Goal: Answer question/provide support: Share knowledge or assist other users

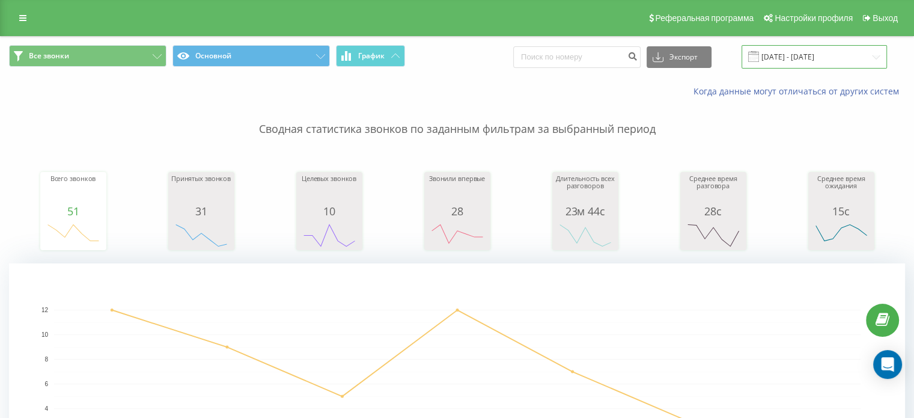
click at [796, 60] on input "28.07.2025 - 03.08.2025" at bounding box center [814, 56] width 145 height 23
click at [22, 19] on icon at bounding box center [22, 18] width 7 height 8
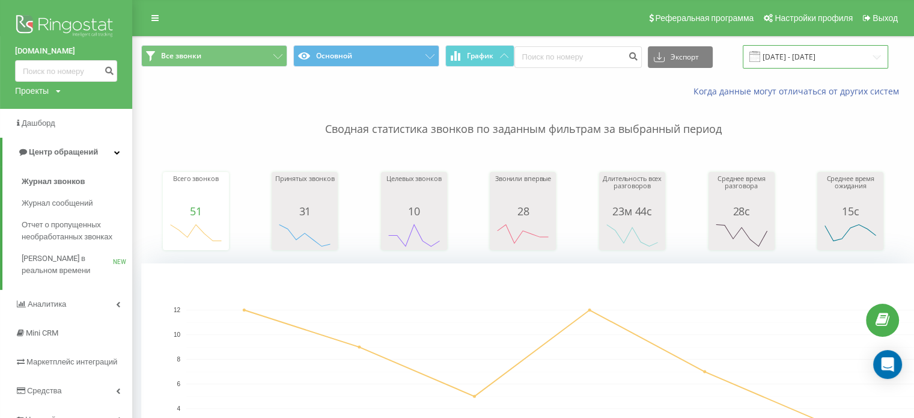
click at [810, 54] on input "28.07.2025 - 03.08.2025" at bounding box center [815, 56] width 145 height 23
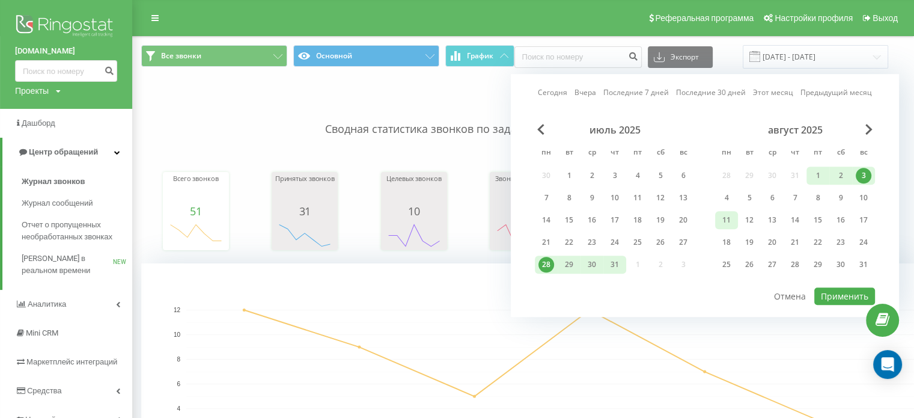
click at [724, 223] on div "11" at bounding box center [727, 220] width 16 height 16
click at [869, 223] on div "17" at bounding box center [864, 220] width 16 height 16
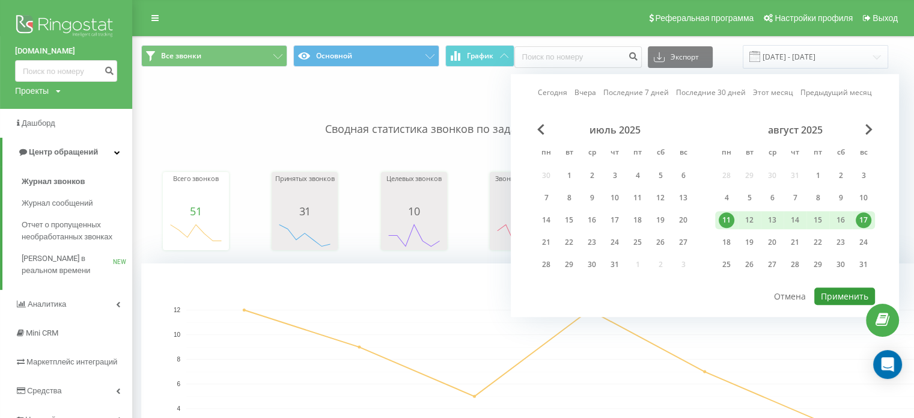
click at [844, 295] on button "Применить" at bounding box center [845, 295] width 61 height 17
type input "[DATE] - [DATE]"
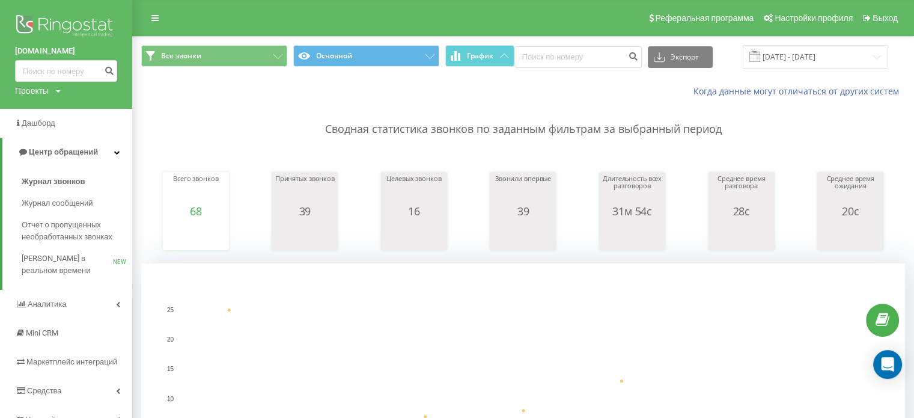
click at [180, 103] on p "Сводная статистика звонков по заданным фильтрам за выбранный период" at bounding box center [523, 117] width 764 height 40
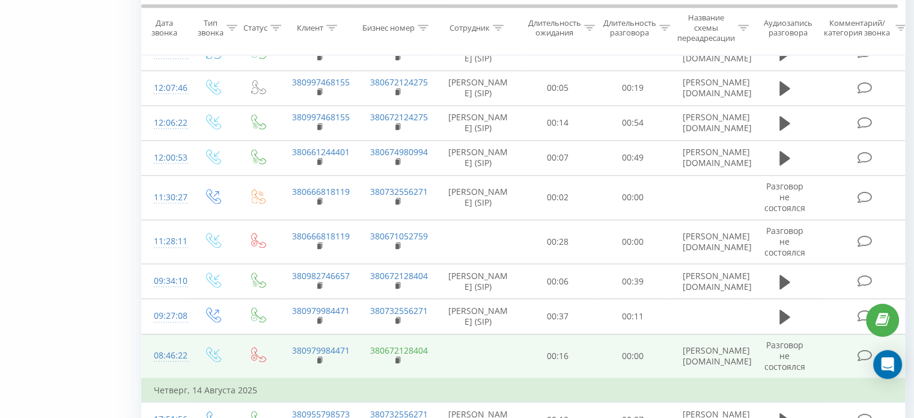
scroll to position [1299, 0]
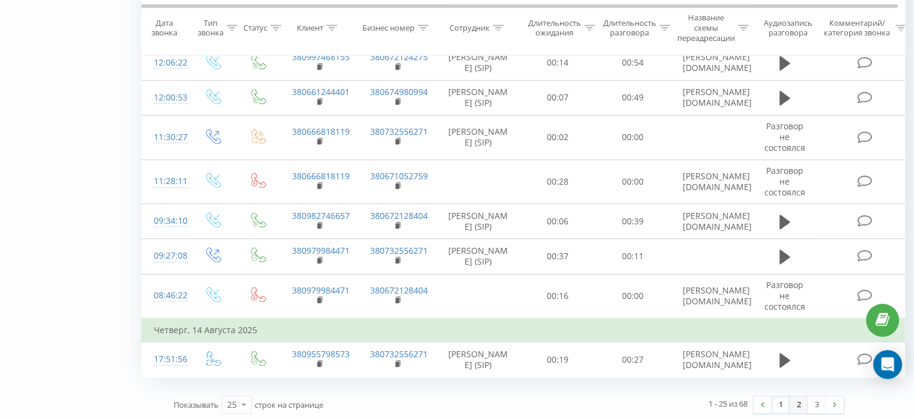
click at [802, 399] on link "2" at bounding box center [799, 404] width 18 height 17
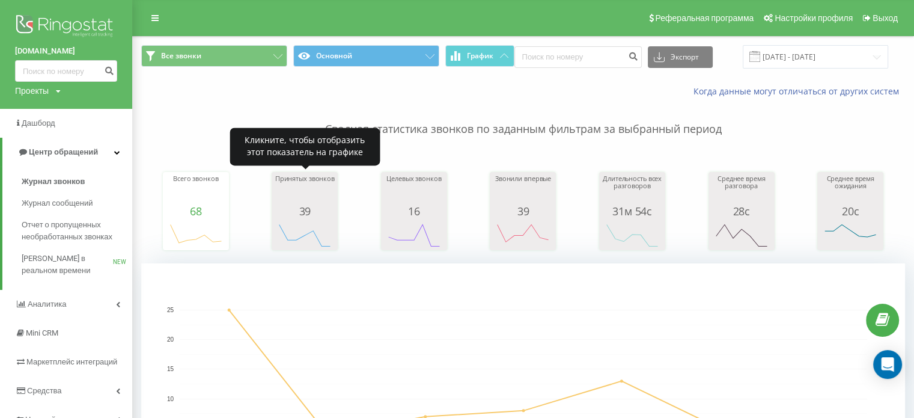
click at [304, 185] on div "Принятых звонков" at bounding box center [305, 190] width 60 height 30
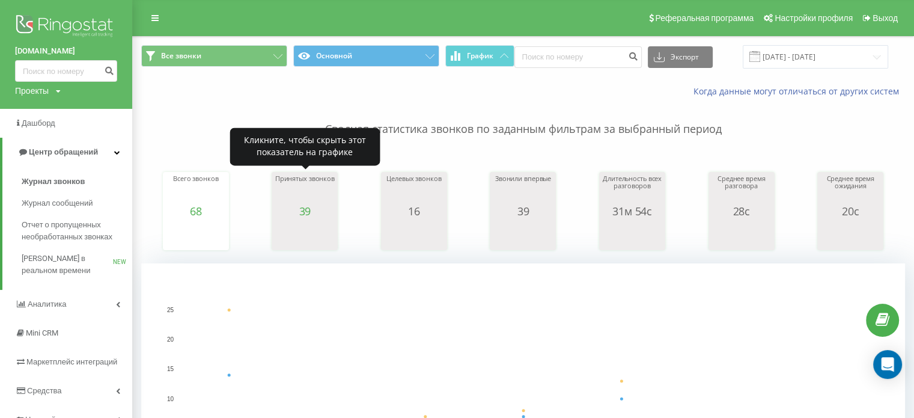
click at [304, 185] on div "Принятых звонков" at bounding box center [305, 190] width 60 height 30
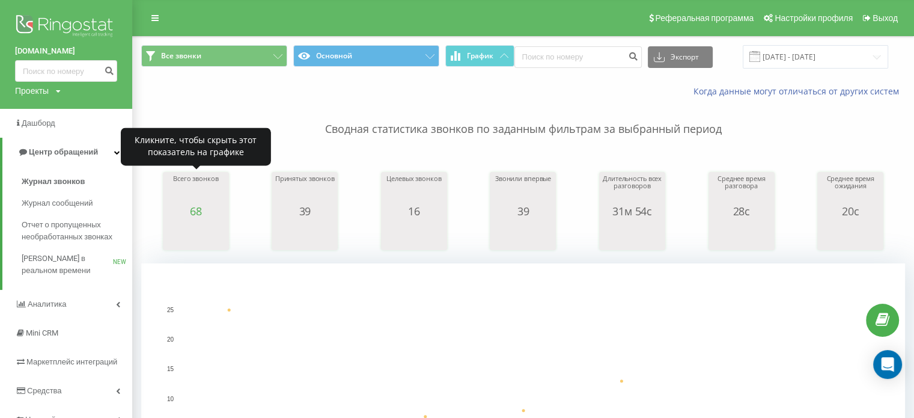
click at [204, 203] on div "Всего звонков" at bounding box center [196, 190] width 60 height 30
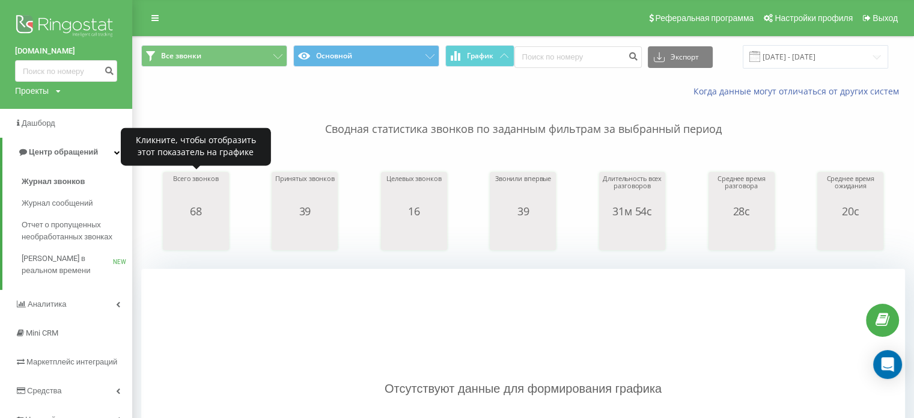
click at [204, 203] on div "Всего звонков" at bounding box center [196, 190] width 60 height 30
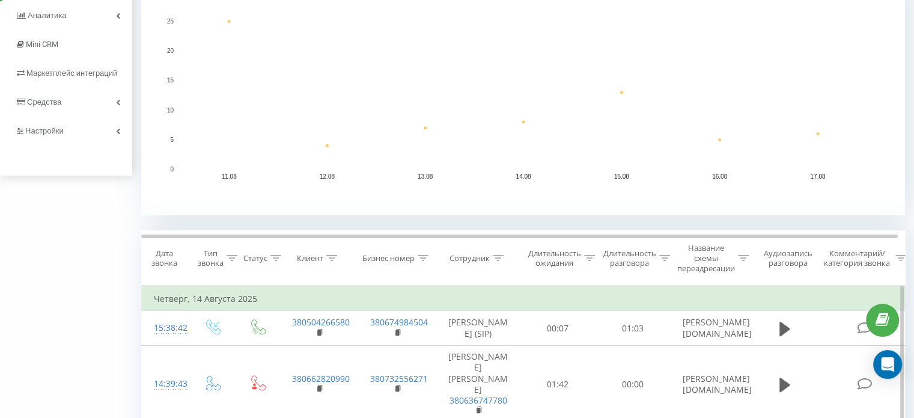
scroll to position [361, 0]
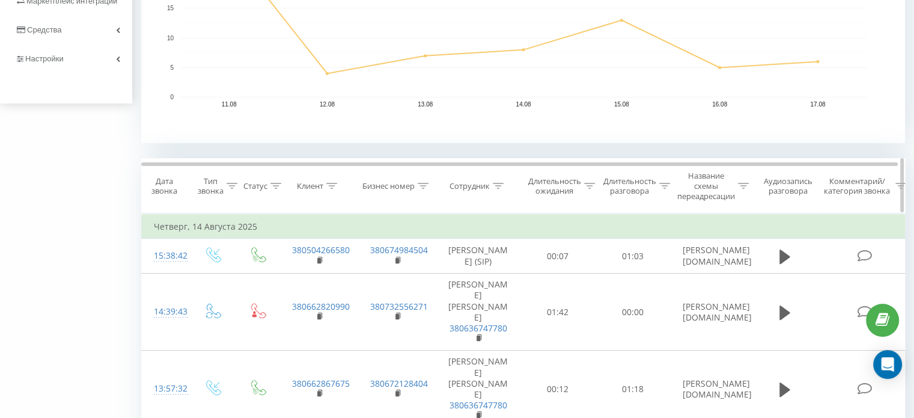
click at [231, 188] on div at bounding box center [232, 186] width 11 height 10
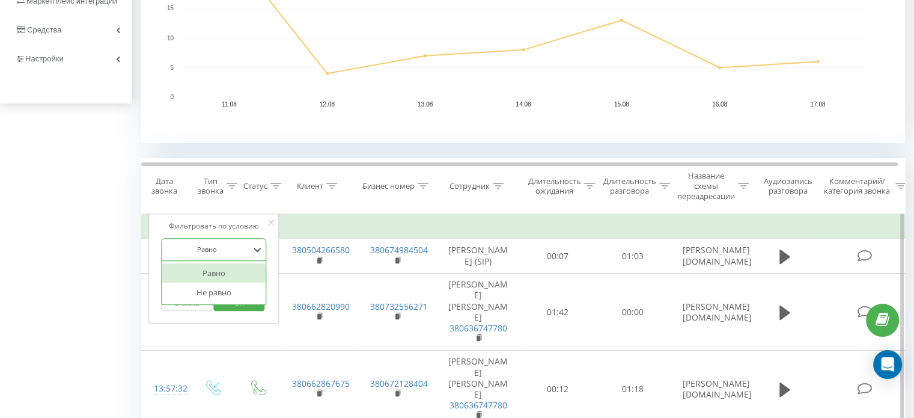
click at [249, 254] on div at bounding box center [207, 248] width 85 height 11
click at [238, 279] on div "Введите значение" at bounding box center [214, 278] width 106 height 23
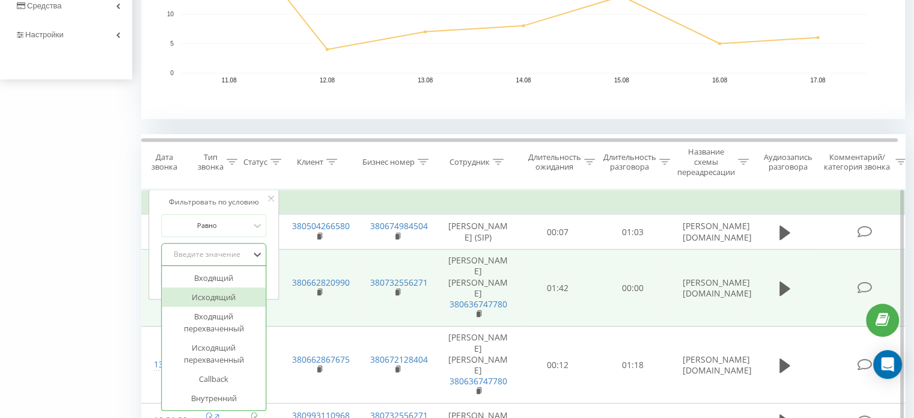
scroll to position [436, 0]
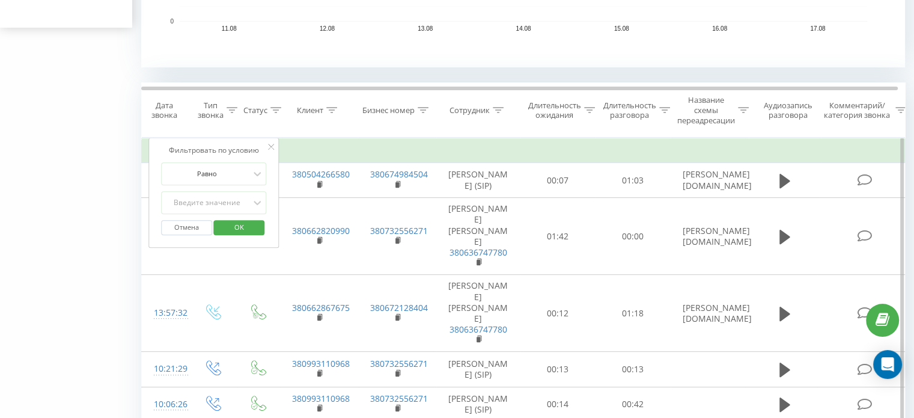
click at [305, 145] on td "Четверг, 14 Августа 2025" at bounding box center [526, 151] width 769 height 24
click at [271, 147] on icon at bounding box center [271, 147] width 6 height 6
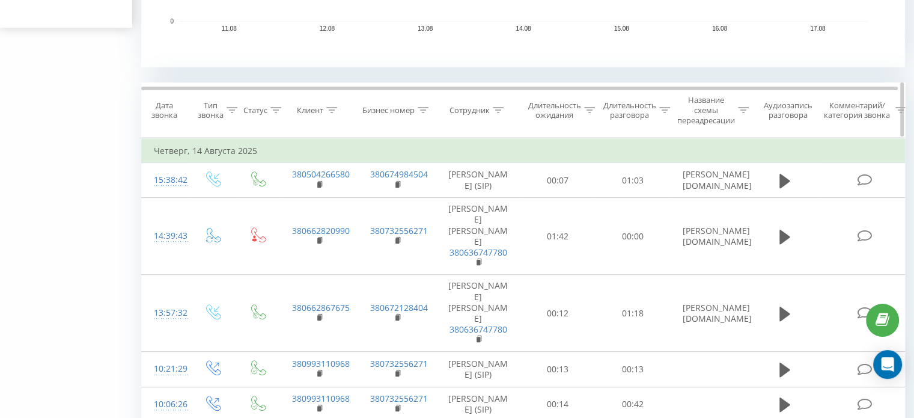
click at [274, 110] on icon at bounding box center [276, 110] width 11 height 6
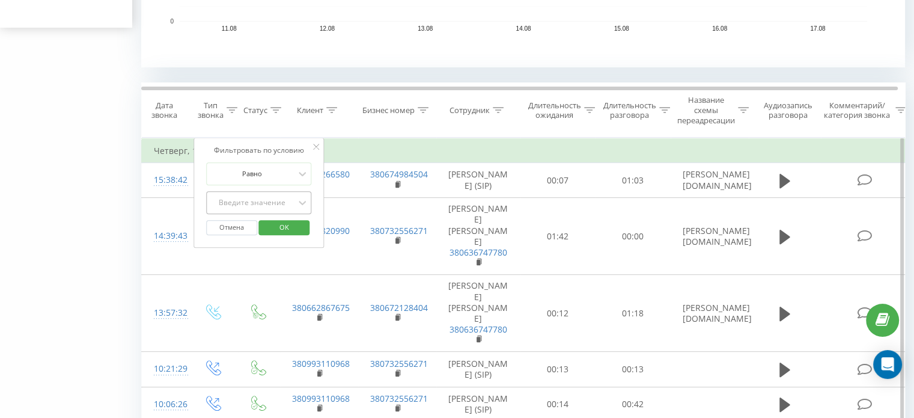
click at [285, 209] on div "Введите значение" at bounding box center [253, 203] width 88 height 18
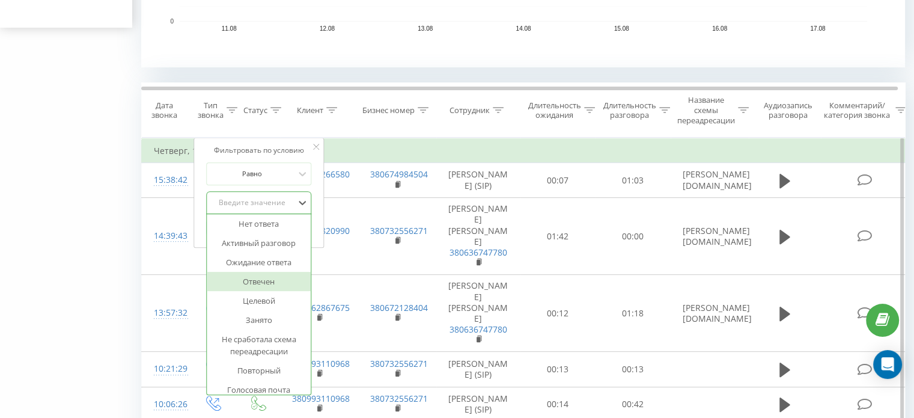
scroll to position [0, 0]
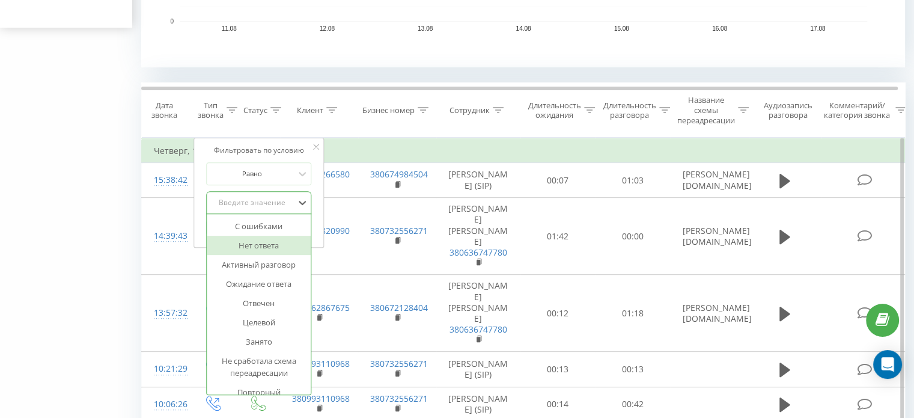
click at [271, 251] on div "Нет ответа" at bounding box center [259, 245] width 105 height 19
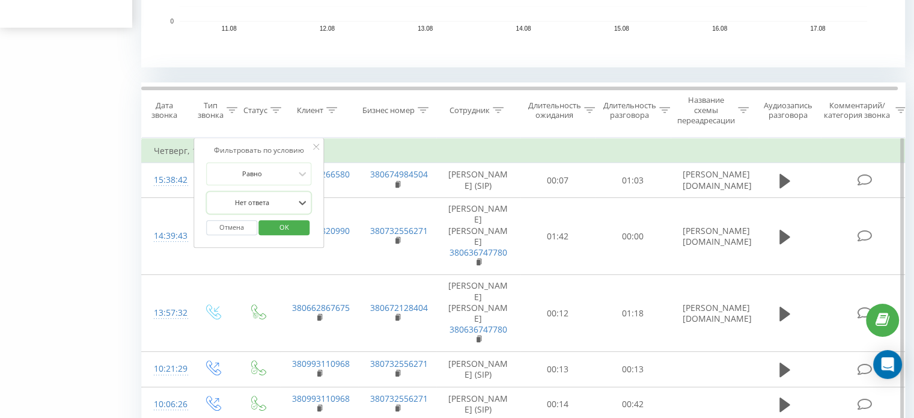
click at [276, 228] on span "OK" at bounding box center [285, 227] width 34 height 19
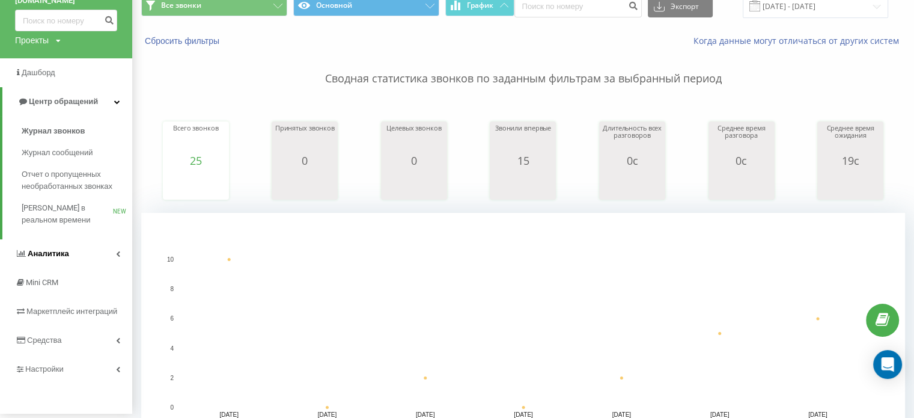
scroll to position [120, 0]
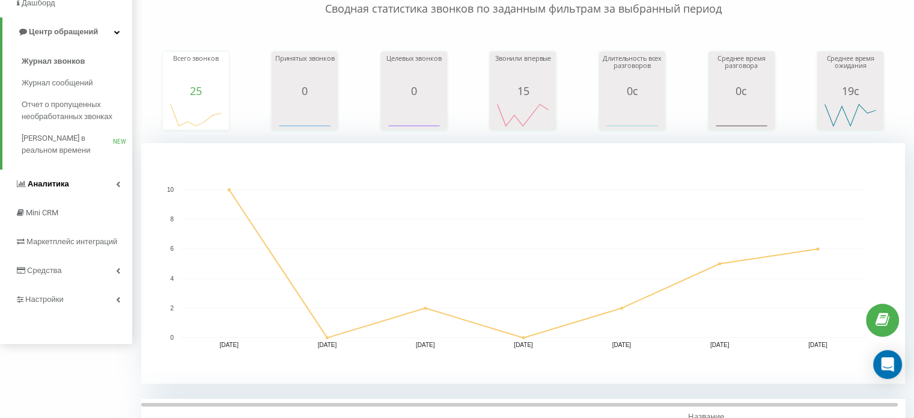
click at [99, 182] on link "Аналитика" at bounding box center [66, 184] width 132 height 29
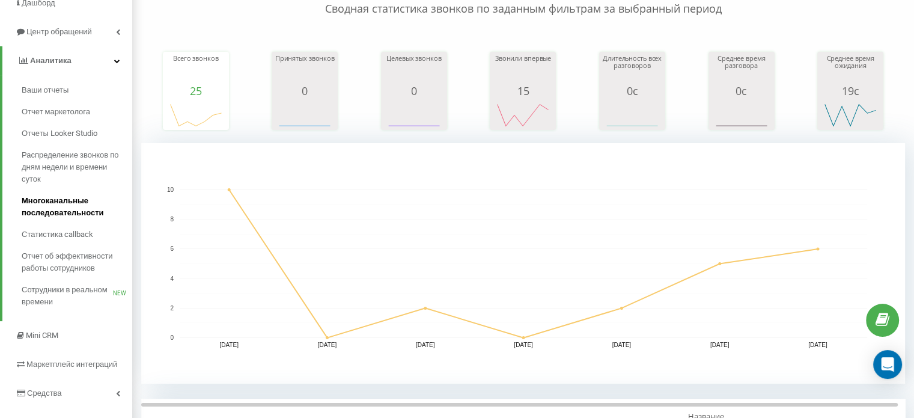
scroll to position [0, 0]
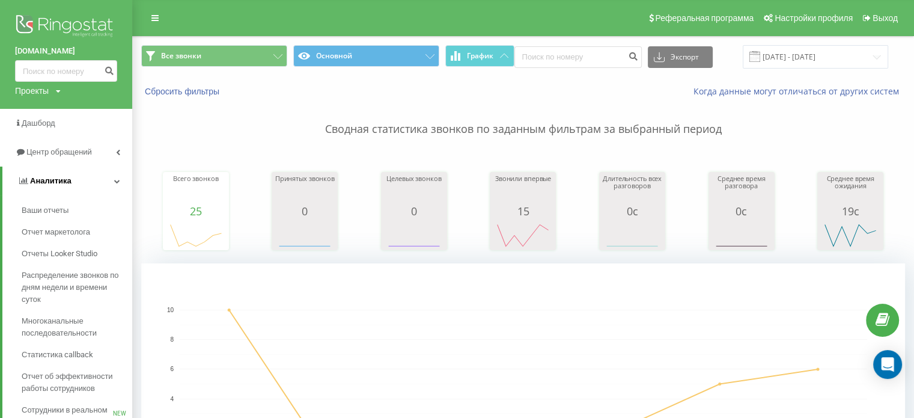
click at [94, 182] on link "Аналитика" at bounding box center [67, 181] width 130 height 29
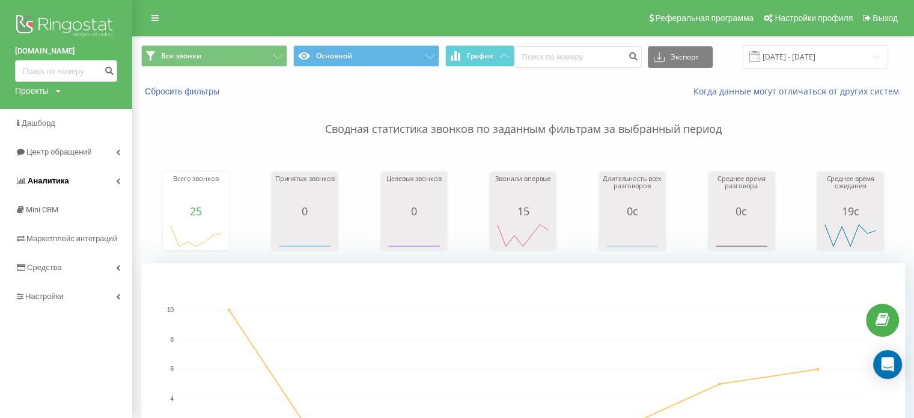
click at [67, 185] on link "Аналитика" at bounding box center [66, 181] width 132 height 29
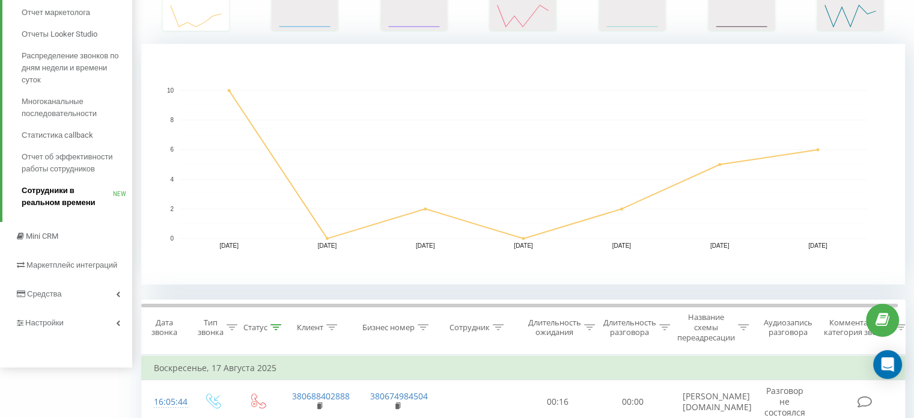
scroll to position [240, 0]
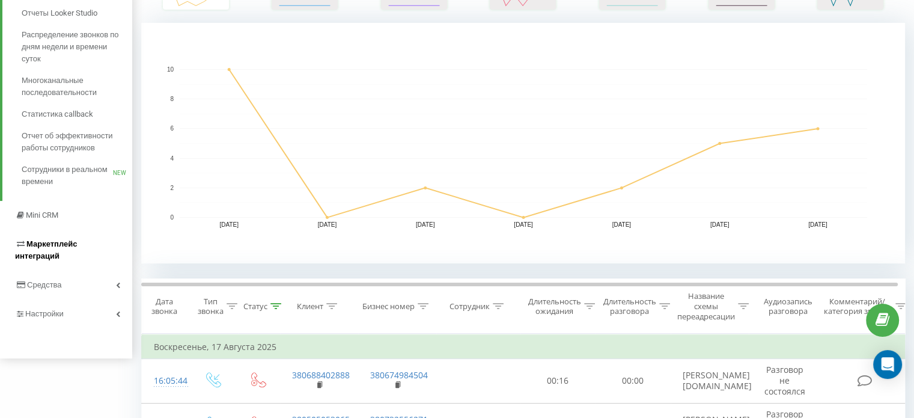
click at [77, 243] on span "Маркетплейс интеграций" at bounding box center [46, 249] width 62 height 21
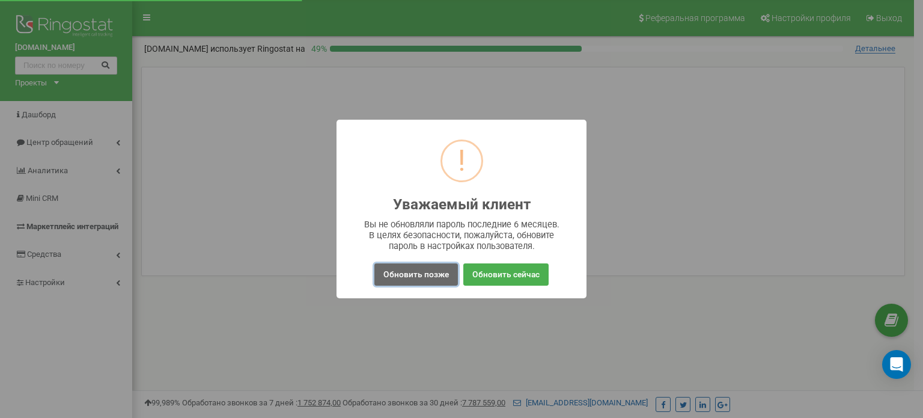
click at [410, 276] on button "Обновить позже" at bounding box center [417, 274] width 84 height 22
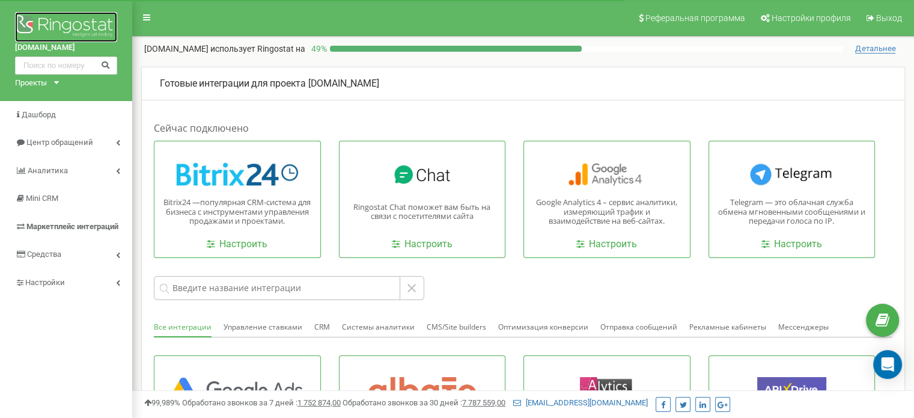
click at [74, 25] on img at bounding box center [66, 27] width 102 height 30
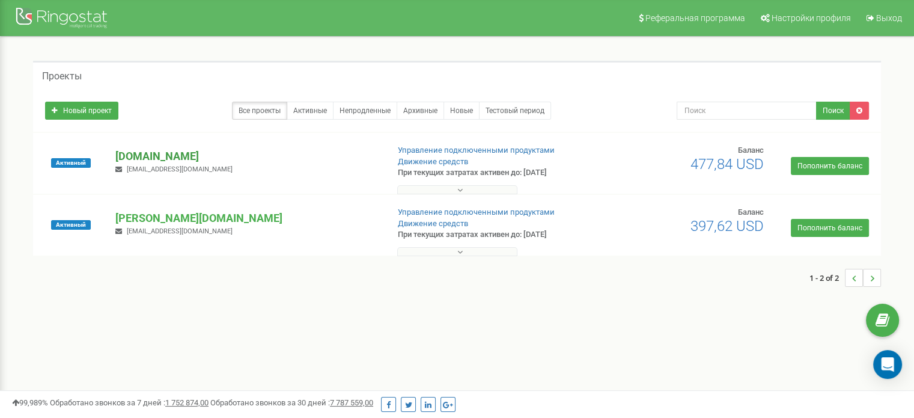
click at [144, 156] on p "[DOMAIN_NAME]" at bounding box center [246, 156] width 263 height 16
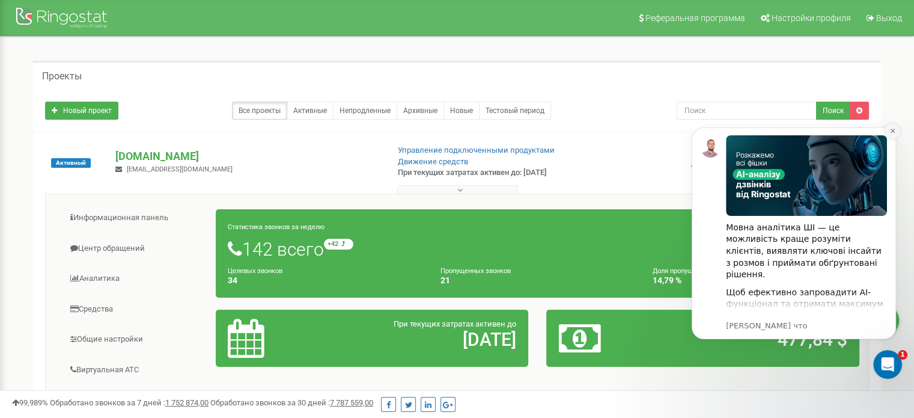
click at [892, 133] on icon "Dismiss notification" at bounding box center [893, 130] width 7 height 7
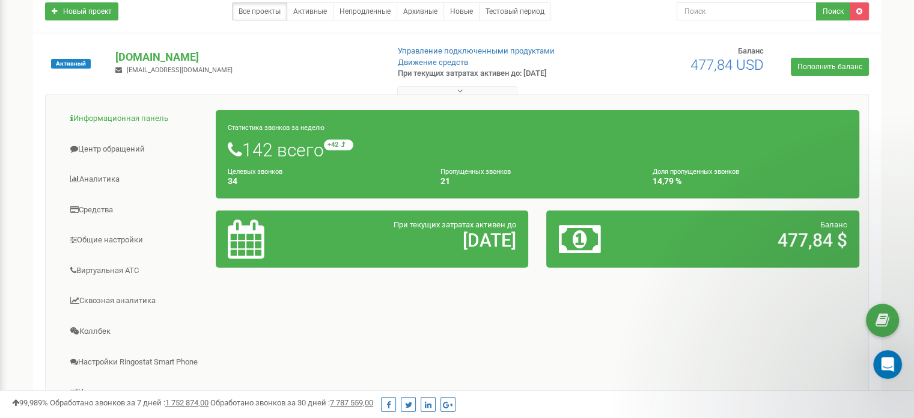
scroll to position [120, 0]
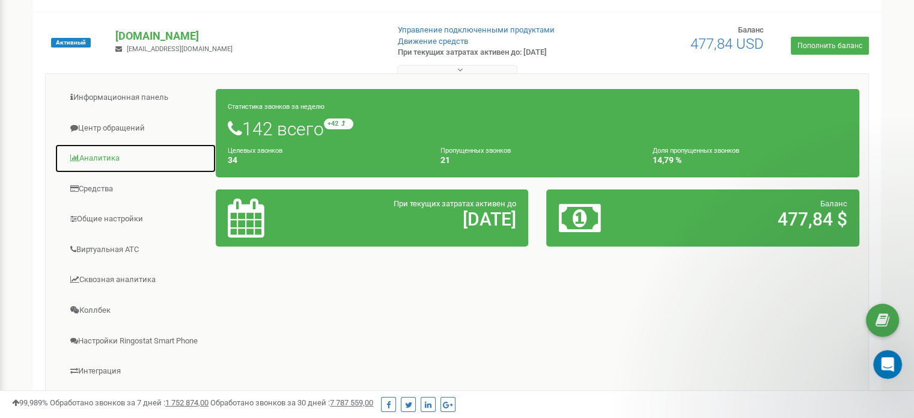
click at [126, 157] on link "Аналитика" at bounding box center [136, 158] width 162 height 29
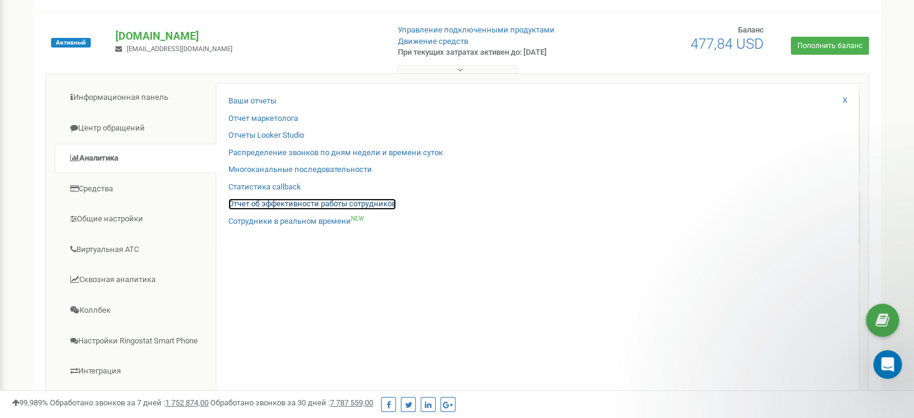
click at [260, 198] on link "Отчет об эффективности работы сотрудников" at bounding box center [312, 203] width 168 height 11
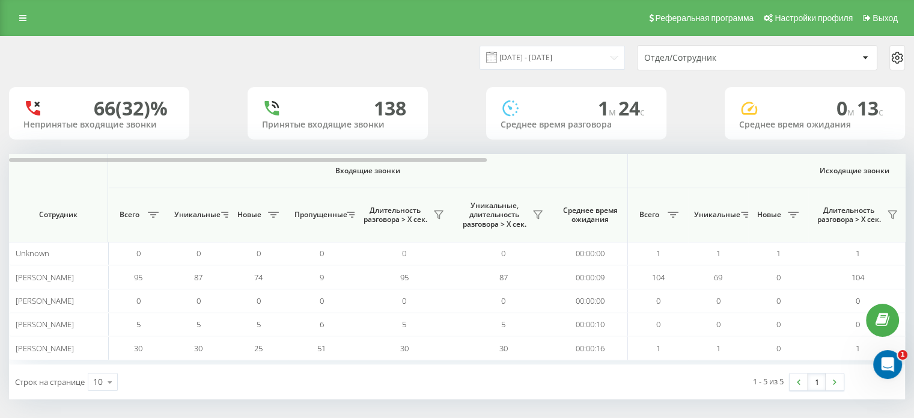
scroll to position [5, 0]
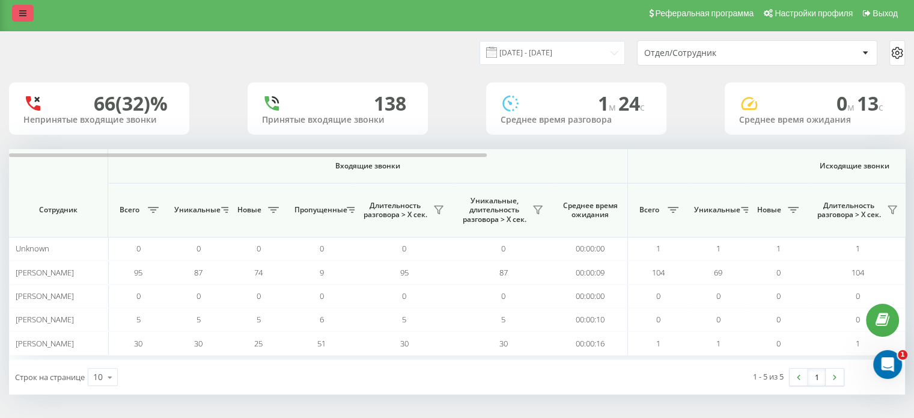
click at [27, 14] on link at bounding box center [23, 13] width 22 height 17
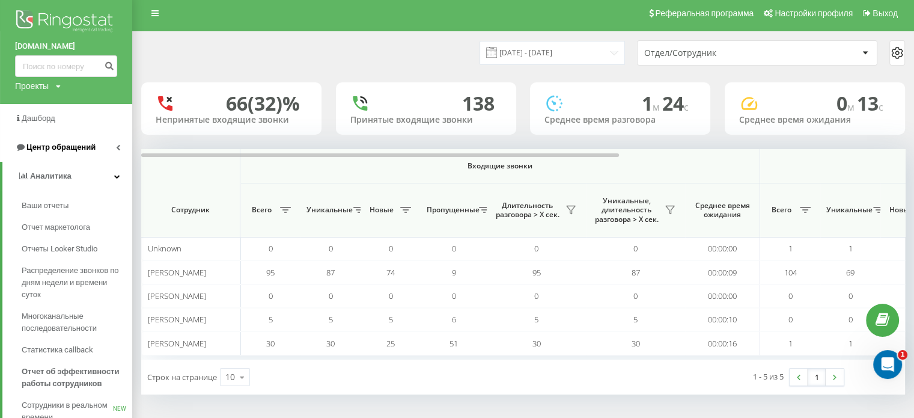
click at [111, 146] on link "Центр обращений" at bounding box center [66, 147] width 132 height 29
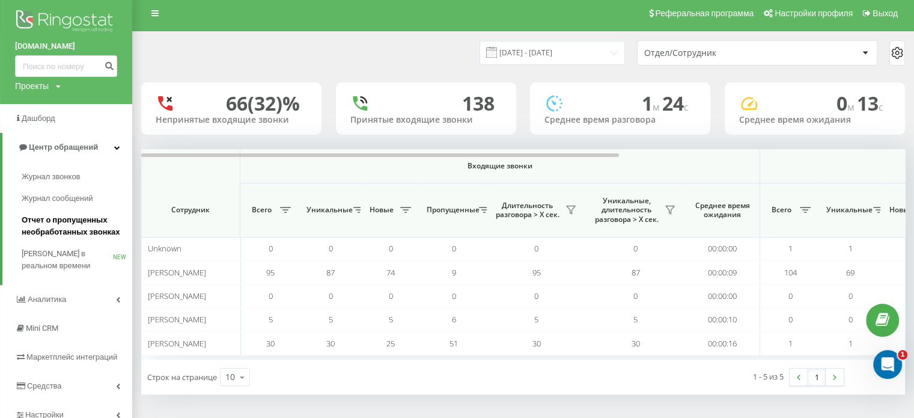
click at [88, 224] on span "Отчет о пропущенных необработанных звонках" at bounding box center [74, 226] width 105 height 24
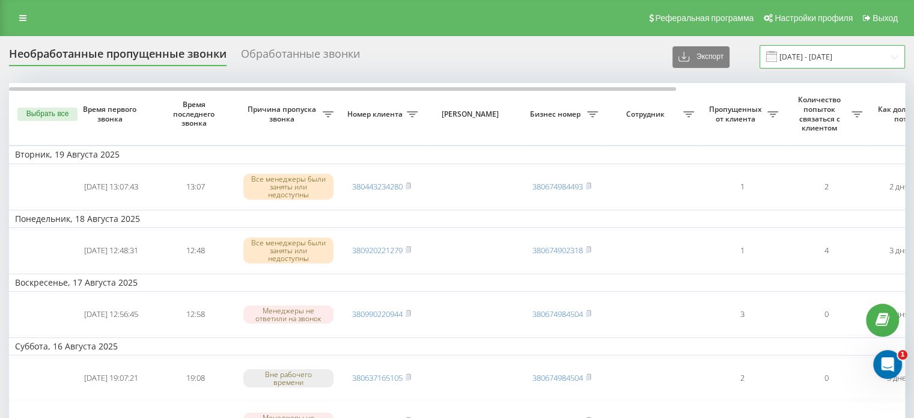
click at [842, 62] on input "[DATE] - [DATE]" at bounding box center [832, 56] width 145 height 23
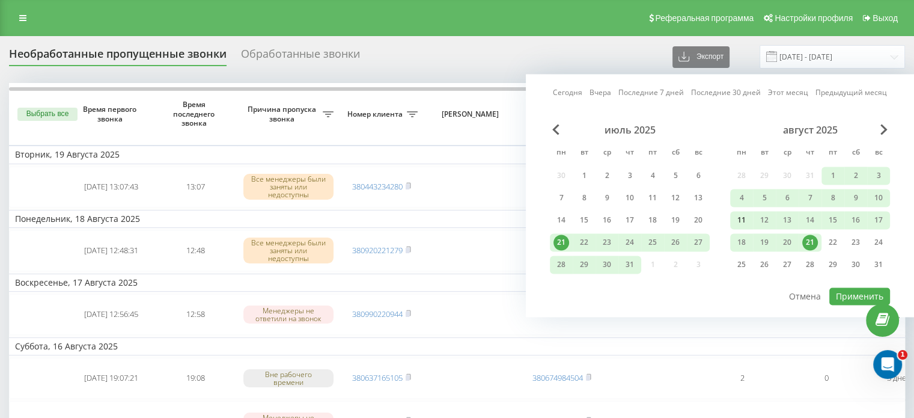
click at [738, 221] on div "11" at bounding box center [742, 220] width 16 height 16
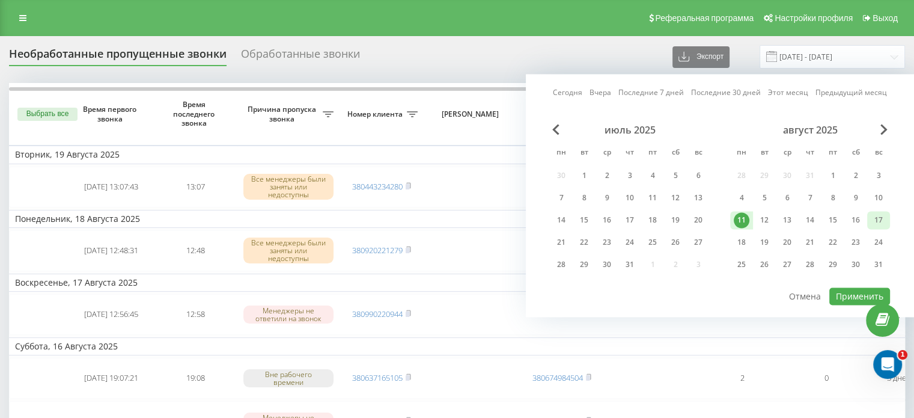
click at [877, 221] on div "17" at bounding box center [879, 220] width 16 height 16
click at [858, 298] on button "Применить" at bounding box center [860, 295] width 61 height 17
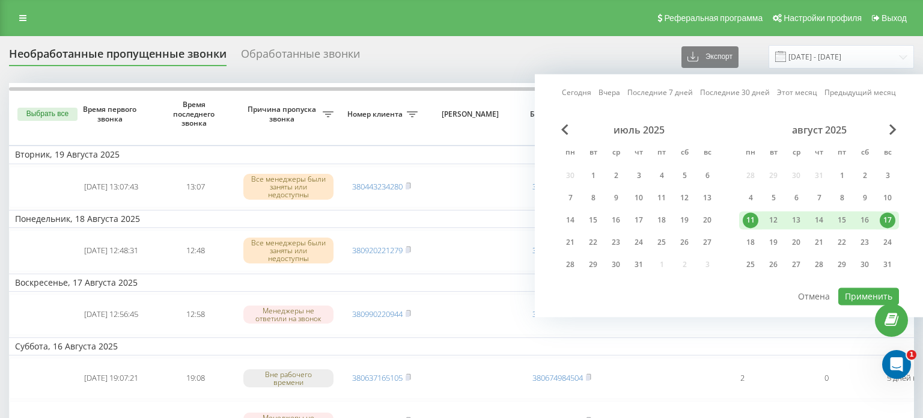
type input "11.08.2025 - 17.08.2025"
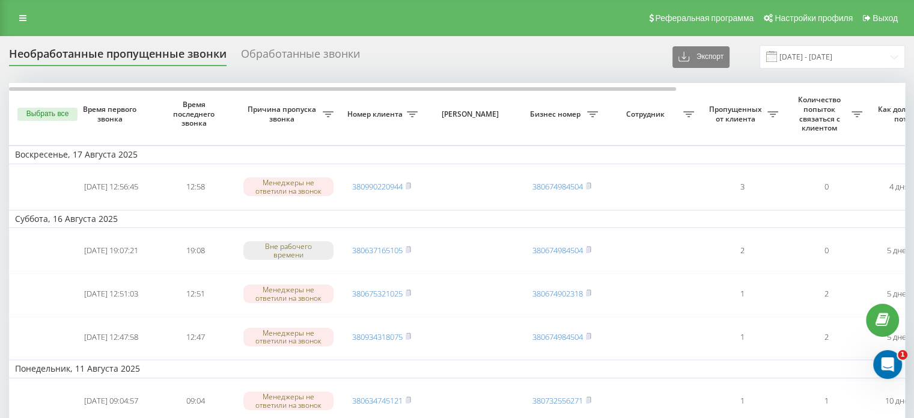
click at [293, 60] on div "Обработанные звонки" at bounding box center [300, 56] width 119 height 19
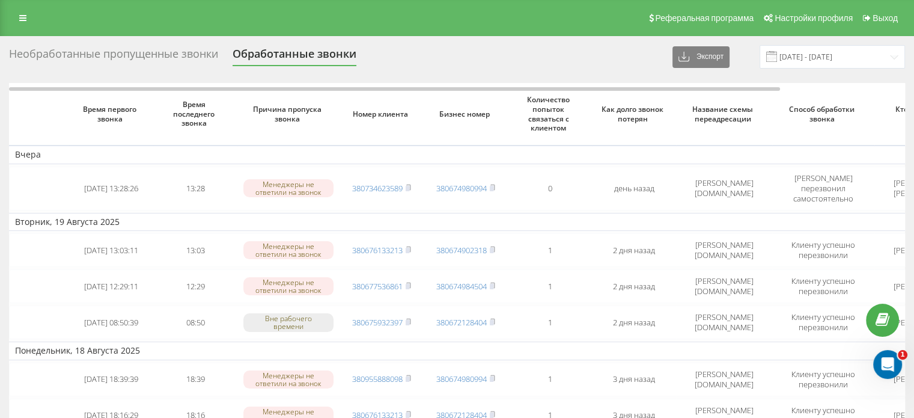
click at [170, 57] on div "Необработанные пропущенные звонки" at bounding box center [113, 56] width 209 height 19
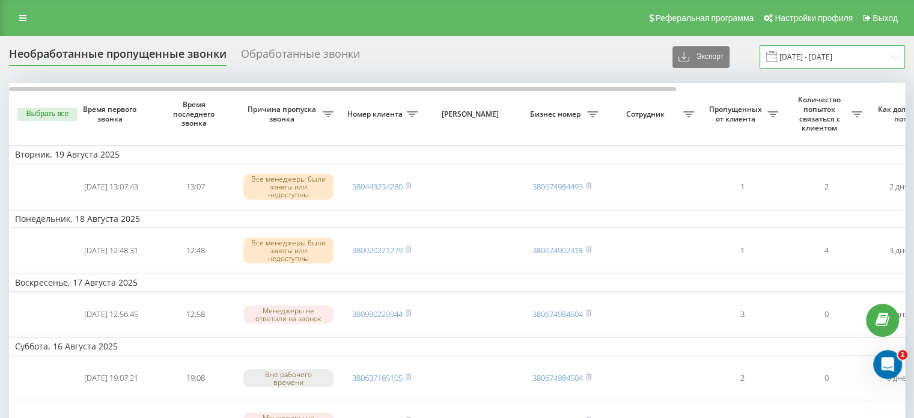
click at [839, 61] on input "[DATE] - [DATE]" at bounding box center [832, 56] width 145 height 23
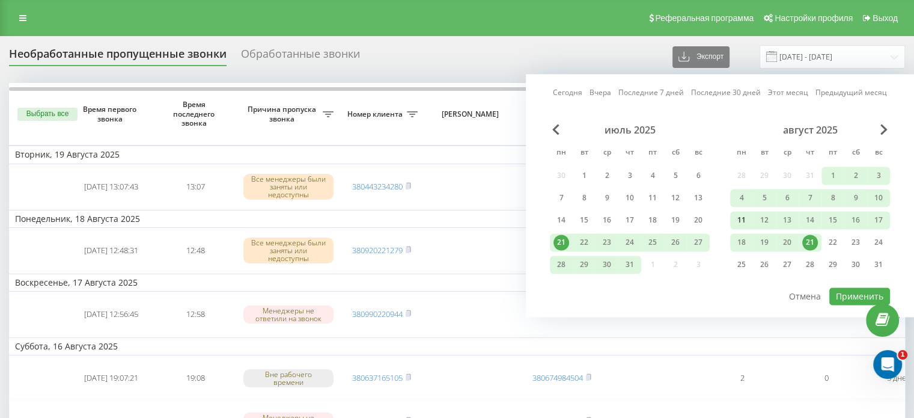
click at [741, 222] on div "11" at bounding box center [742, 220] width 16 height 16
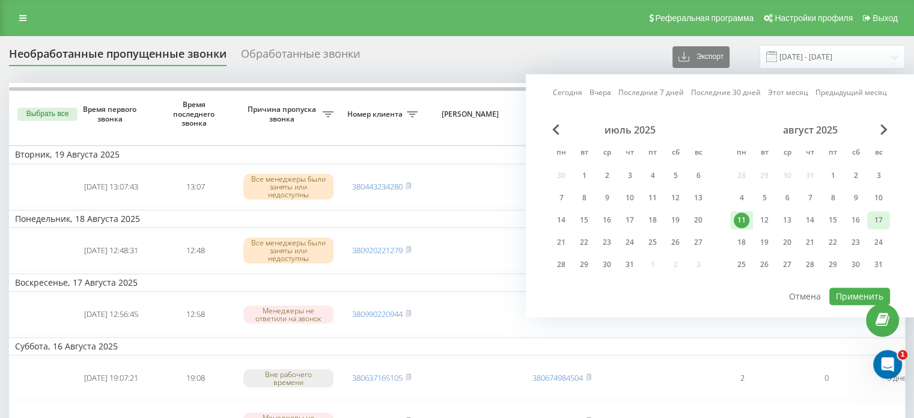
click at [878, 214] on div "17" at bounding box center [879, 220] width 16 height 16
click at [846, 298] on button "Применить" at bounding box center [860, 295] width 61 height 17
type input "[DATE] - [DATE]"
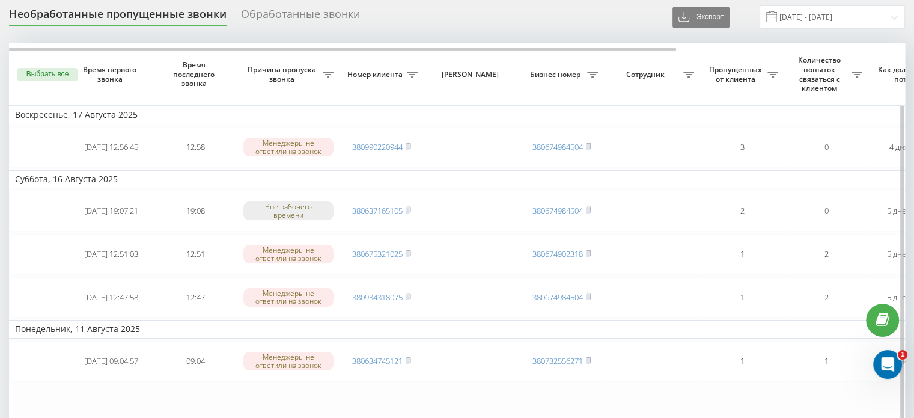
scroll to position [60, 0]
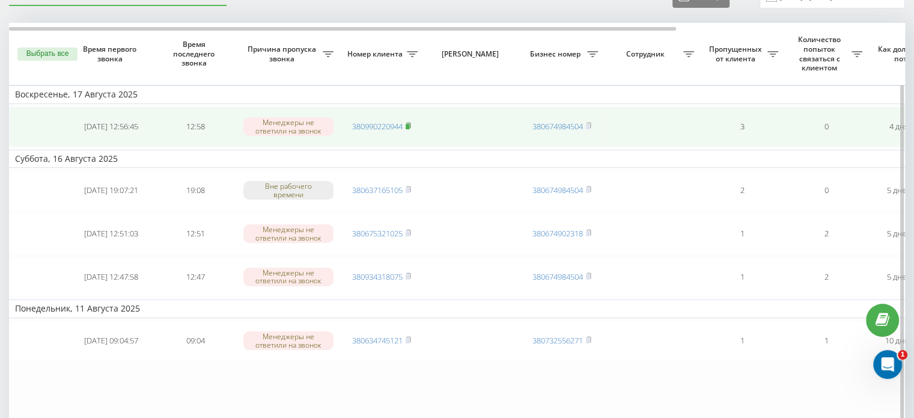
click at [407, 126] on rect at bounding box center [408, 126] width 4 height 5
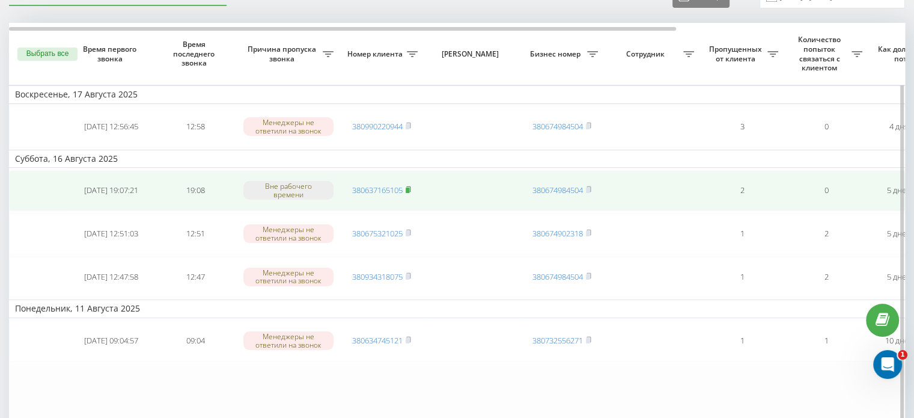
click at [406, 188] on icon at bounding box center [408, 189] width 5 height 7
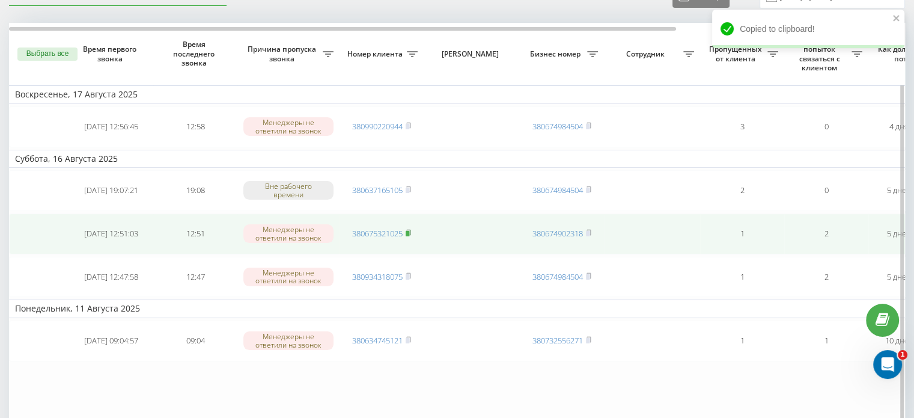
click at [407, 234] on icon at bounding box center [408, 232] width 5 height 7
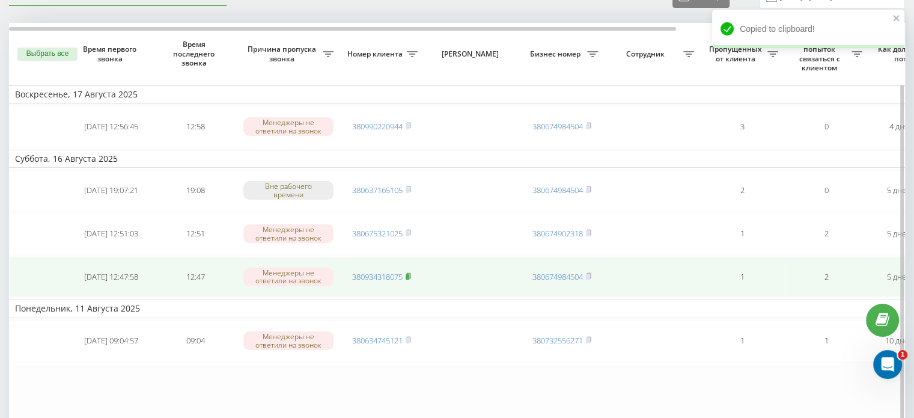
click at [408, 276] on rect at bounding box center [408, 276] width 4 height 5
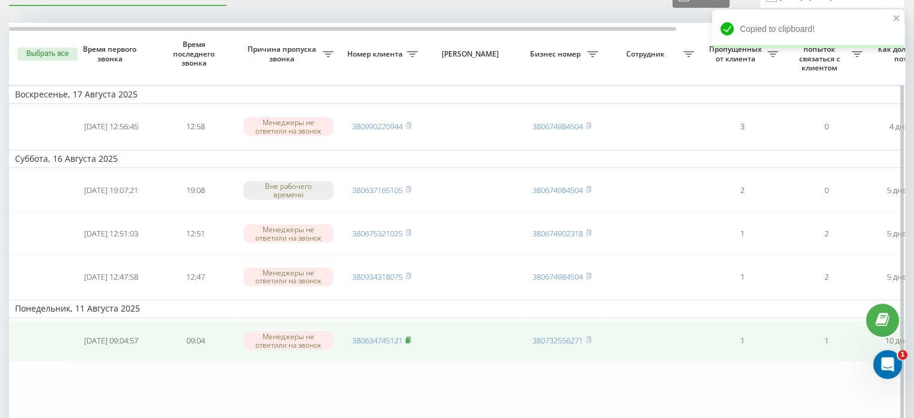
click at [407, 338] on rect at bounding box center [408, 340] width 4 height 5
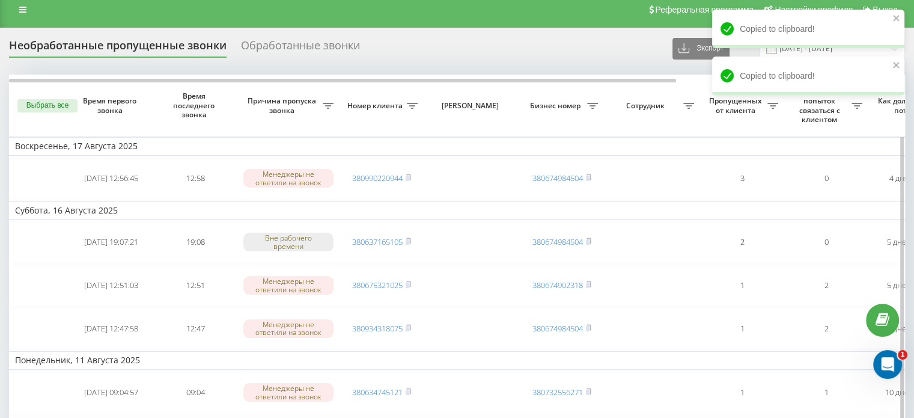
scroll to position [0, 0]
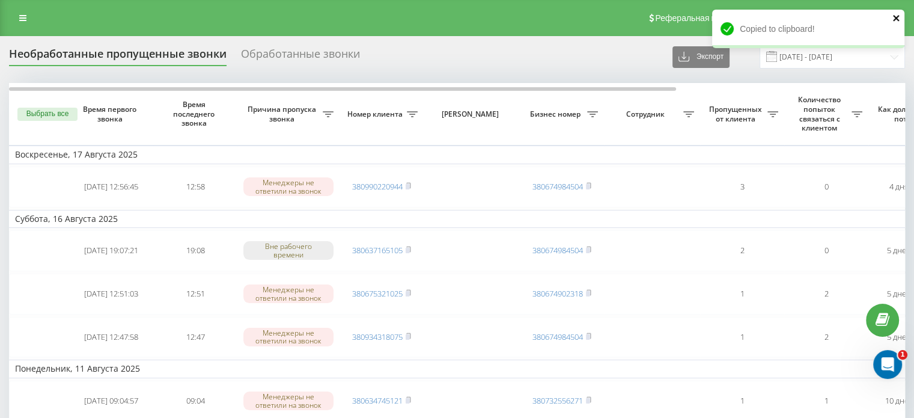
click at [898, 21] on icon "close" at bounding box center [897, 18] width 8 height 10
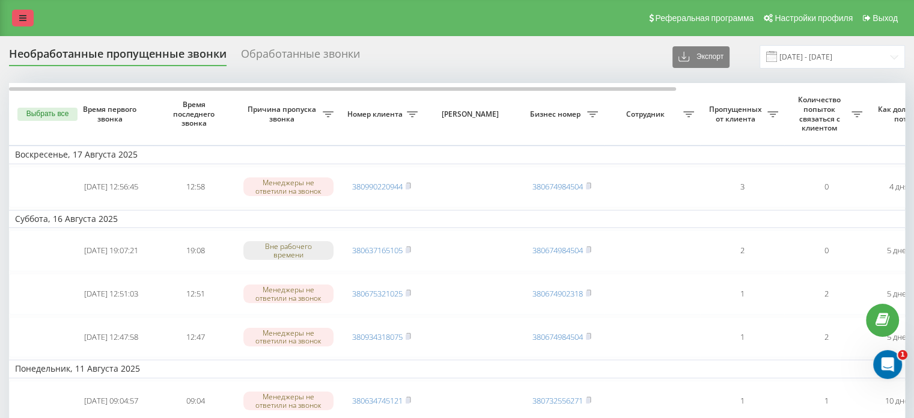
click at [26, 22] on link at bounding box center [23, 18] width 22 height 17
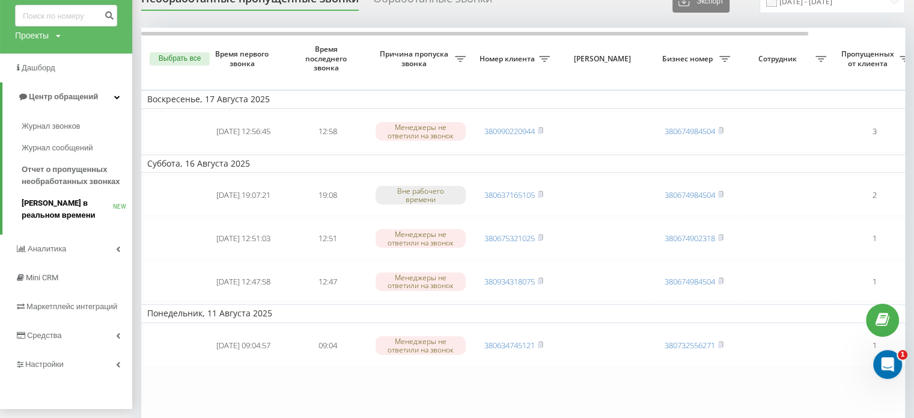
scroll to position [120, 0]
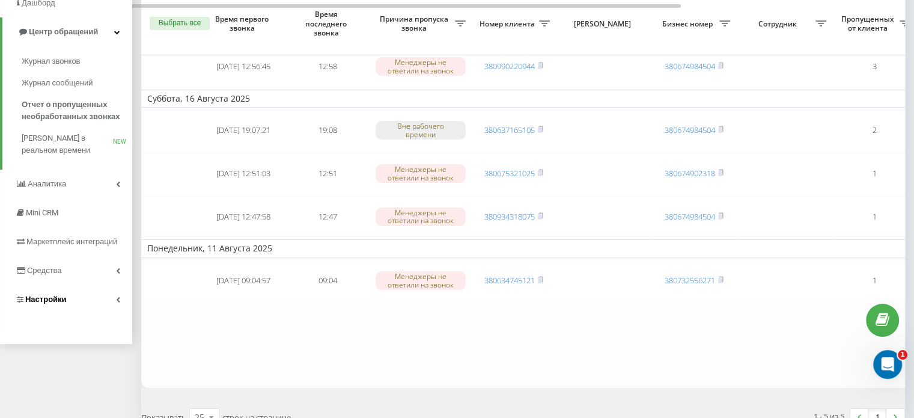
click at [115, 301] on link "Настройки" at bounding box center [66, 299] width 132 height 29
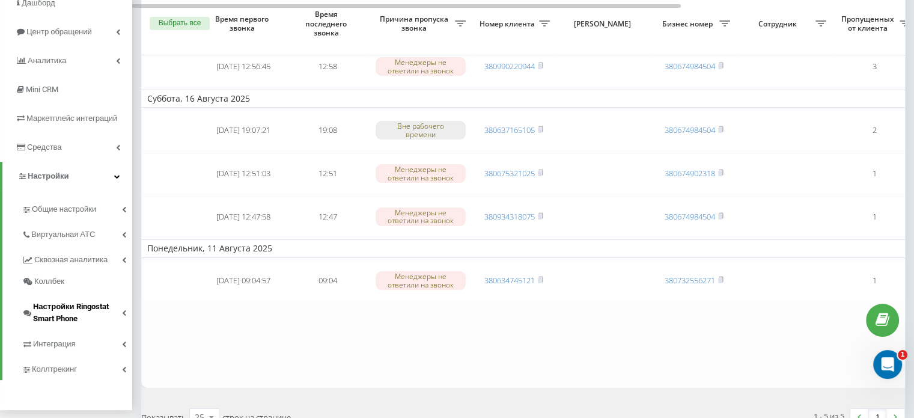
click at [125, 319] on link "Настройки Ringostat Smart Phone" at bounding box center [77, 310] width 111 height 37
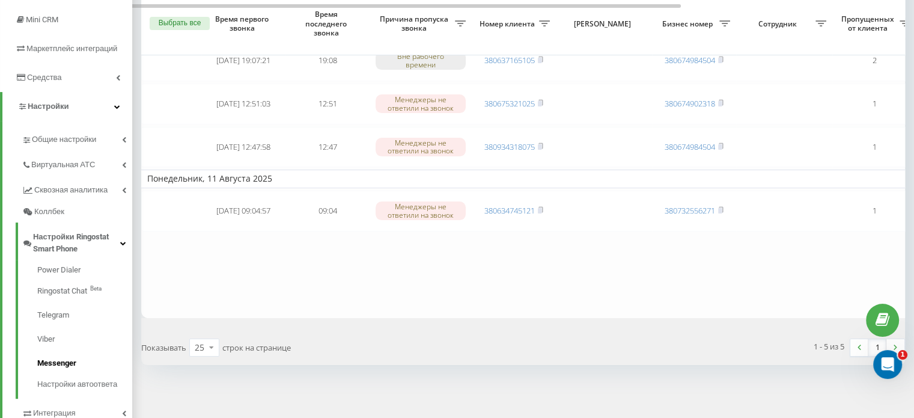
scroll to position [131, 0]
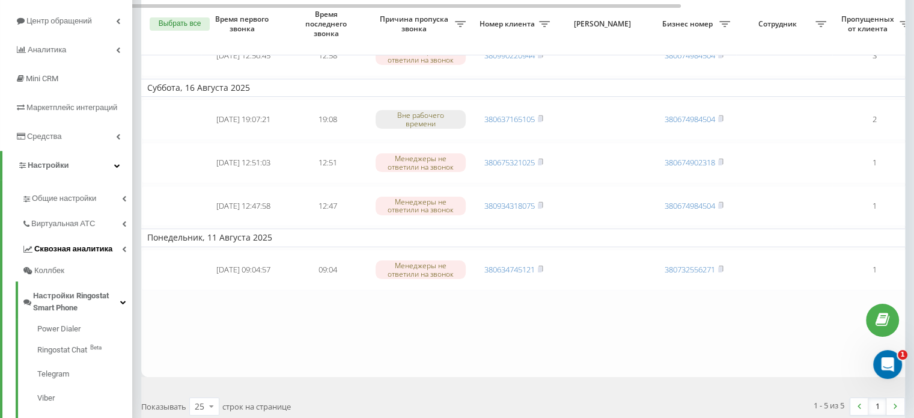
click at [123, 248] on icon at bounding box center [124, 249] width 4 height 6
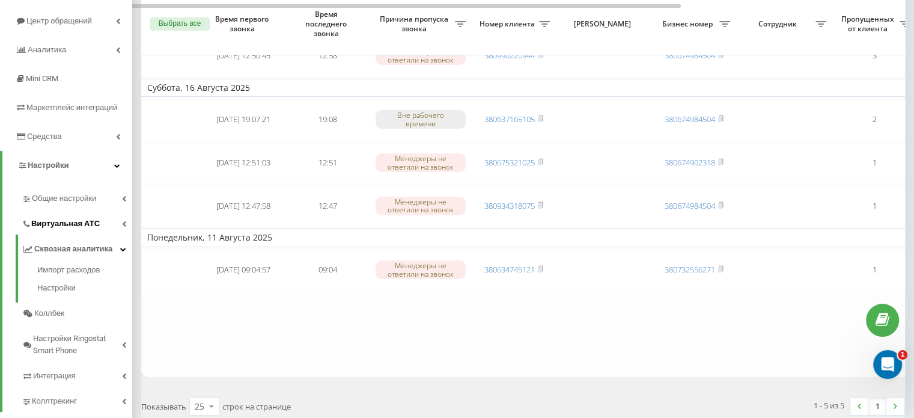
click at [120, 227] on link "Виртуальная АТС" at bounding box center [77, 221] width 111 height 25
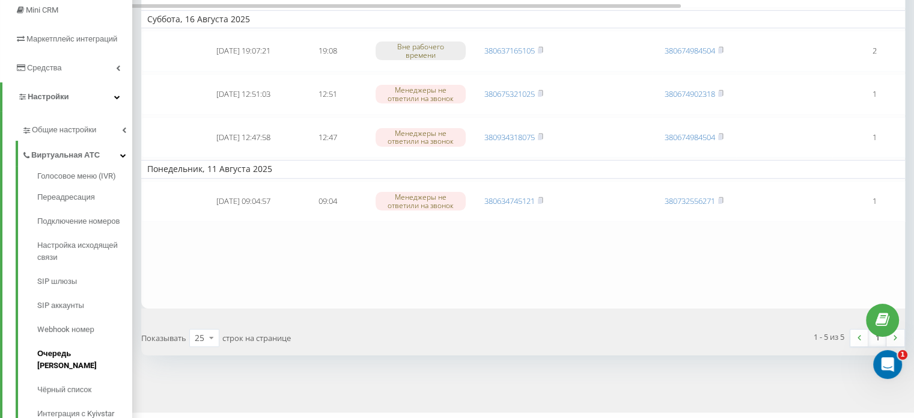
scroll to position [71, 0]
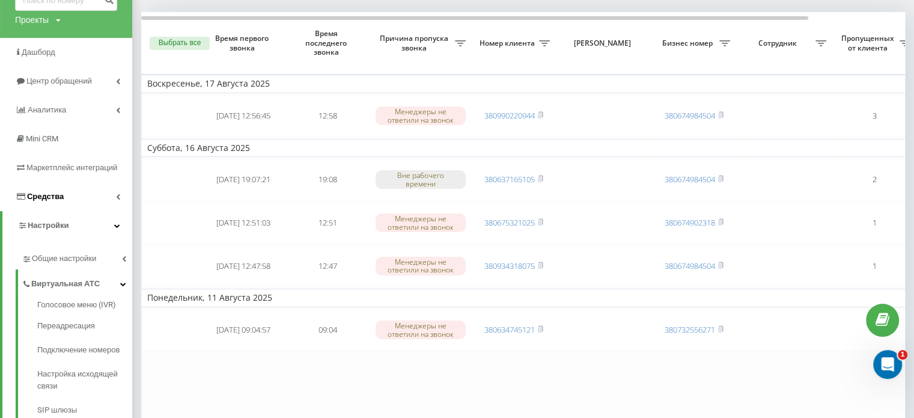
click at [114, 197] on link "Средства" at bounding box center [66, 196] width 132 height 29
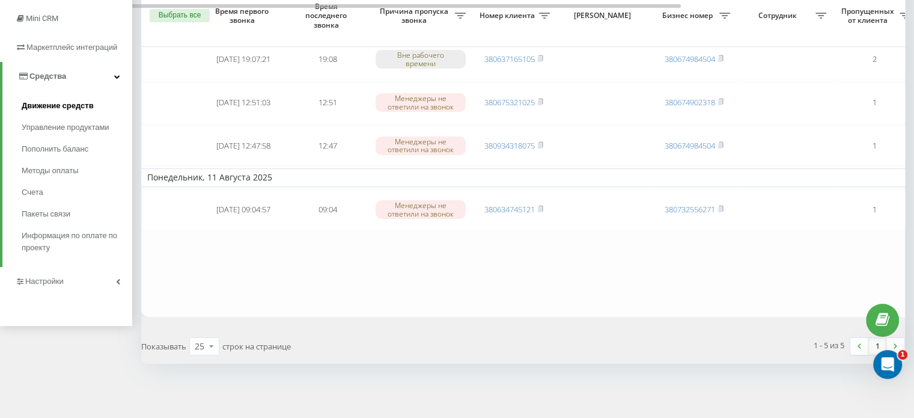
scroll to position [11, 0]
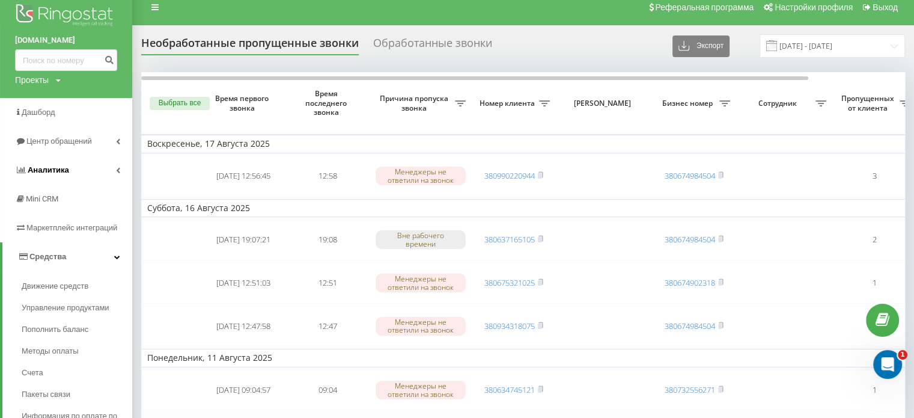
click at [115, 173] on link "Аналитика" at bounding box center [66, 170] width 132 height 29
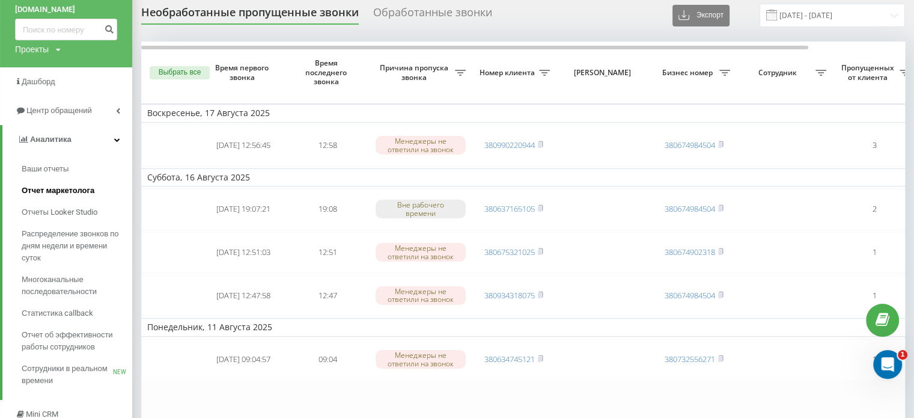
scroll to position [71, 0]
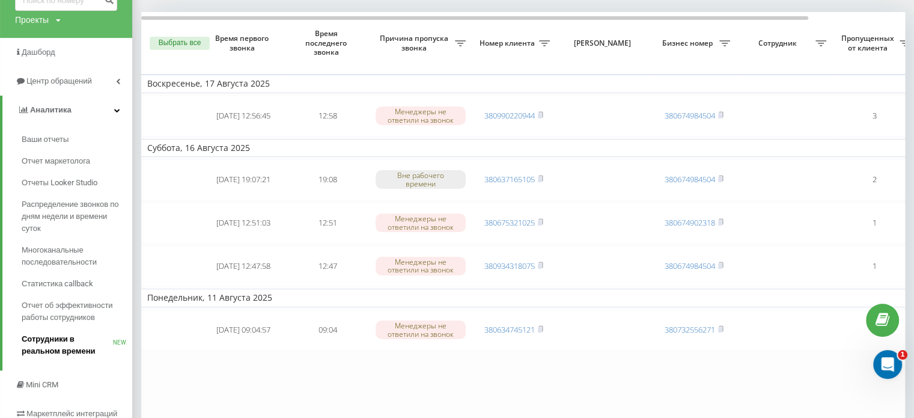
click at [96, 338] on span "Сотрудники в реальном времени" at bounding box center [67, 345] width 91 height 24
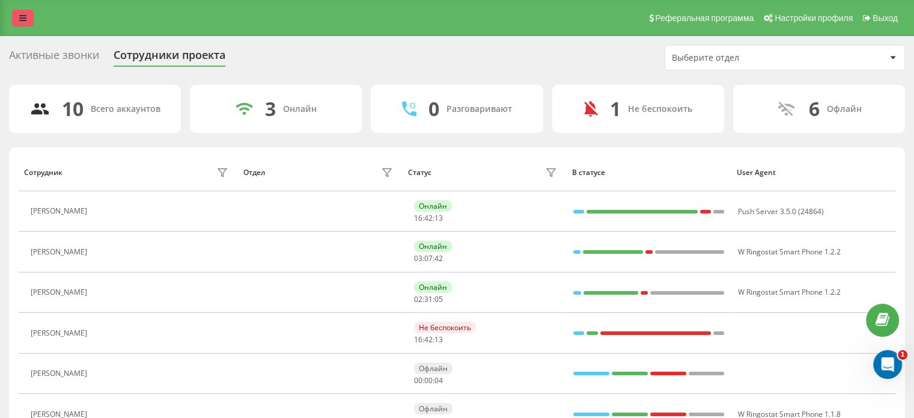
click at [23, 16] on icon at bounding box center [22, 18] width 7 height 8
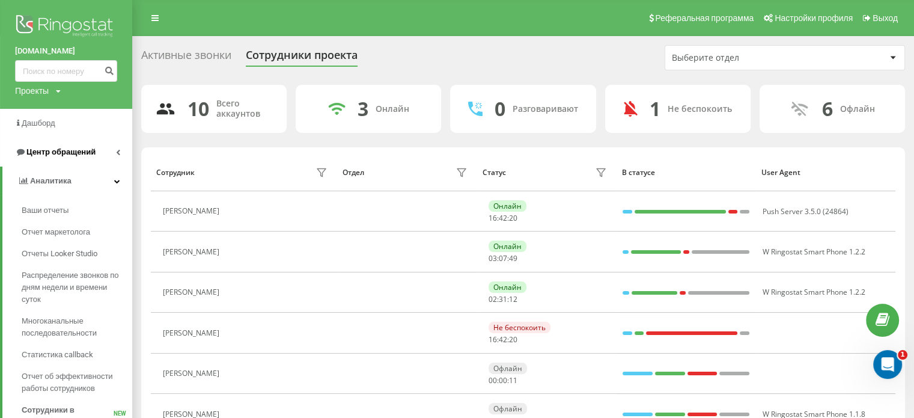
click at [118, 153] on icon at bounding box center [118, 152] width 4 height 6
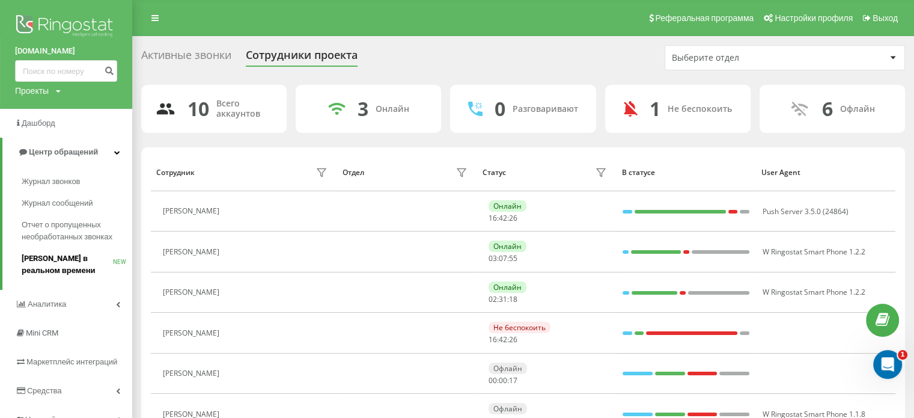
click at [55, 258] on span "[PERSON_NAME] в реальном времени" at bounding box center [67, 264] width 91 height 24
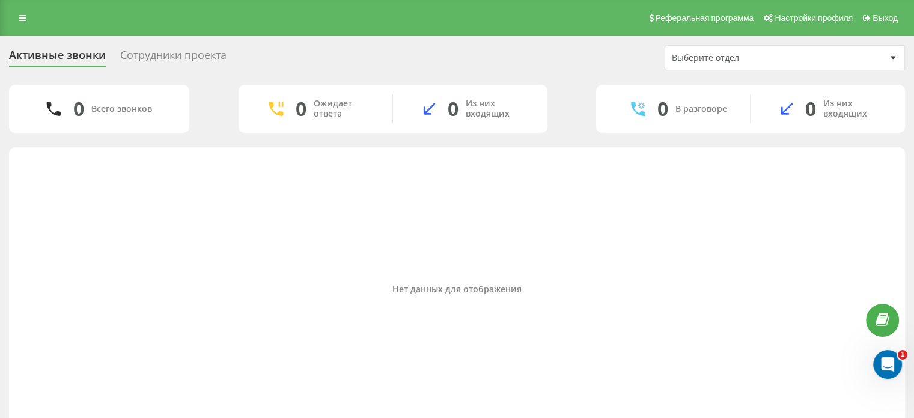
click at [904, 369] on div "Нет данных для отображения" at bounding box center [457, 292] width 896 height 290
click at [894, 363] on icon "Открыть службу сообщений Intercom" at bounding box center [887, 363] width 20 height 20
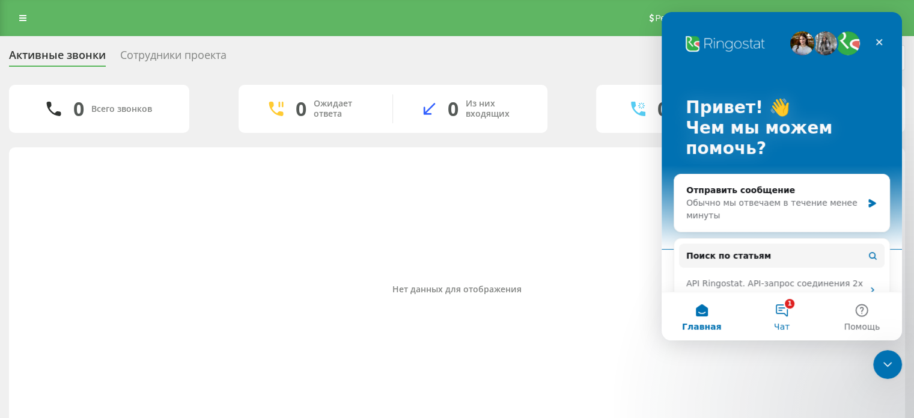
click at [779, 314] on button "1 Чат" at bounding box center [782, 316] width 80 height 48
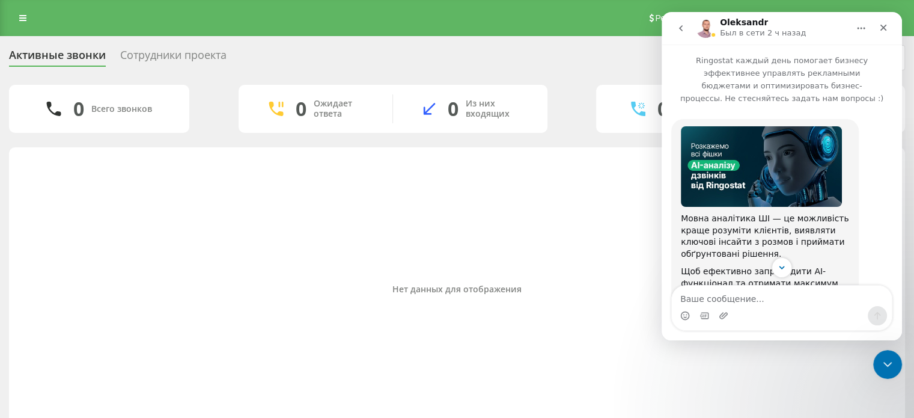
click at [684, 31] on icon "go back" at bounding box center [681, 28] width 10 height 10
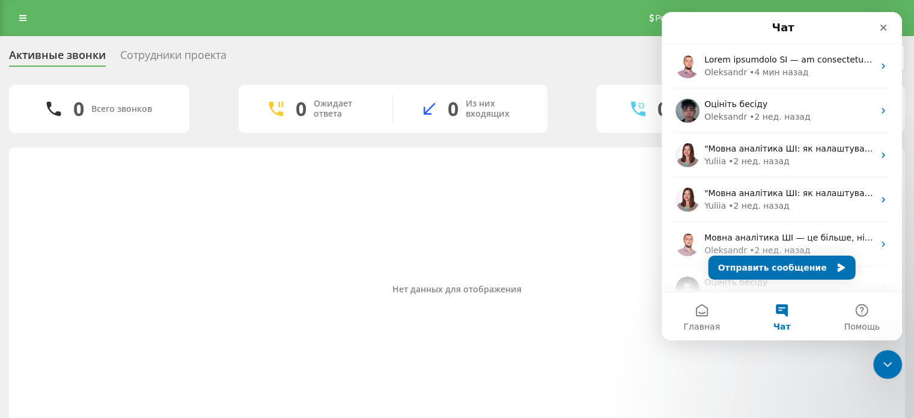
click at [486, 206] on div "Нет данных для отображения" at bounding box center [457, 289] width 877 height 272
click at [884, 33] on div "Закрыть" at bounding box center [884, 28] width 22 height 22
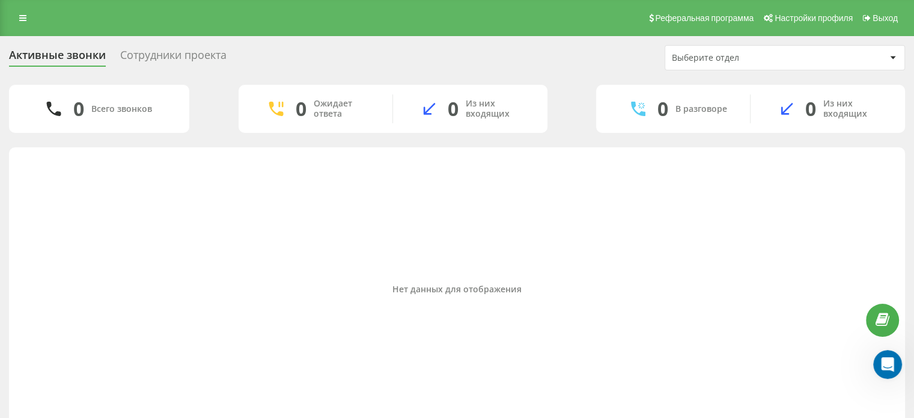
click at [58, 57] on div "Активные звонки" at bounding box center [57, 58] width 97 height 19
click at [22, 16] on icon at bounding box center [22, 18] width 7 height 8
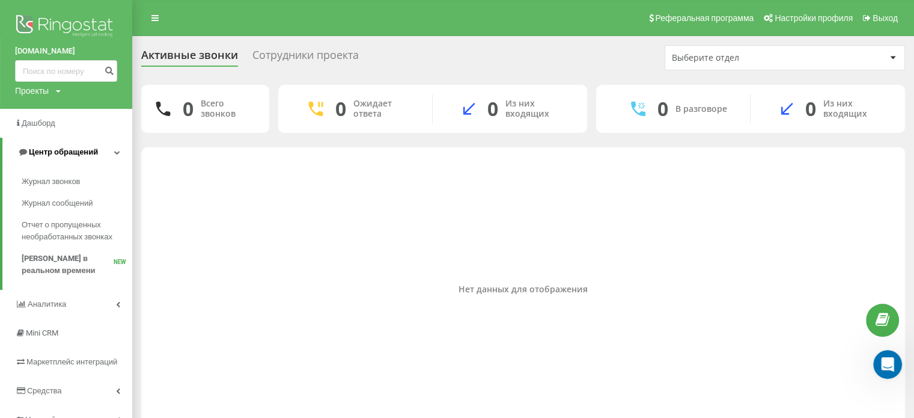
click at [70, 156] on span "Центр обращений" at bounding box center [63, 151] width 69 height 9
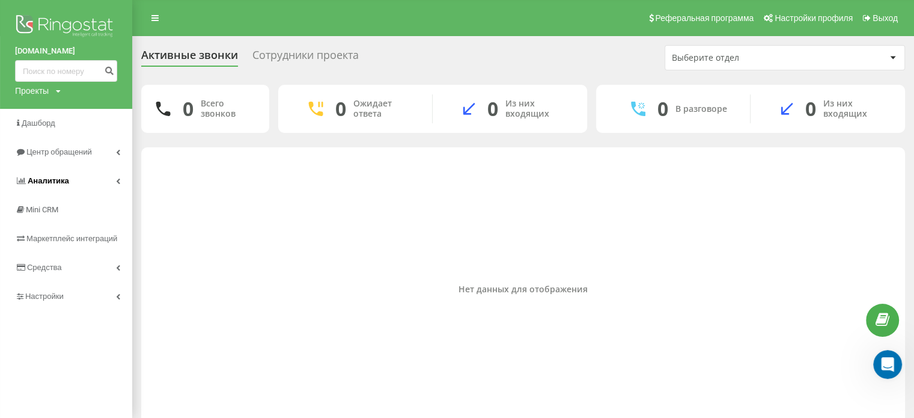
click at [69, 177] on link "Аналитика" at bounding box center [66, 181] width 132 height 29
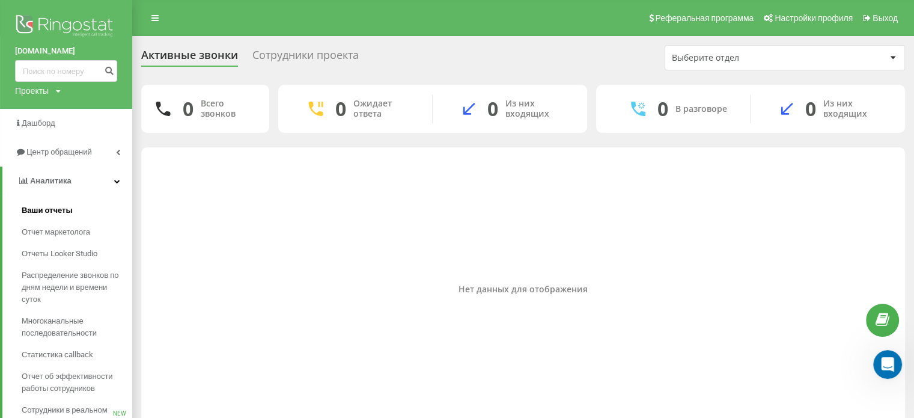
click at [60, 202] on link "Ваши отчеты" at bounding box center [77, 211] width 111 height 22
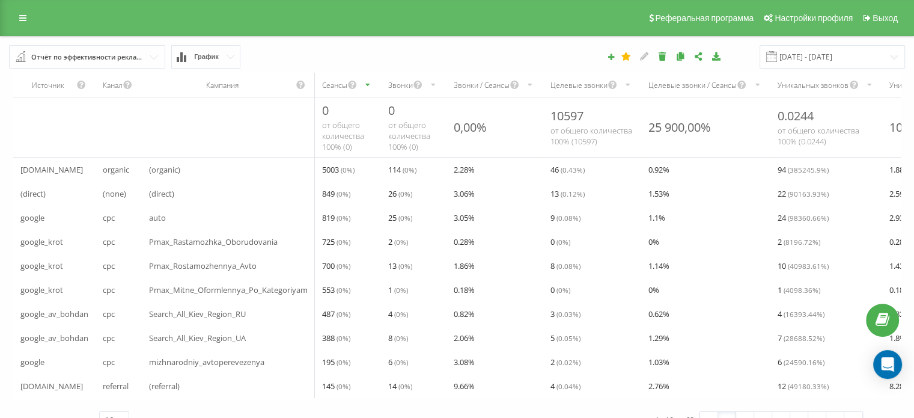
click at [138, 60] on div "Отчёт по эффективности рекламных кампаний" at bounding box center [87, 56] width 113 height 13
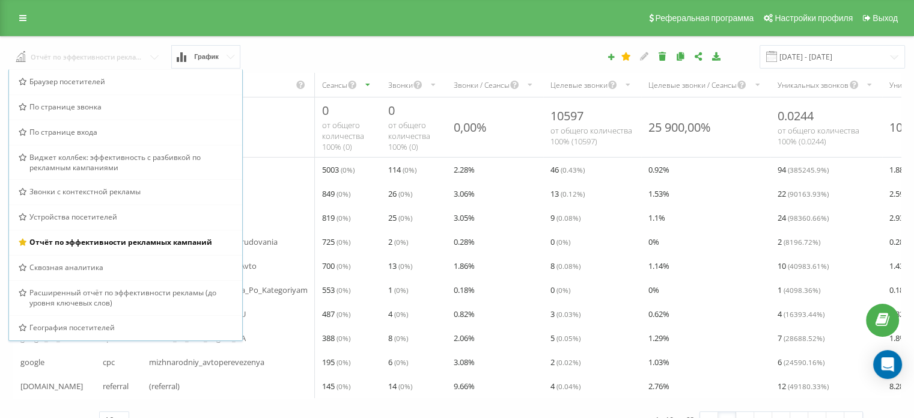
click at [160, 61] on input "text" at bounding box center [88, 56] width 156 height 22
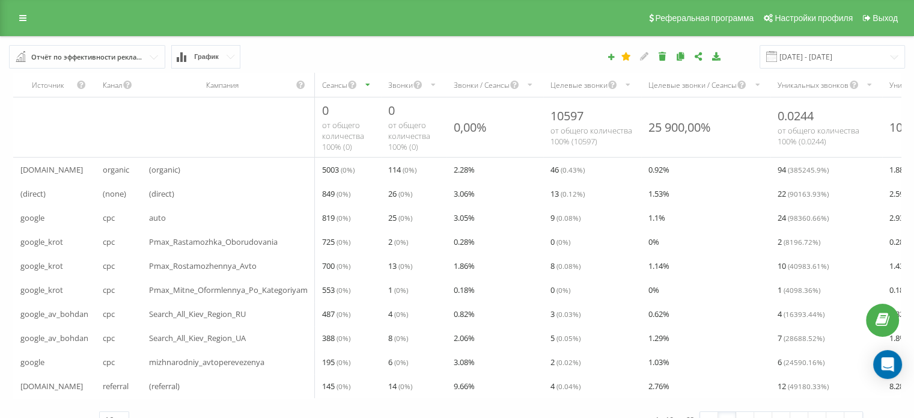
click at [386, 19] on div "Реферальная программа Настройки профиля Выход" at bounding box center [457, 18] width 914 height 36
click at [232, 53] on button "График" at bounding box center [205, 56] width 69 height 23
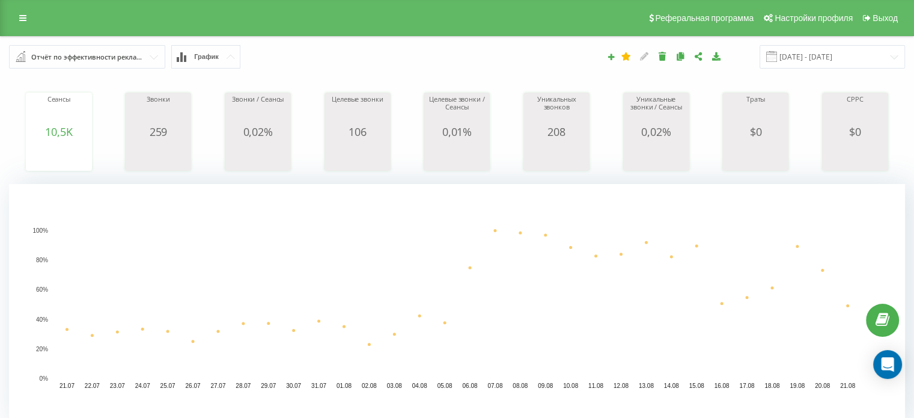
click at [156, 54] on input "text" at bounding box center [87, 57] width 155 height 22
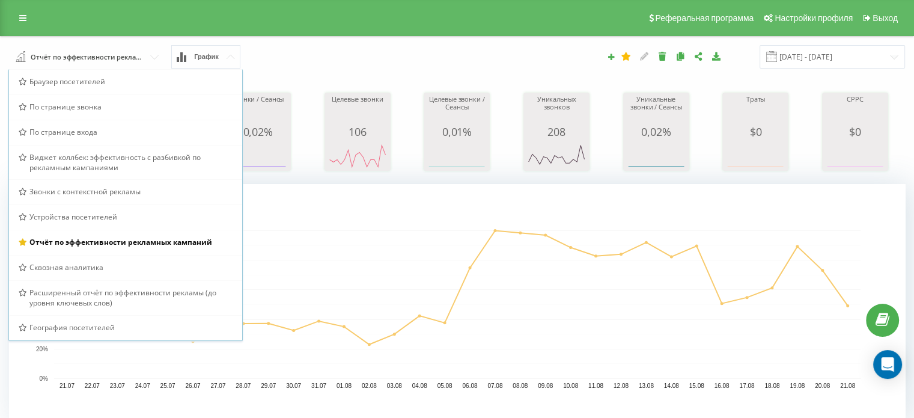
click at [325, 25] on div "Реферальная программа Настройки профиля Выход" at bounding box center [457, 18] width 914 height 36
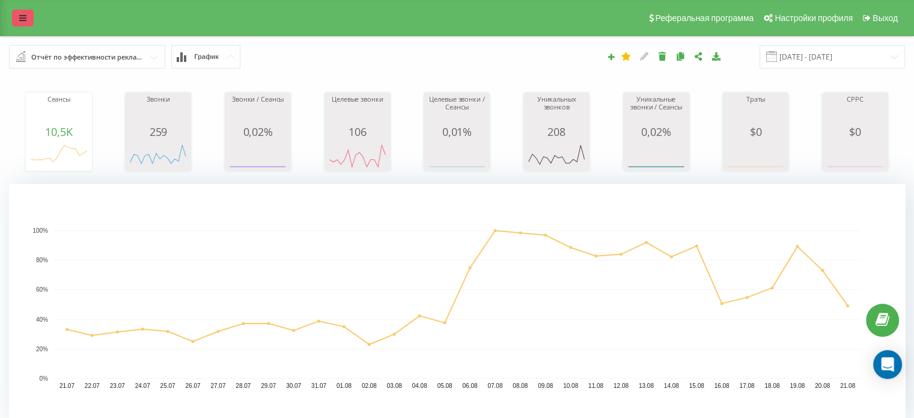
click at [23, 13] on link at bounding box center [23, 18] width 22 height 17
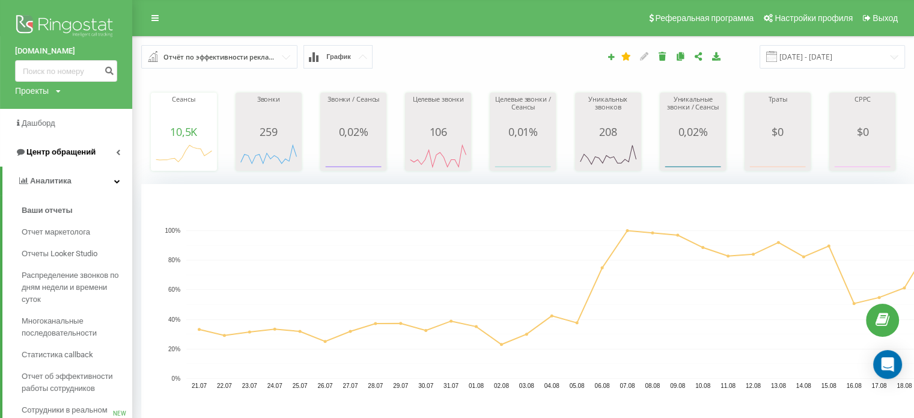
click at [82, 157] on span "Центр обращений" at bounding box center [55, 152] width 81 height 12
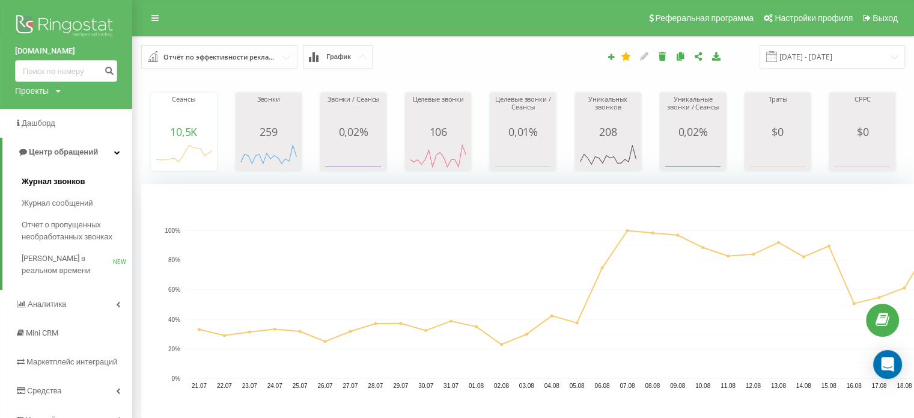
click at [70, 176] on span "Журнал звонков" at bounding box center [53, 182] width 63 height 12
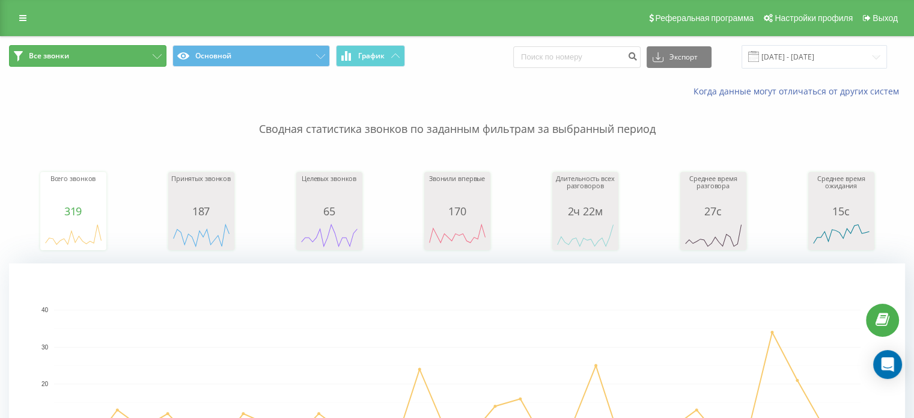
click at [158, 54] on icon at bounding box center [157, 56] width 9 height 5
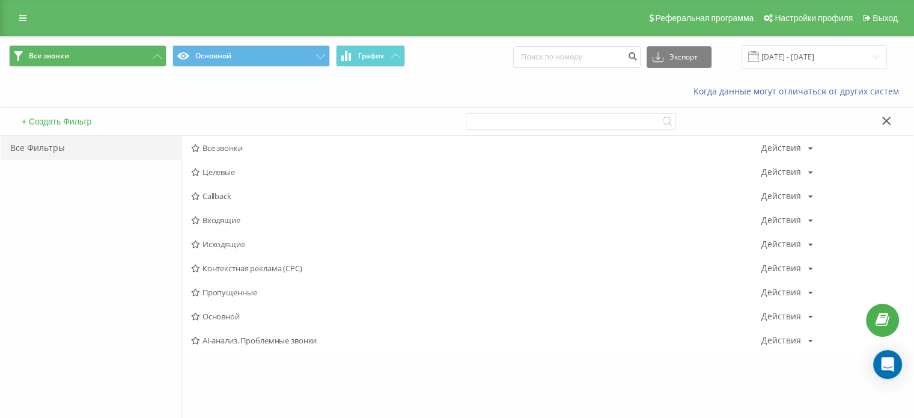
click at [287, 339] on span "AI-анализ. Проблемные звонки" at bounding box center [476, 340] width 571 height 8
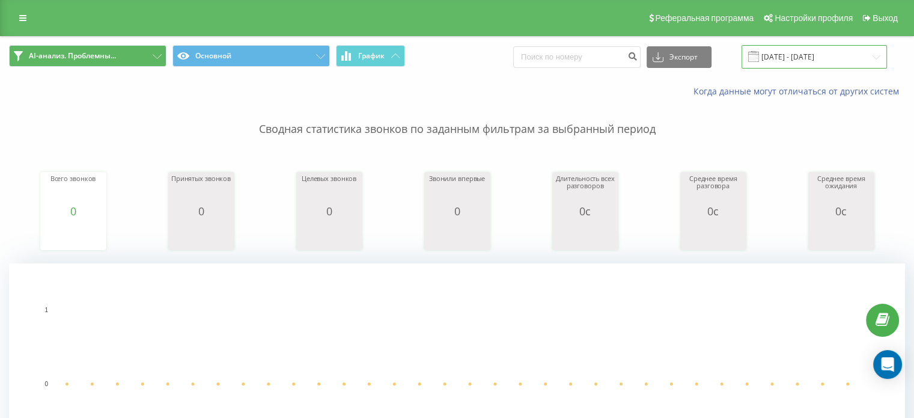
click at [805, 57] on input "[DATE] - [DATE]" at bounding box center [814, 56] width 145 height 23
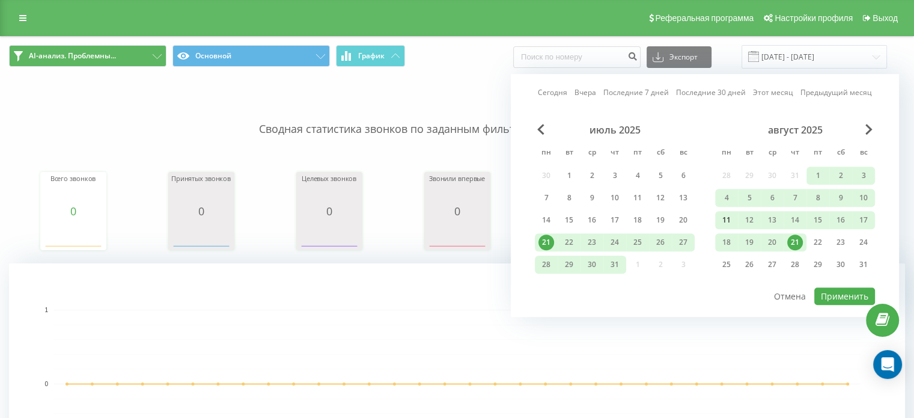
click at [727, 218] on div "11" at bounding box center [727, 220] width 16 height 16
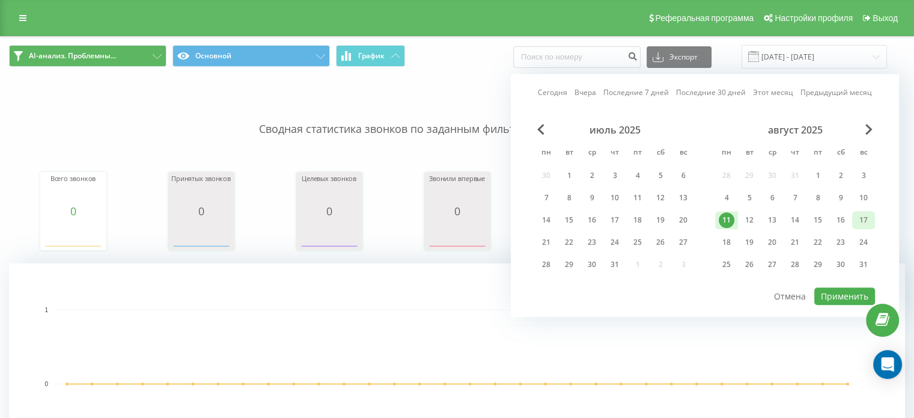
click at [860, 218] on div "17" at bounding box center [864, 220] width 16 height 16
click at [852, 293] on button "Применить" at bounding box center [845, 295] width 61 height 17
type input "11.08.2025 - 17.08.2025"
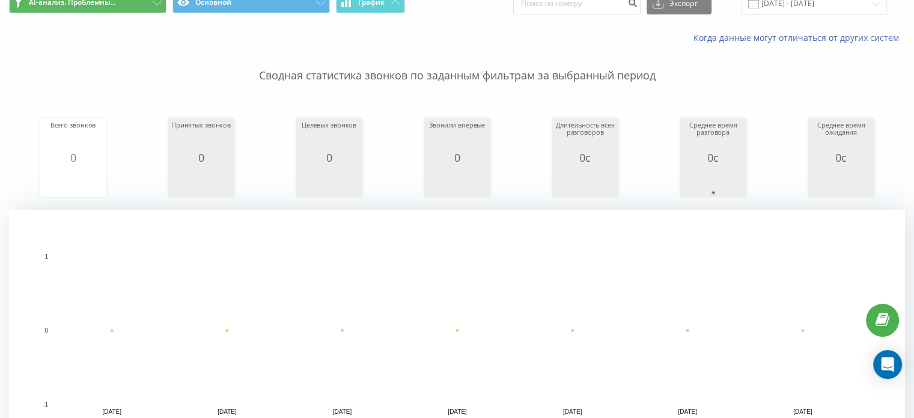
scroll to position [5, 0]
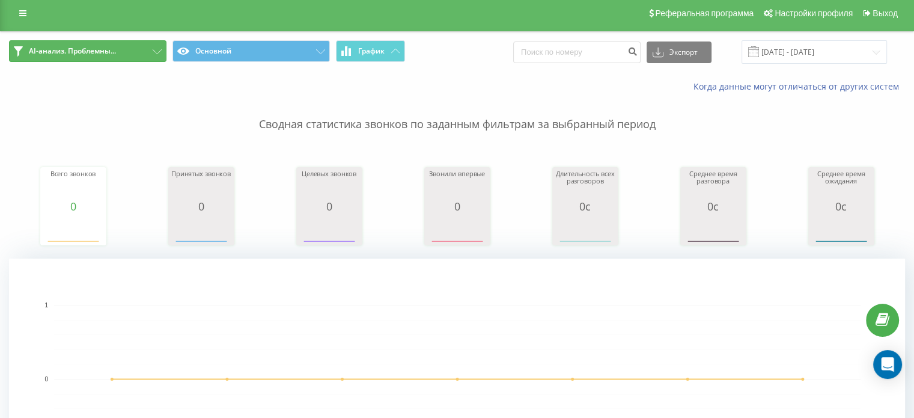
click at [111, 57] on button "AI-анализ. Проблемны..." at bounding box center [88, 51] width 158 height 22
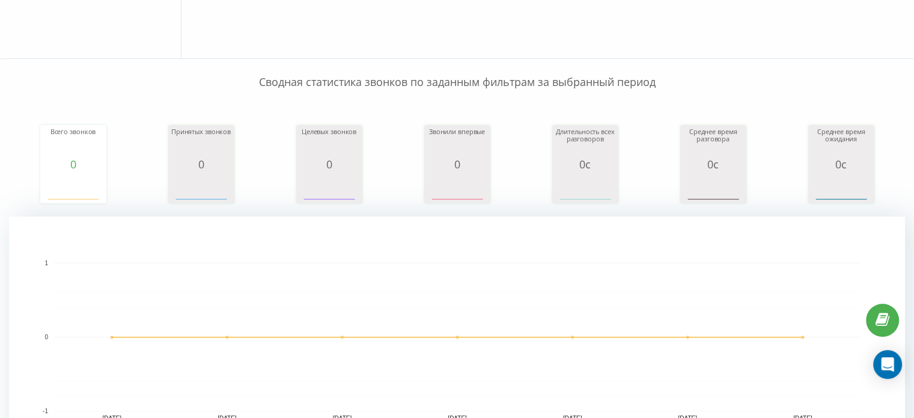
scroll to position [259, 0]
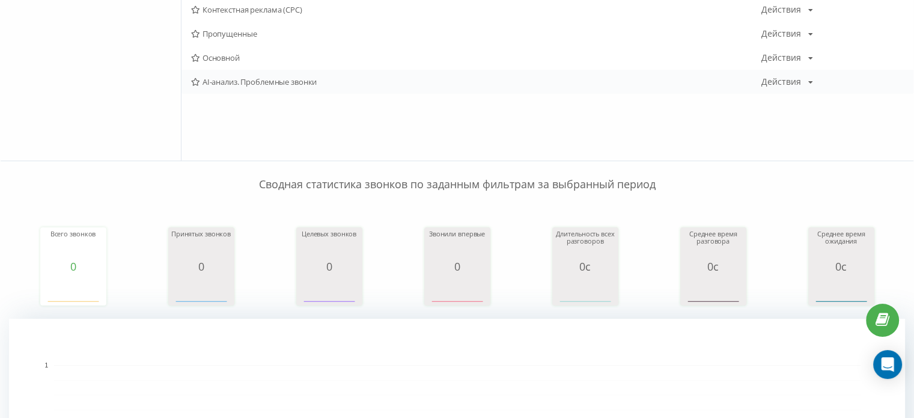
click at [791, 81] on div "Действия" at bounding box center [782, 82] width 40 height 8
click at [669, 91] on div "AI-анализ. Проблемные звонки Действия Редактировать Копировать Удалить По умолч…" at bounding box center [548, 82] width 732 height 24
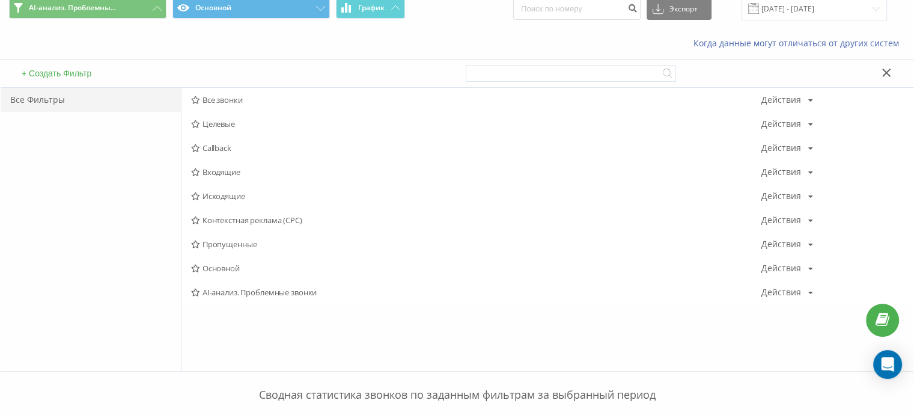
scroll to position [0, 0]
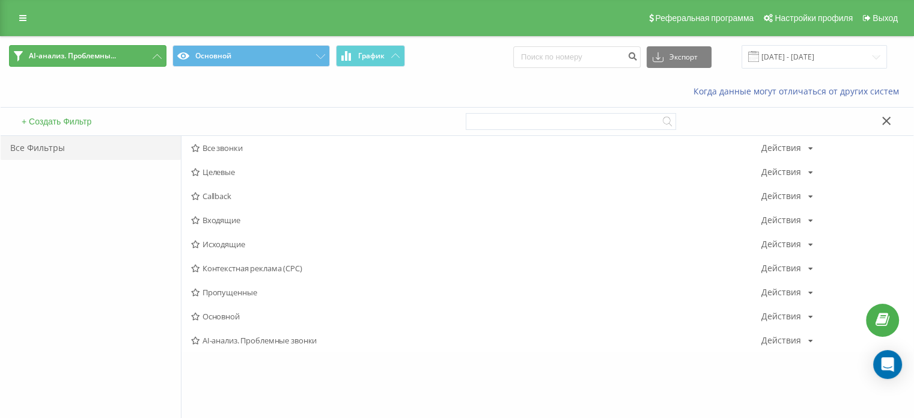
click at [120, 60] on button "AI-анализ. Проблемны..." at bounding box center [88, 56] width 158 height 22
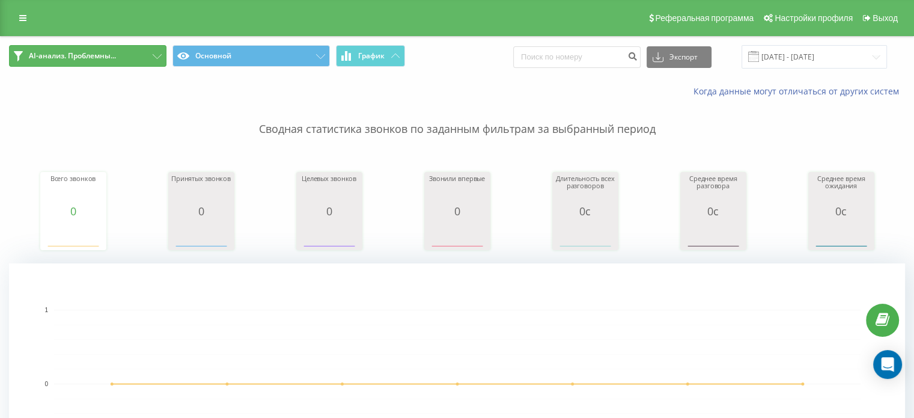
click at [119, 60] on button "AI-анализ. Проблемны..." at bounding box center [88, 56] width 158 height 22
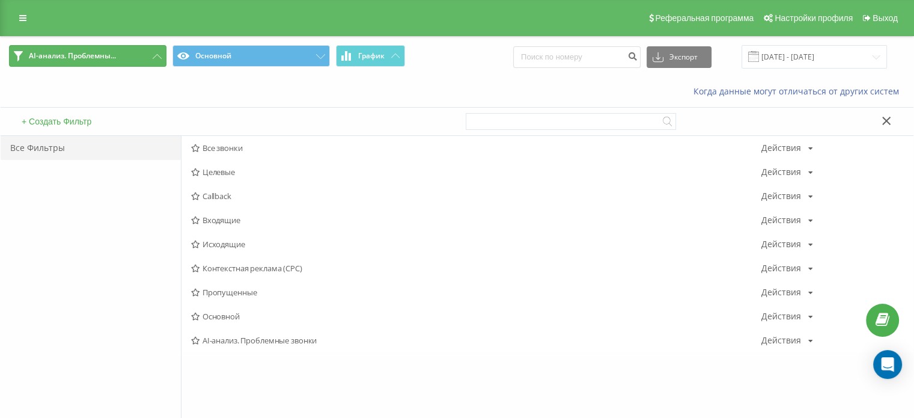
click at [119, 60] on button "AI-анализ. Проблемны..." at bounding box center [88, 56] width 158 height 22
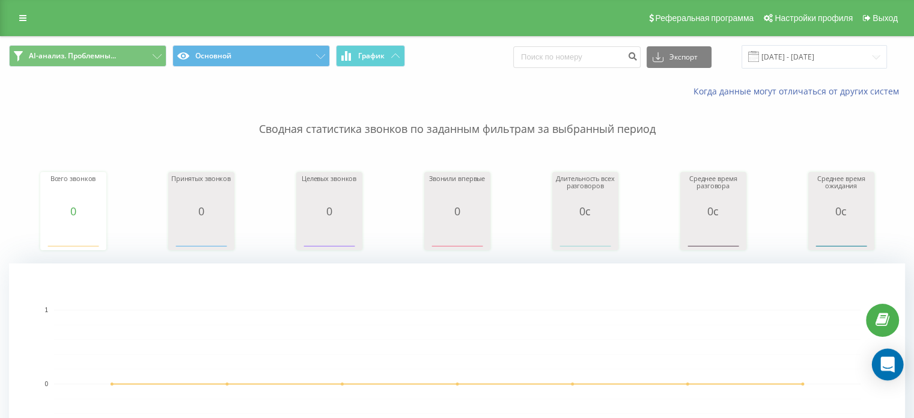
click at [899, 372] on div "Open Intercom Messenger" at bounding box center [888, 365] width 32 height 32
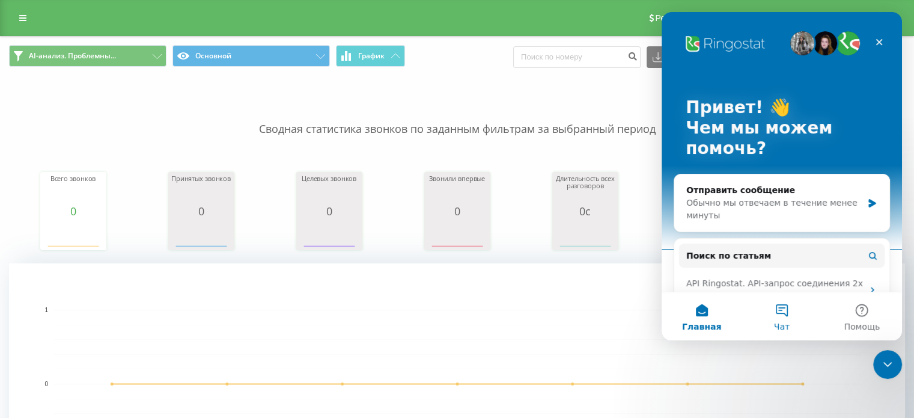
click at [782, 319] on button "Чат" at bounding box center [782, 316] width 80 height 48
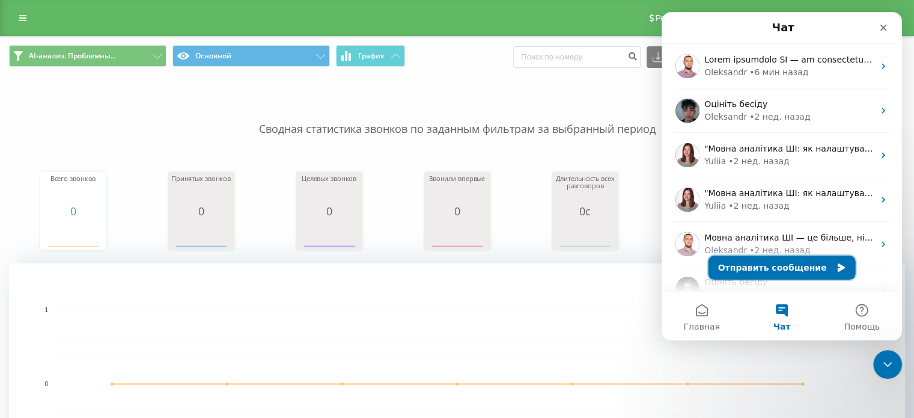
click at [754, 270] on button "Отправить сообщение" at bounding box center [782, 267] width 147 height 24
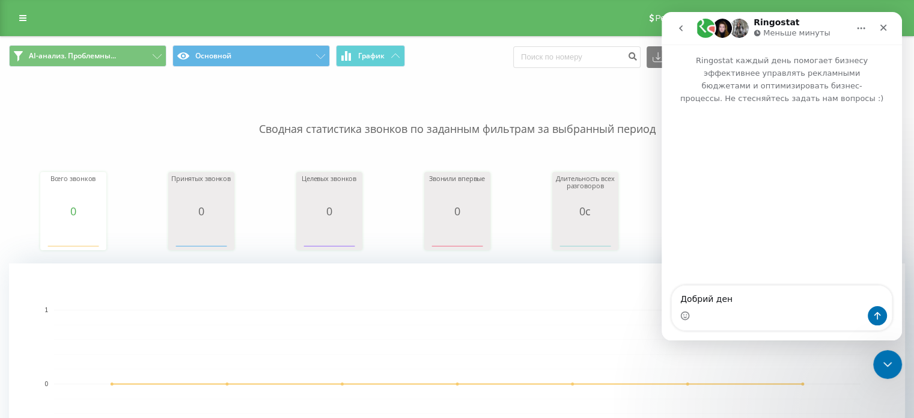
type textarea "Добрий день"
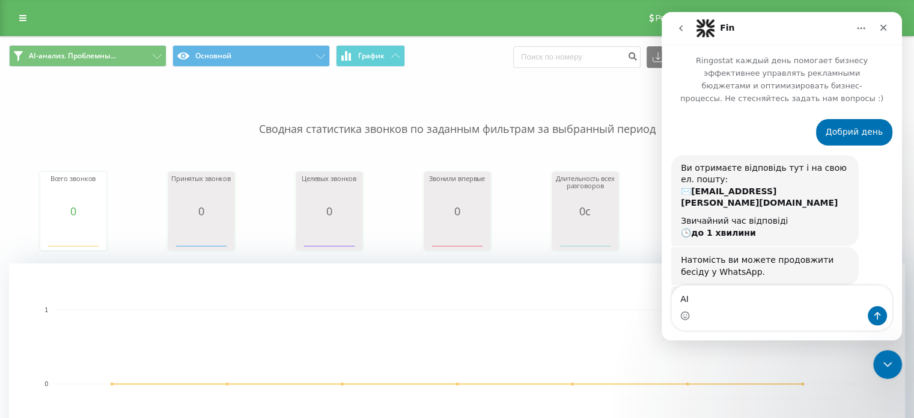
scroll to position [59, 0]
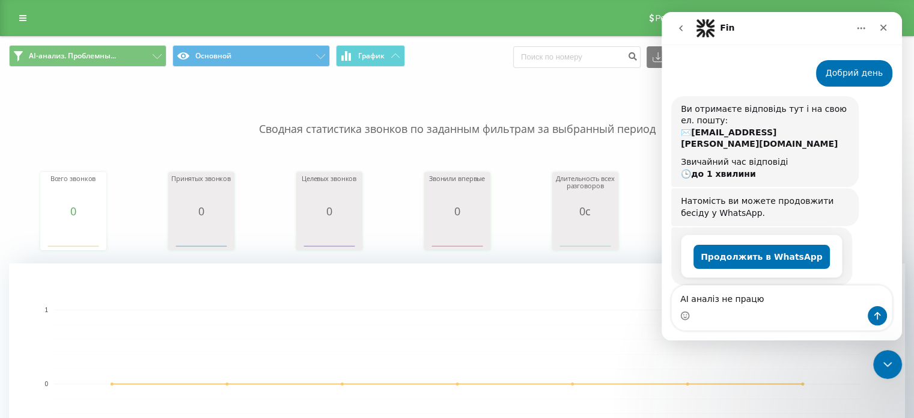
type textarea "АІ аналіз не працює"
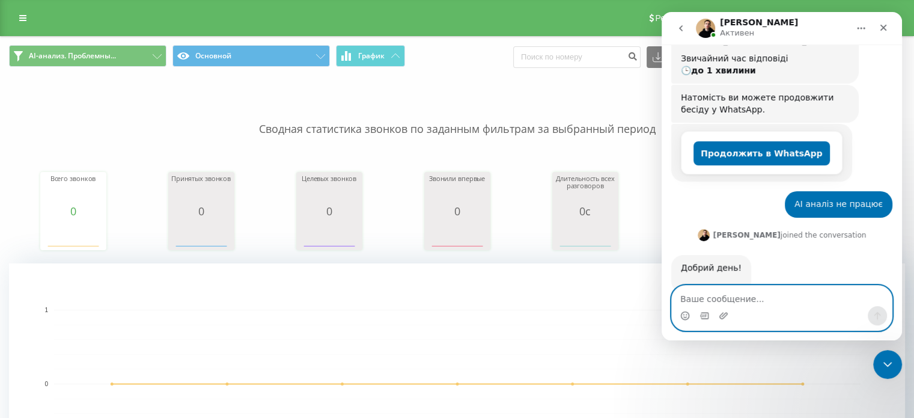
scroll to position [170, 0]
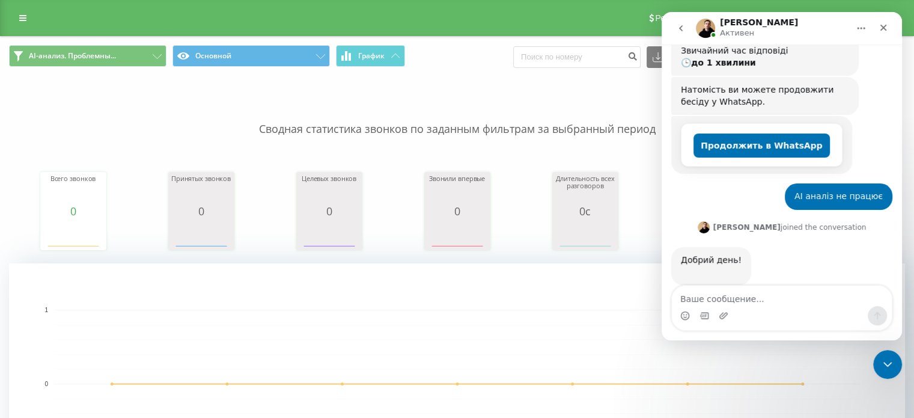
drag, startPoint x: 1, startPoint y: 18, endPoint x: 598, endPoint y: 19, distance: 597.0
click at [598, 19] on div "Реферальная программа Настройки профиля Выход" at bounding box center [457, 18] width 914 height 36
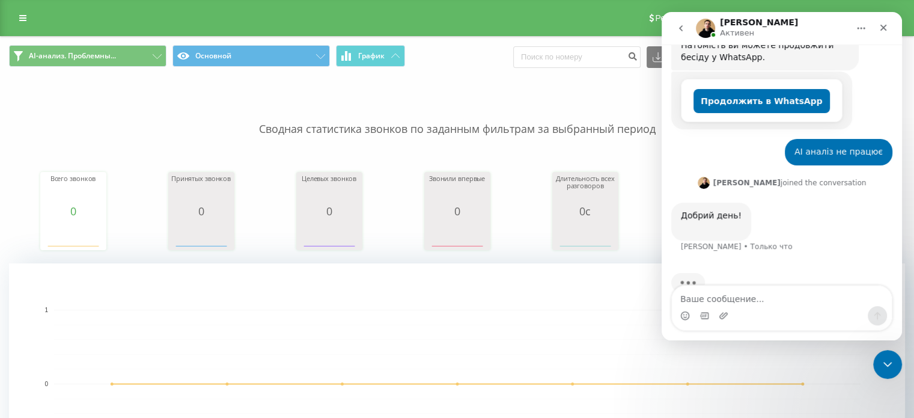
scroll to position [216, 0]
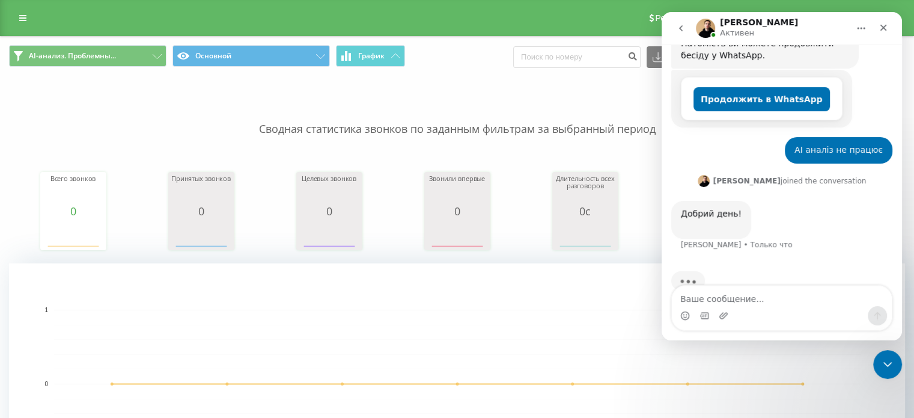
click at [469, 341] on rect "A chart." at bounding box center [457, 384] width 807 height 148
click at [879, 370] on div "Закрыть службу сообщений Intercom" at bounding box center [886, 362] width 29 height 29
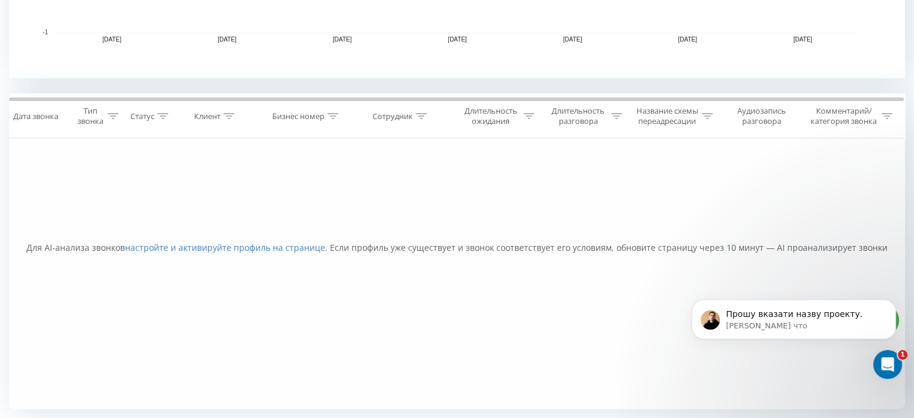
scroll to position [0, 0]
click at [886, 369] on icon "Открыть службу сообщений Intercom" at bounding box center [887, 363] width 20 height 20
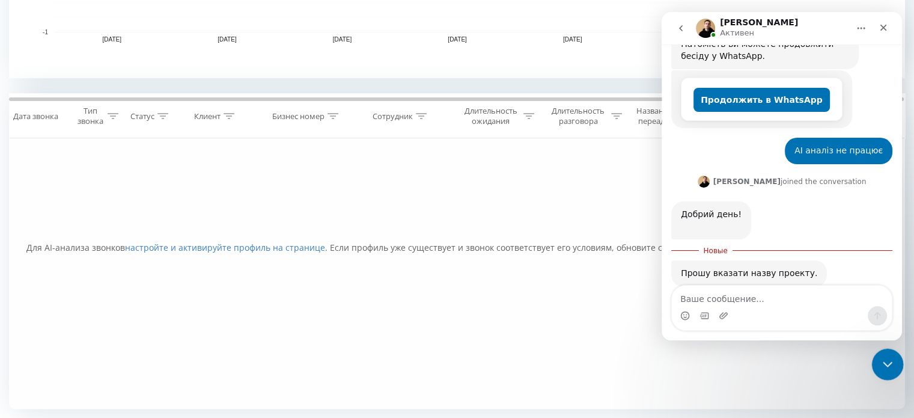
scroll to position [217, 0]
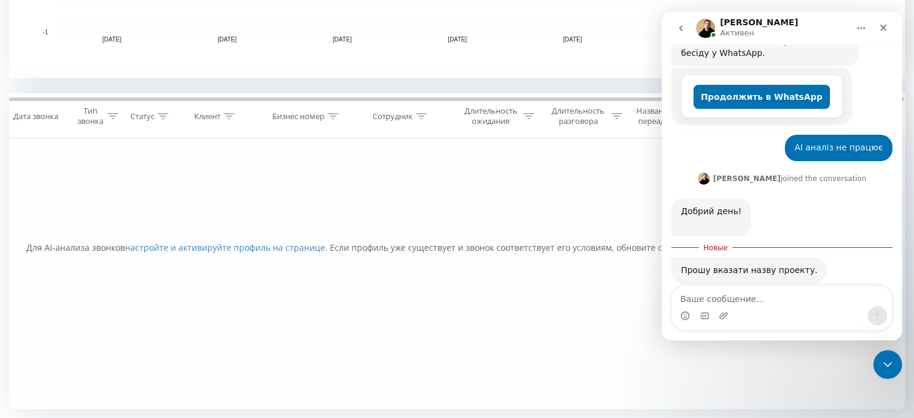
type textarea "N"
type textarea "T"
type textarea "[DOMAIN_NAME]"
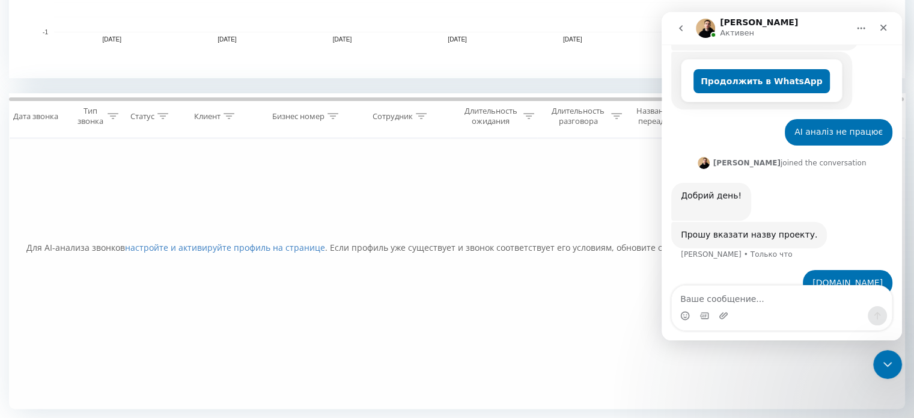
click at [476, 348] on div "Фильтровать по условию Равно Введите значение Отмена OK Фильтровать по условию …" at bounding box center [457, 273] width 896 height 271
click at [469, 168] on div "Фильтровать по условию Равно Введите значение Отмена OK Фильтровать по условию …" at bounding box center [457, 273] width 896 height 271
click at [893, 354] on div "Закрыть службу сообщений Intercom" at bounding box center [886, 362] width 29 height 29
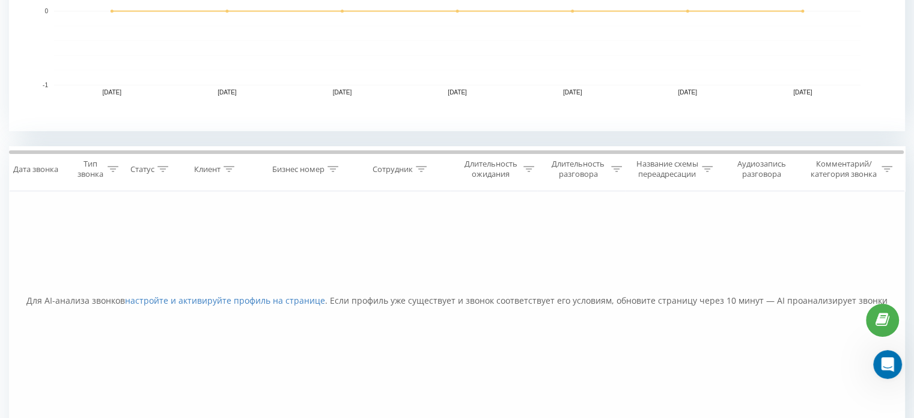
scroll to position [426, 0]
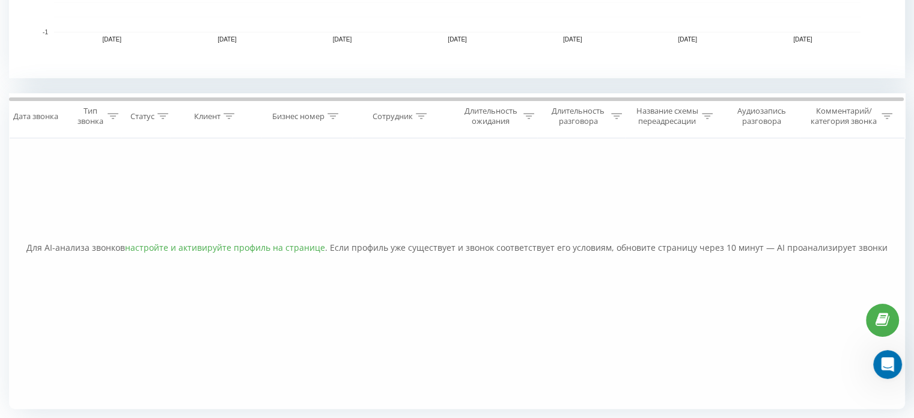
click at [233, 248] on link "настройте и активируйте профиль на странице" at bounding box center [225, 247] width 200 height 11
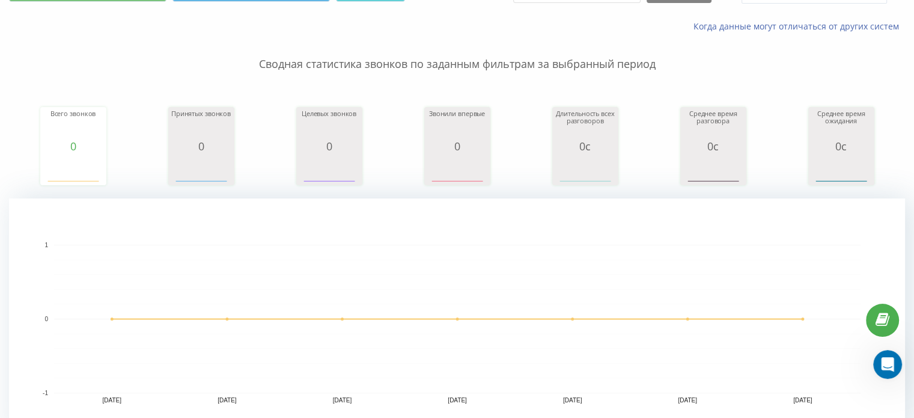
scroll to position [0, 0]
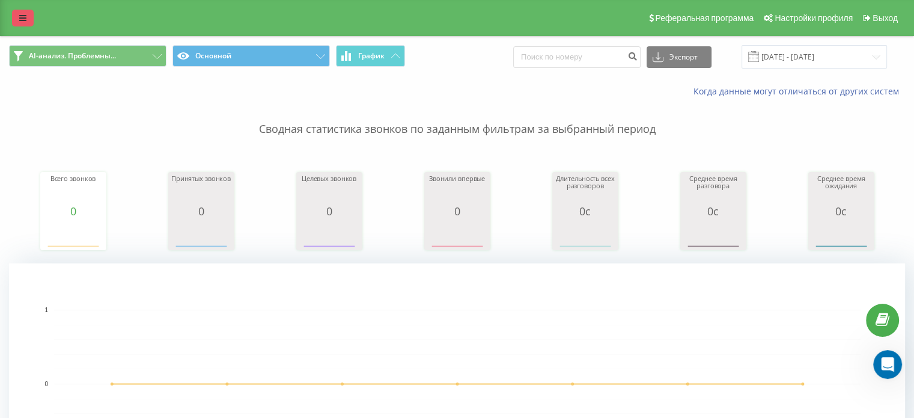
click at [25, 13] on link at bounding box center [23, 18] width 22 height 17
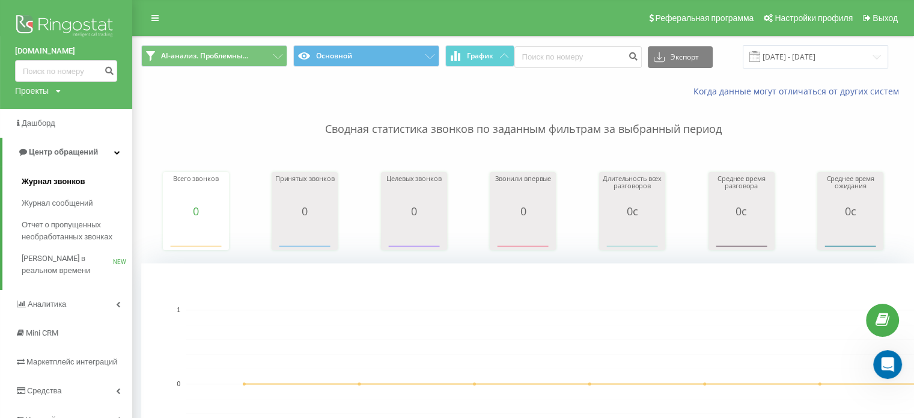
click at [72, 180] on span "Журнал звонков" at bounding box center [53, 182] width 63 height 12
click at [80, 183] on span "Журнал звонков" at bounding box center [53, 182] width 63 height 12
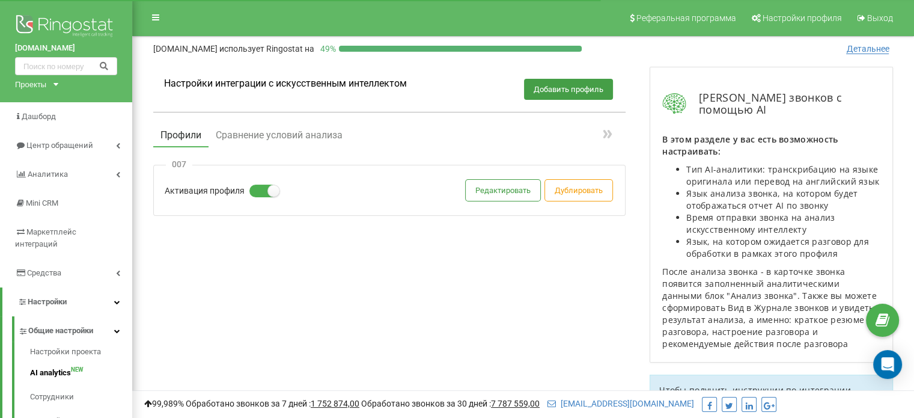
click at [444, 305] on div "Настройки интеграции с искусственным интеллектом Добавить профиль Профили Сравн…" at bounding box center [389, 203] width 497 height 296
click at [64, 361] on link "AI analytics NEW" at bounding box center [81, 373] width 102 height 24
click at [268, 132] on button "Сравнение условий анализа" at bounding box center [279, 135] width 141 height 22
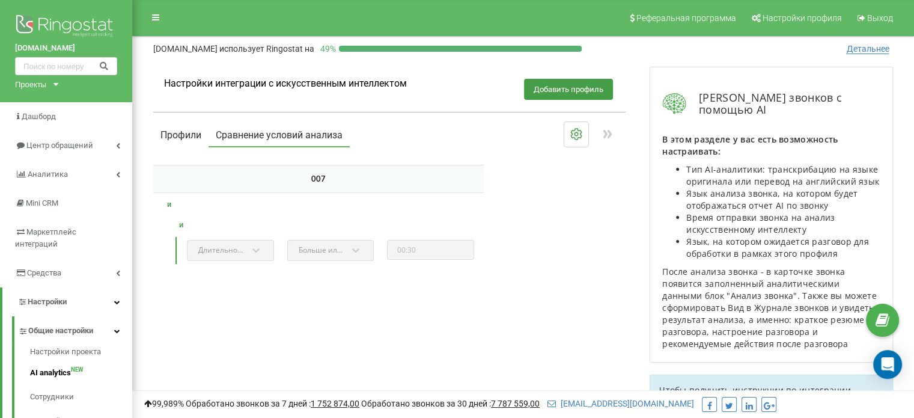
click at [180, 130] on button "Профили" at bounding box center [180, 135] width 55 height 22
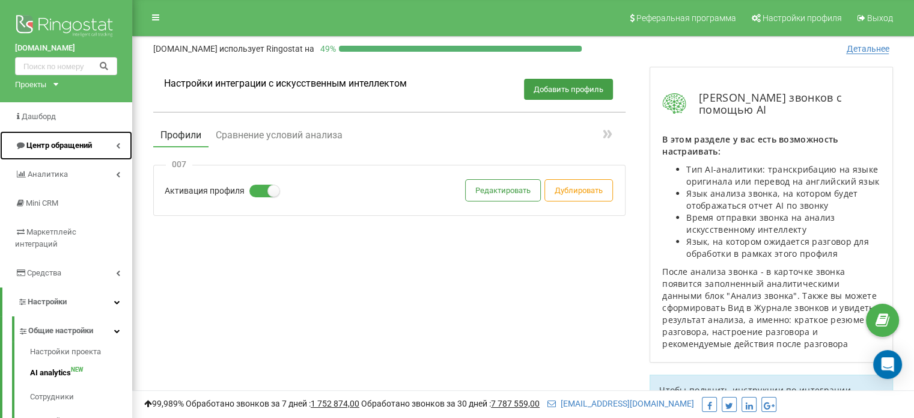
click at [21, 137] on link "Центр обращений" at bounding box center [66, 145] width 132 height 29
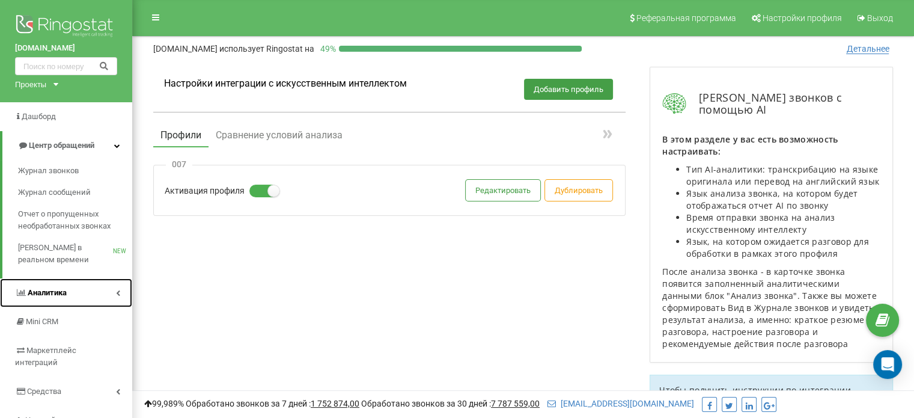
click at [59, 290] on span "Аналитика" at bounding box center [47, 292] width 39 height 9
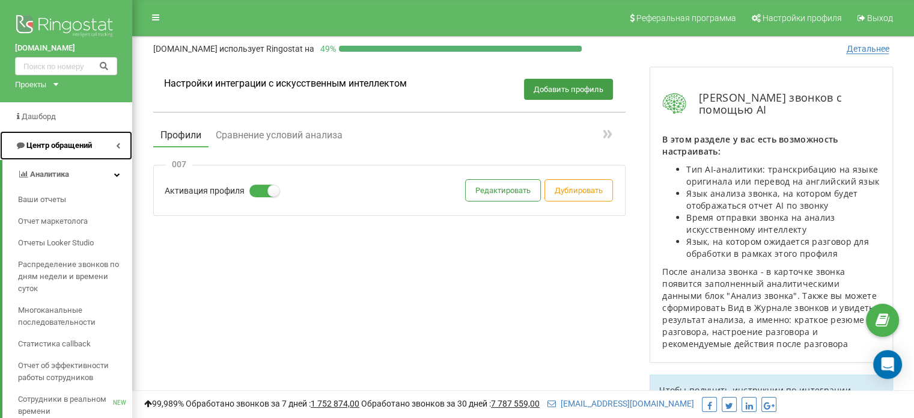
click at [64, 148] on span "Центр обращений" at bounding box center [59, 145] width 66 height 9
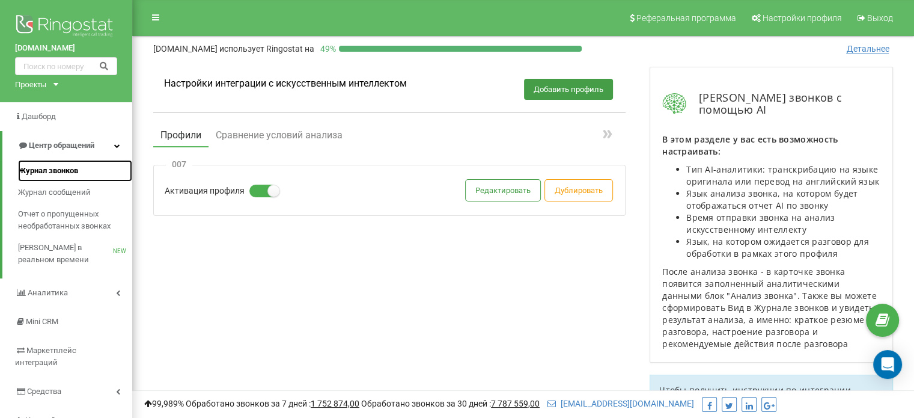
click at [66, 168] on span "Журнал звонков" at bounding box center [48, 171] width 60 height 12
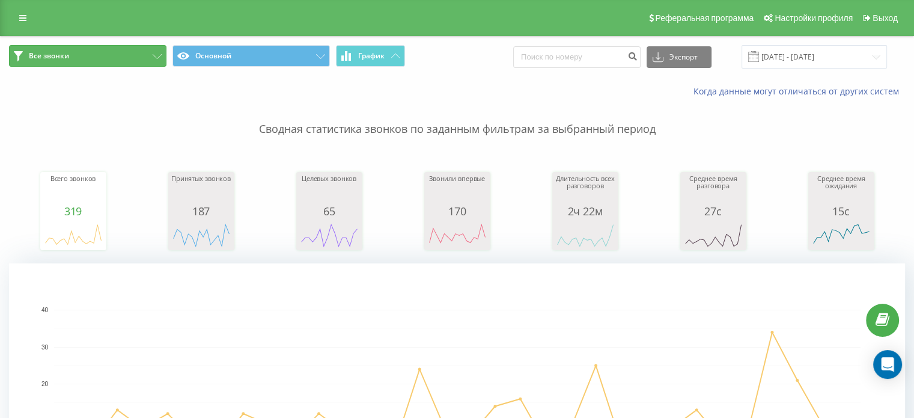
click at [106, 54] on button "Все звонки" at bounding box center [88, 56] width 158 height 22
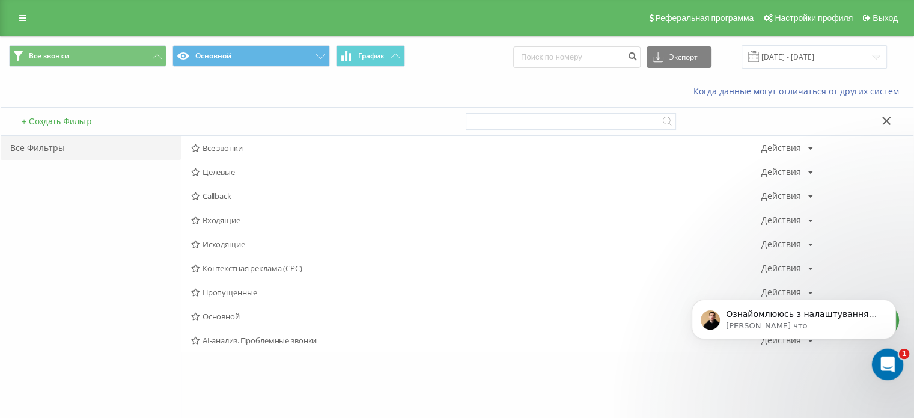
click at [878, 370] on div "Открыть службу сообщений Intercom" at bounding box center [886, 363] width 40 height 40
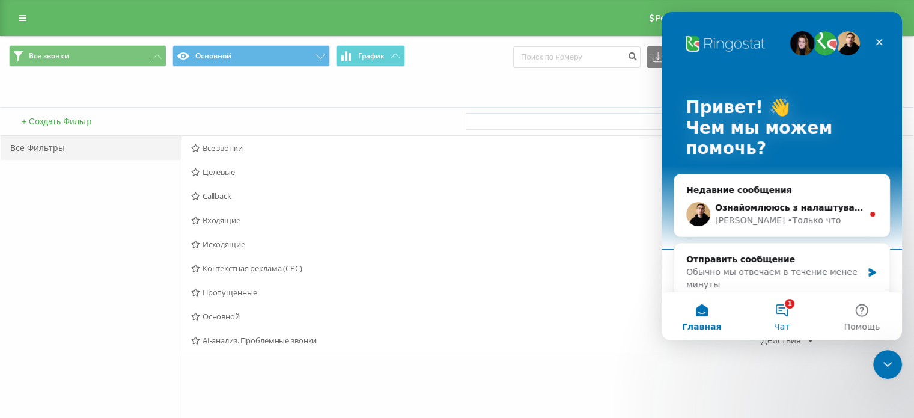
click at [781, 317] on button "1 Чат" at bounding box center [782, 316] width 80 height 48
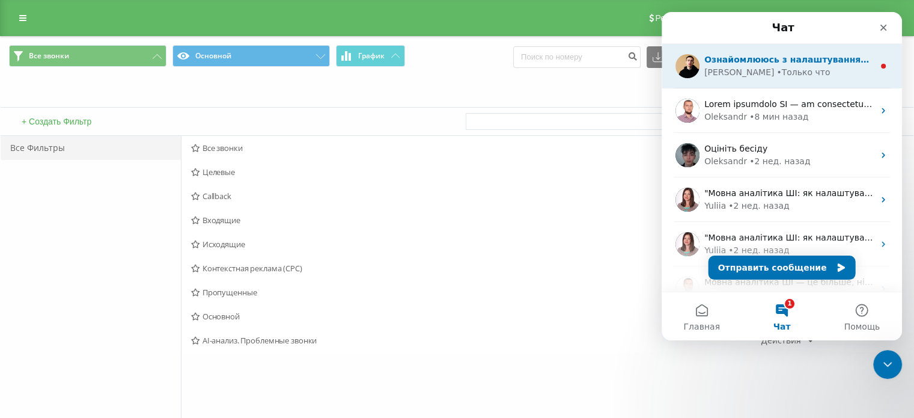
click at [753, 55] on span "Ознайомлююсь з налаштуваннями по проекту." at bounding box center [819, 60] width 229 height 10
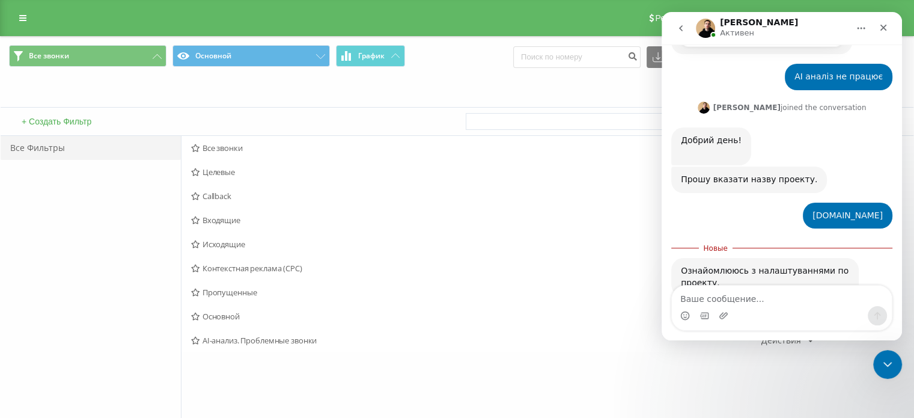
scroll to position [301, 0]
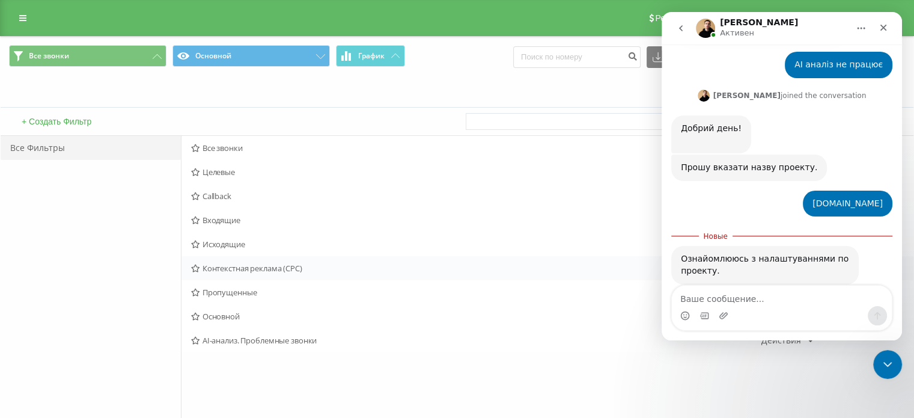
click at [580, 263] on div "Контекстная реклама (CPC) Действия Редактировать Копировать Удалить По умолчани…" at bounding box center [548, 268] width 732 height 24
click at [278, 338] on span "AI-анализ. Проблемные звонки" at bounding box center [476, 340] width 571 height 8
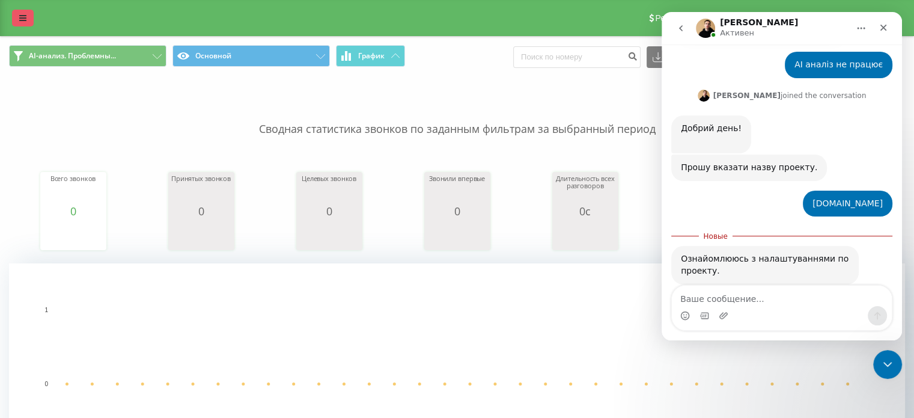
click at [29, 17] on link at bounding box center [23, 18] width 22 height 17
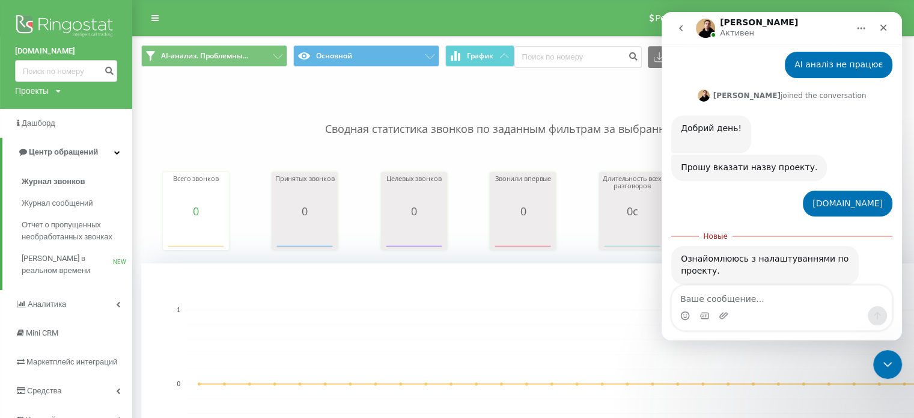
click at [56, 91] on div "Проекты tvl.net.ua vada.ua" at bounding box center [38, 91] width 46 height 12
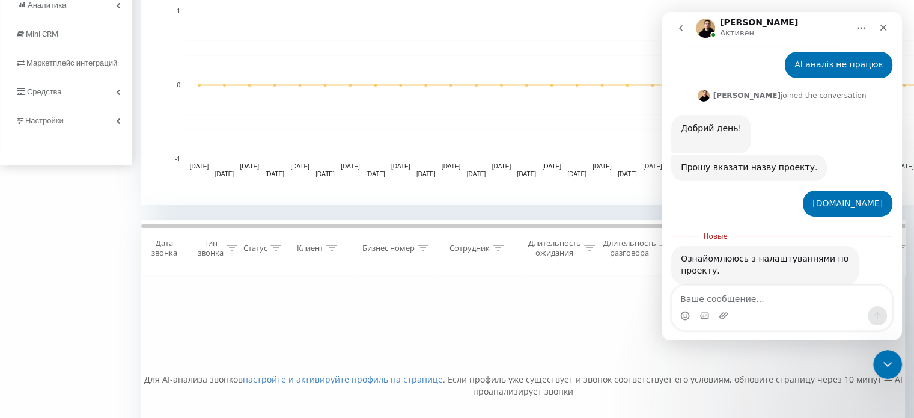
scroll to position [301, 0]
click at [74, 237] on div "AI-анализ. Проблемны... Основной График Экспорт .csv .xls .xlsx 21.07.2025 - 21…" at bounding box center [457, 144] width 914 height 819
click at [883, 364] on icon "Закрыть службу сообщений Intercom" at bounding box center [886, 362] width 14 height 14
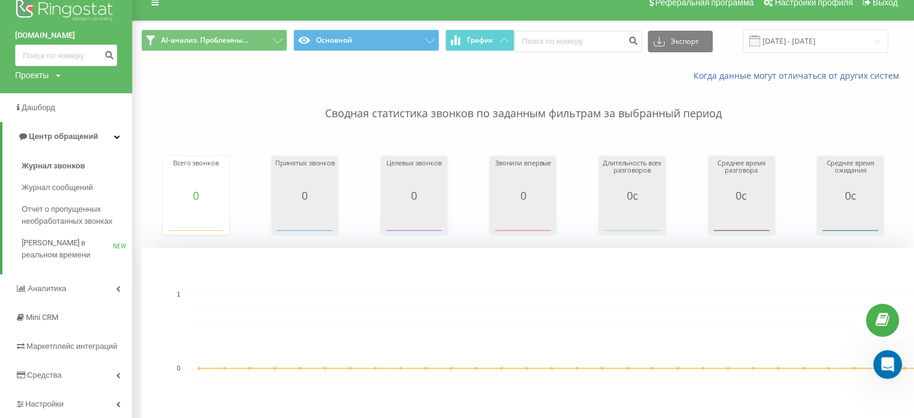
scroll to position [0, 0]
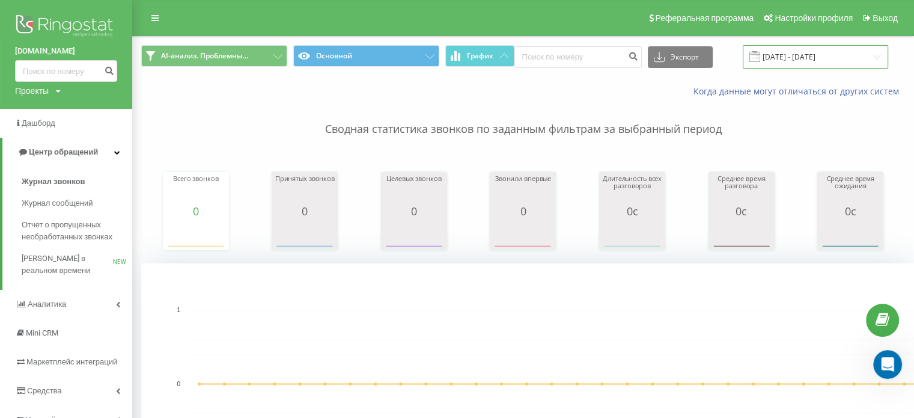
click at [824, 57] on input "[DATE] - [DATE]" at bounding box center [815, 56] width 145 height 23
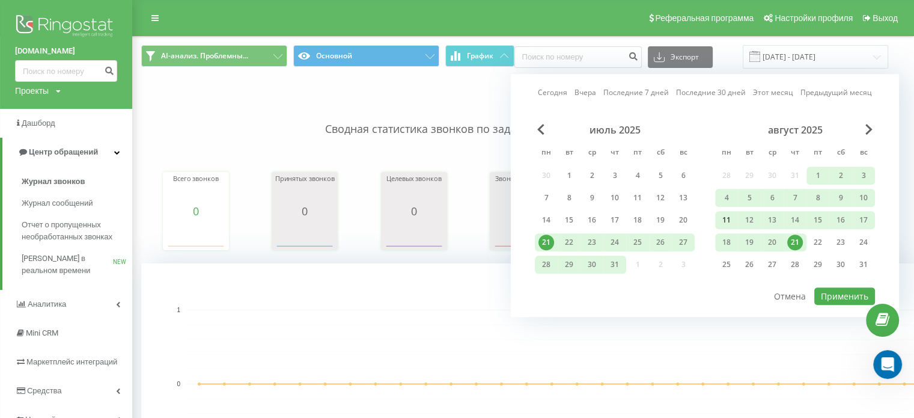
click at [725, 218] on div "11" at bounding box center [727, 220] width 16 height 16
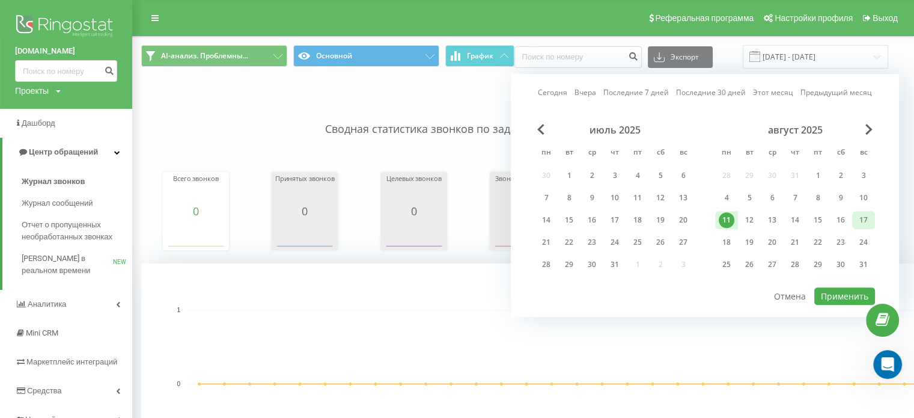
click at [865, 222] on div "17" at bounding box center [864, 220] width 16 height 16
click at [838, 293] on button "Применить" at bounding box center [845, 295] width 61 height 17
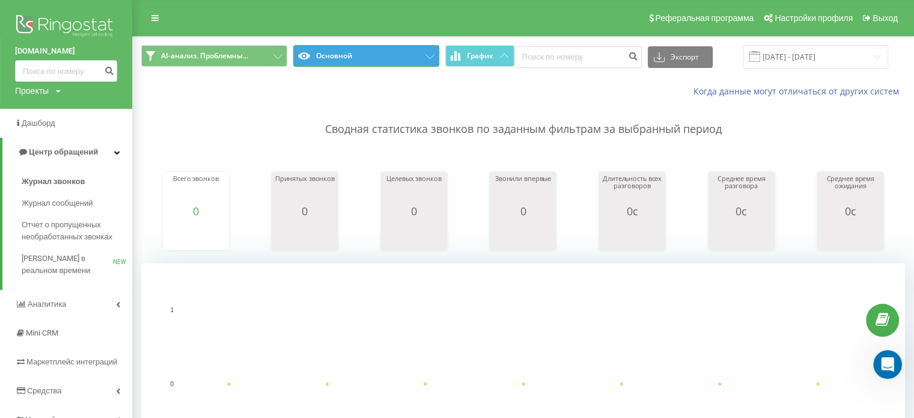
click at [434, 60] on button "Основной" at bounding box center [366, 56] width 146 height 22
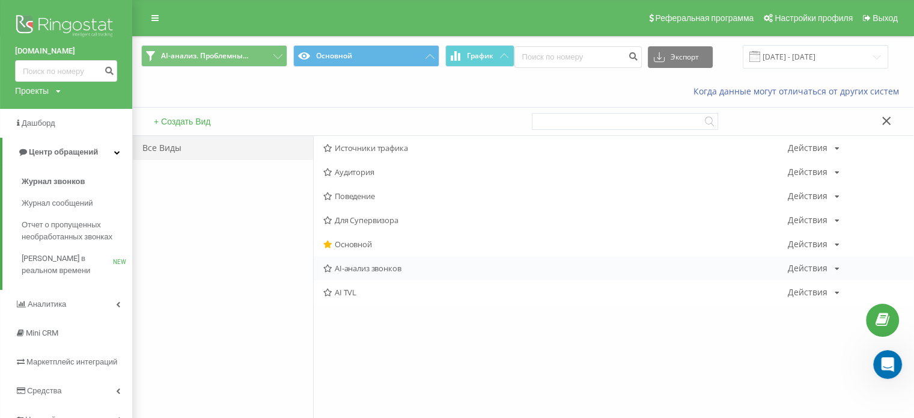
click at [397, 271] on span "AI-анализ звонков" at bounding box center [555, 268] width 465 height 8
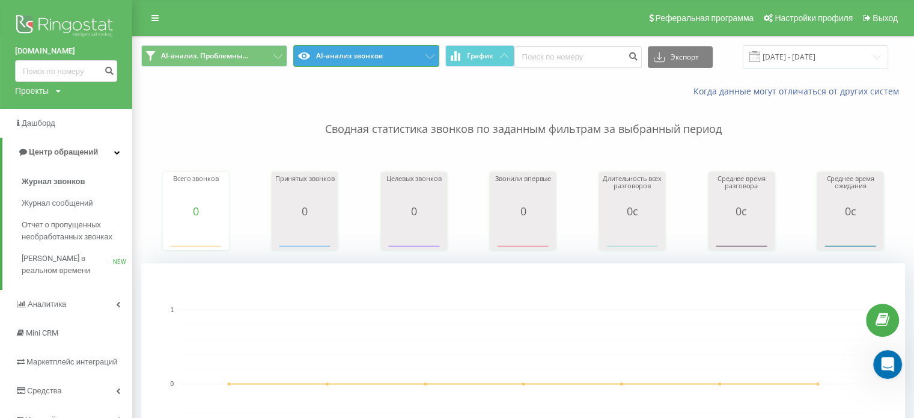
click at [424, 58] on button "AI-анализ звонков" at bounding box center [366, 56] width 146 height 22
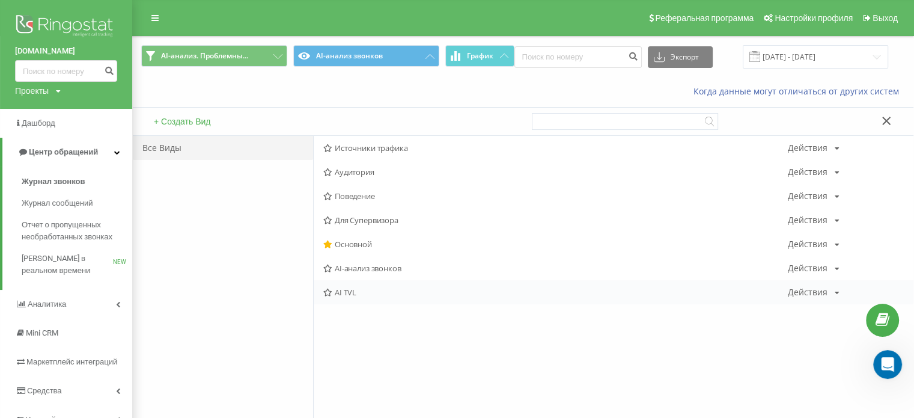
click at [363, 294] on span "AI TVL" at bounding box center [555, 292] width 465 height 8
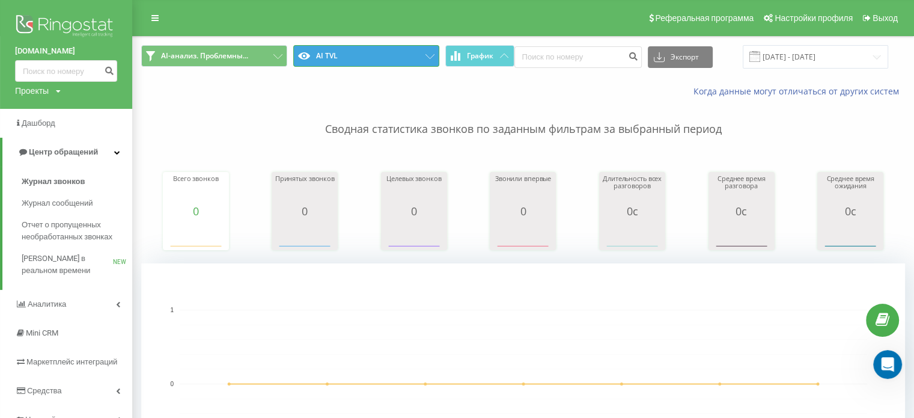
click at [409, 54] on button "AI TVL" at bounding box center [366, 56] width 146 height 22
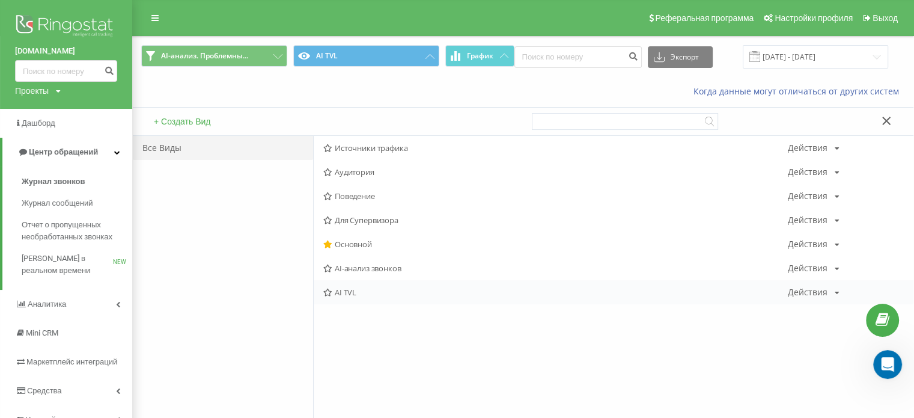
click at [822, 294] on div "Действия" at bounding box center [808, 292] width 40 height 8
click at [730, 341] on div "Источники трафика Действия Редактировать Копировать Удалить По умолчанию Подели…" at bounding box center [613, 277] width 601 height 283
click at [372, 268] on span "AI-анализ звонков" at bounding box center [555, 268] width 465 height 8
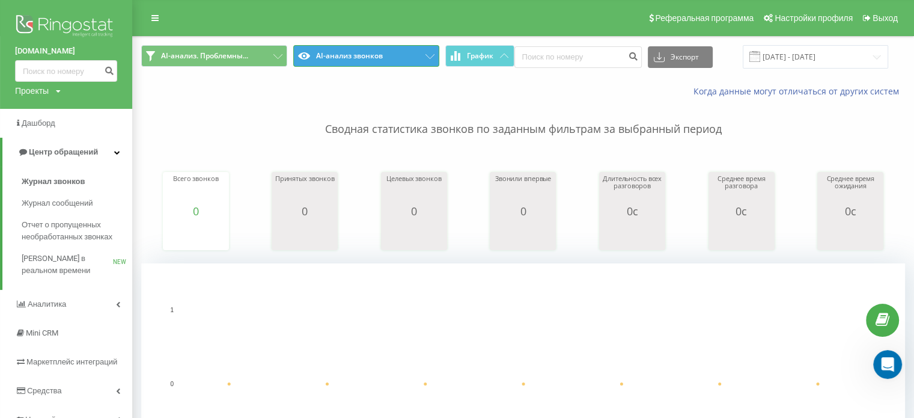
click at [418, 57] on button "AI-анализ звонков" at bounding box center [366, 56] width 146 height 22
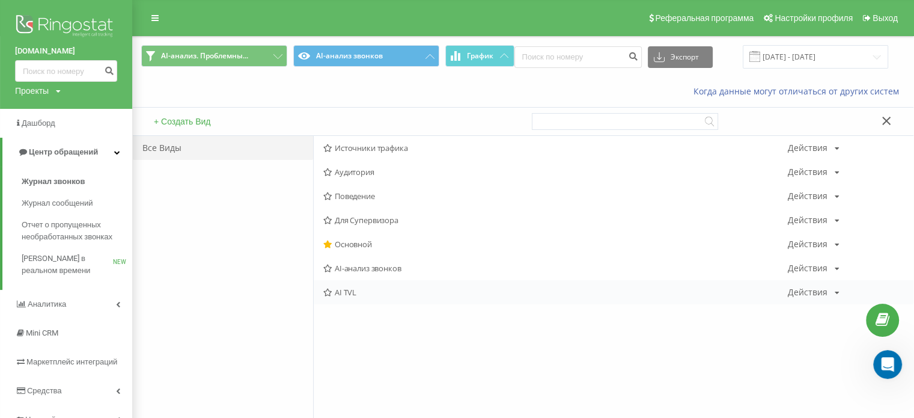
click at [391, 289] on span "AI TVL" at bounding box center [555, 292] width 465 height 8
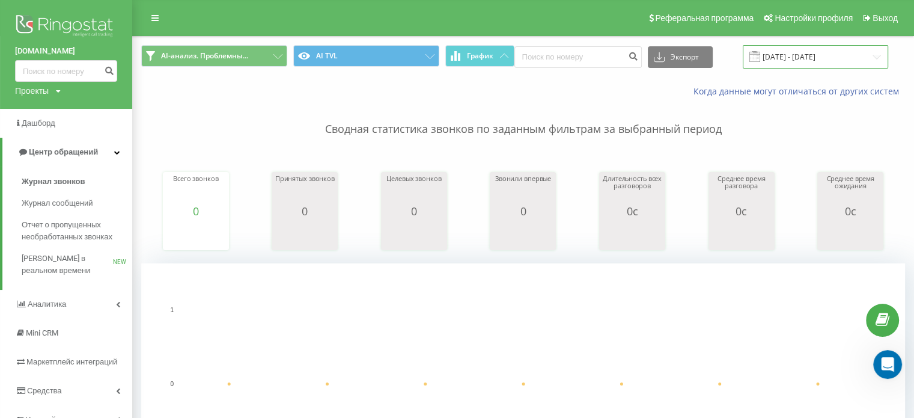
click at [790, 50] on input "[DATE] - [DATE]" at bounding box center [815, 56] width 145 height 23
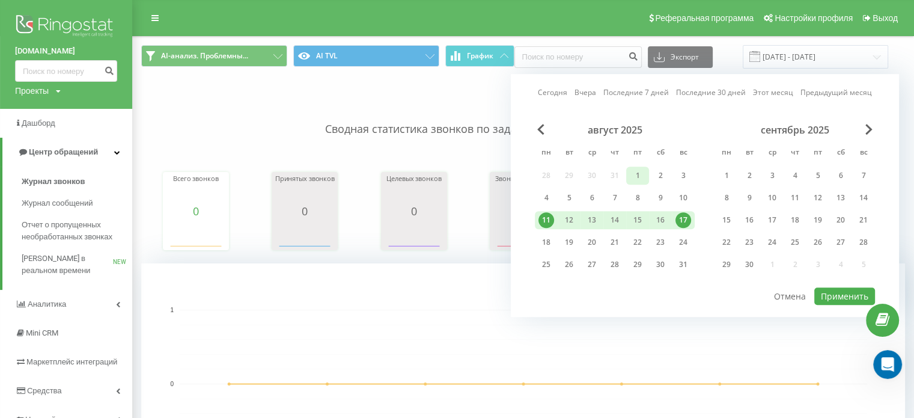
click at [635, 174] on div "1" at bounding box center [638, 176] width 16 height 16
drag, startPoint x: 679, startPoint y: 217, endPoint x: 690, endPoint y: 223, distance: 12.9
click at [679, 217] on div "17" at bounding box center [684, 220] width 16 height 16
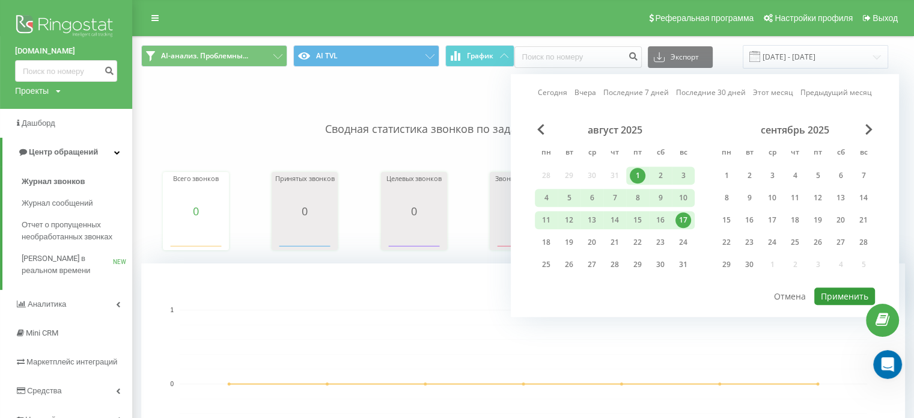
click at [837, 295] on button "Применить" at bounding box center [845, 295] width 61 height 17
type input "01.08.2025 - 17.08.2025"
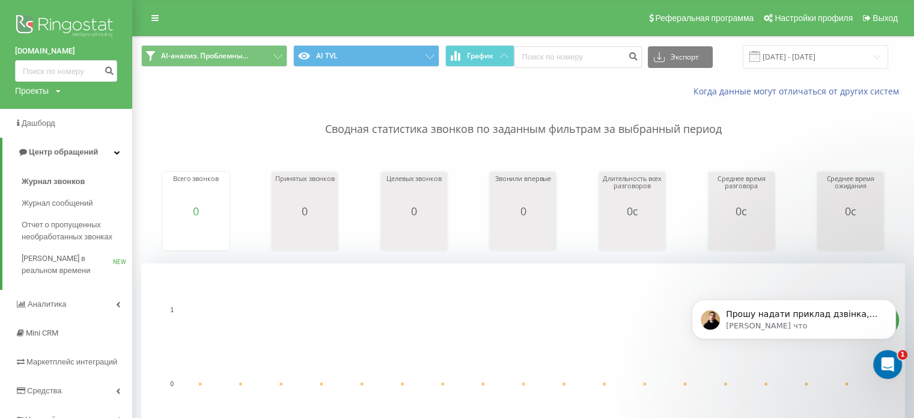
scroll to position [332, 0]
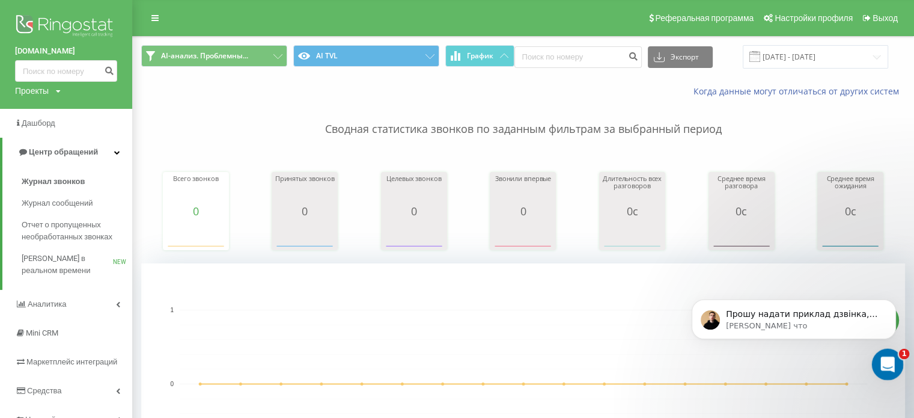
click at [882, 363] on icon "Открыть службу сообщений Intercom" at bounding box center [887, 363] width 20 height 20
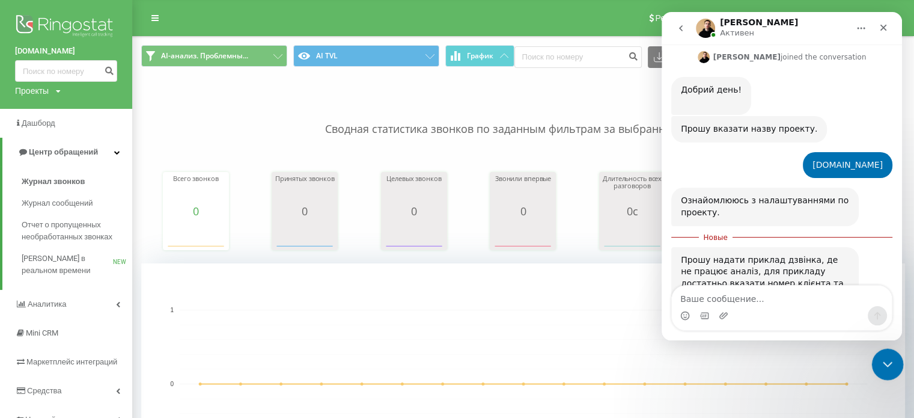
scroll to position [351, 0]
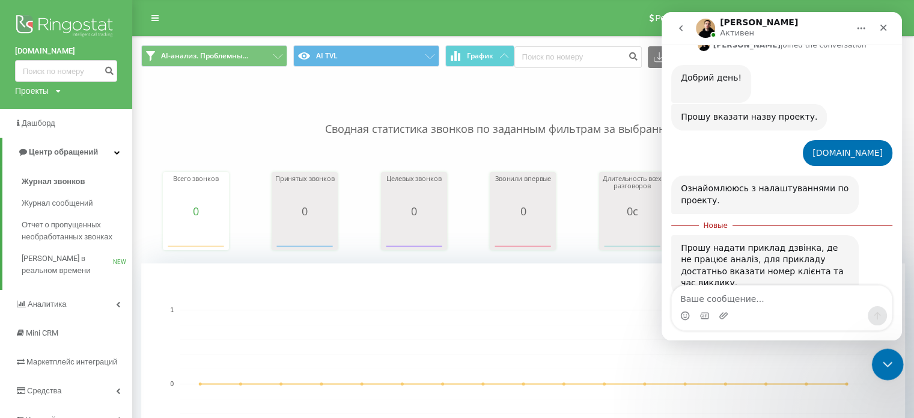
click at [883, 363] on icon "Закрыть службу сообщений Intercom" at bounding box center [886, 362] width 14 height 14
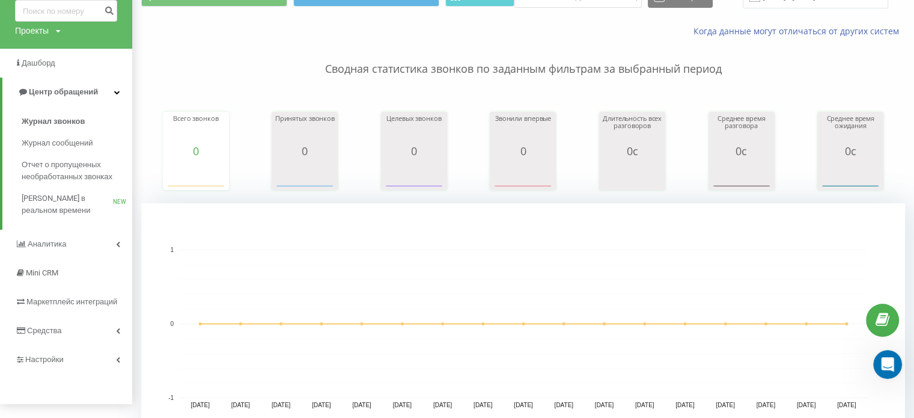
scroll to position [0, 0]
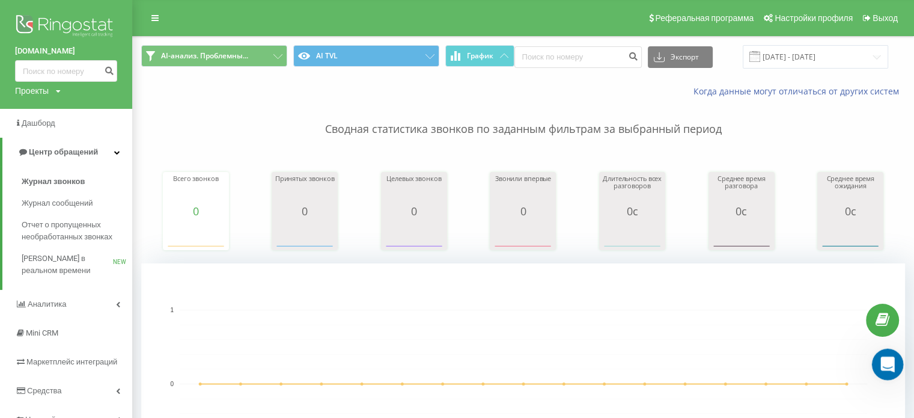
click at [876, 361] on div "Открыть службу сообщений Intercom" at bounding box center [886, 363] width 40 height 40
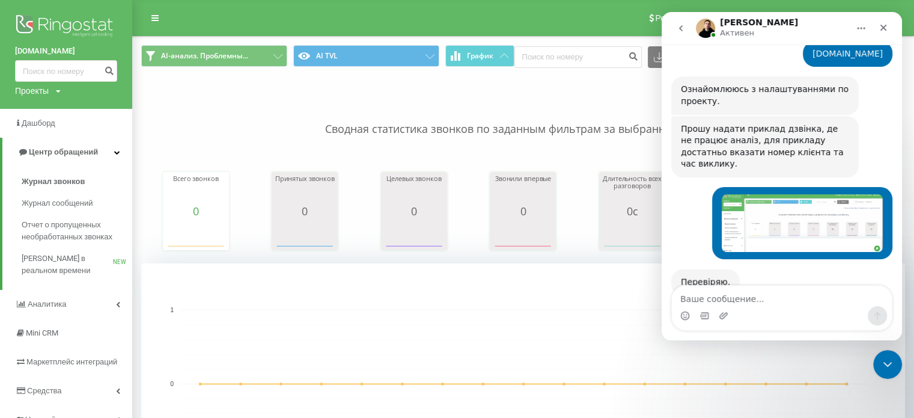
scroll to position [450, 0]
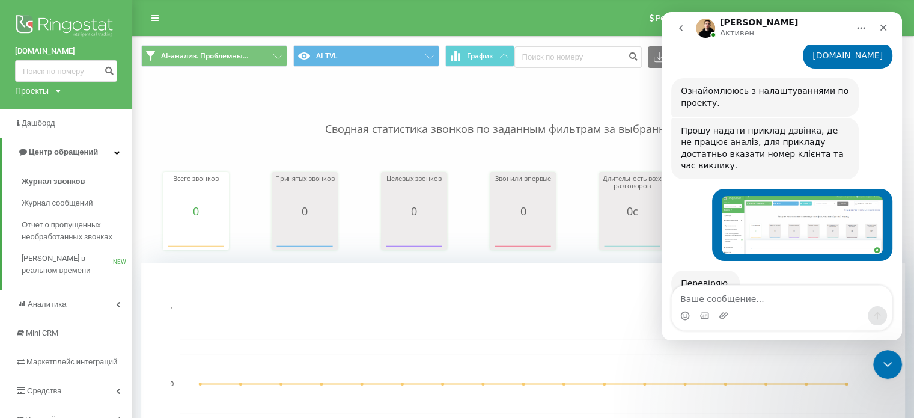
click at [534, 93] on div "Когда данные могут отличаться от других систем" at bounding box center [670, 91] width 488 height 12
drag, startPoint x: 515, startPoint y: 21, endPoint x: 454, endPoint y: 19, distance: 60.7
click at [514, 21] on div "Реферальная программа Настройки профиля Выход" at bounding box center [457, 18] width 914 height 36
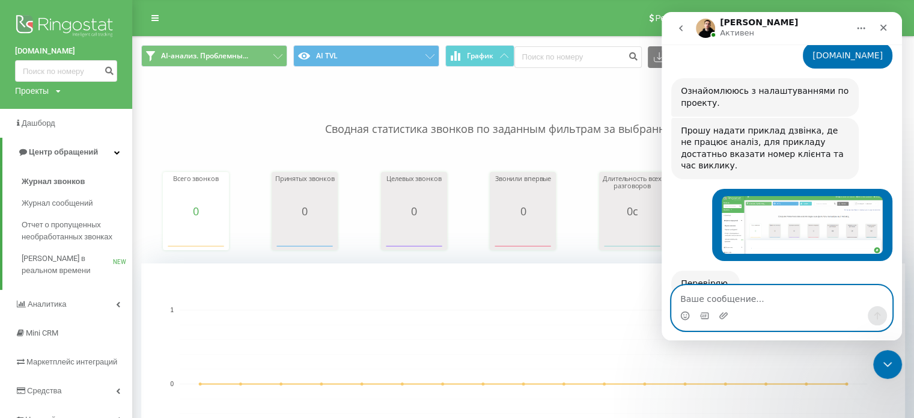
click at [746, 299] on textarea "Ваше сообщение..." at bounding box center [782, 296] width 220 height 20
type textarea "може я дивлюсь не там але здається вірно"
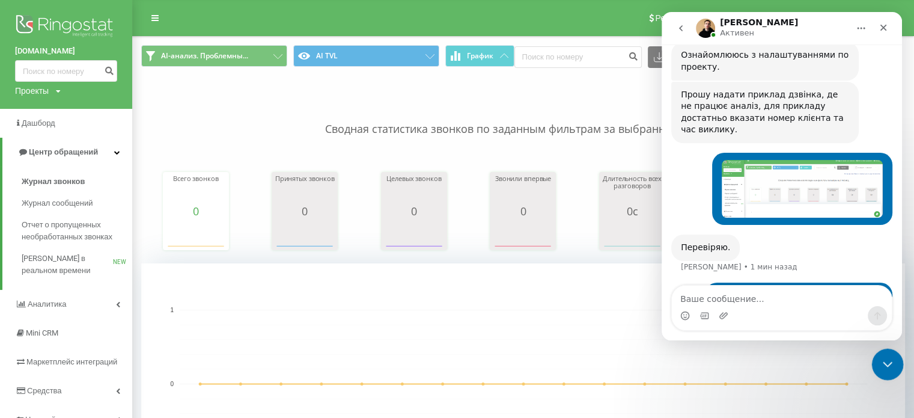
click at [890, 376] on div "Закрыть службу сообщений Intercom" at bounding box center [886, 362] width 29 height 29
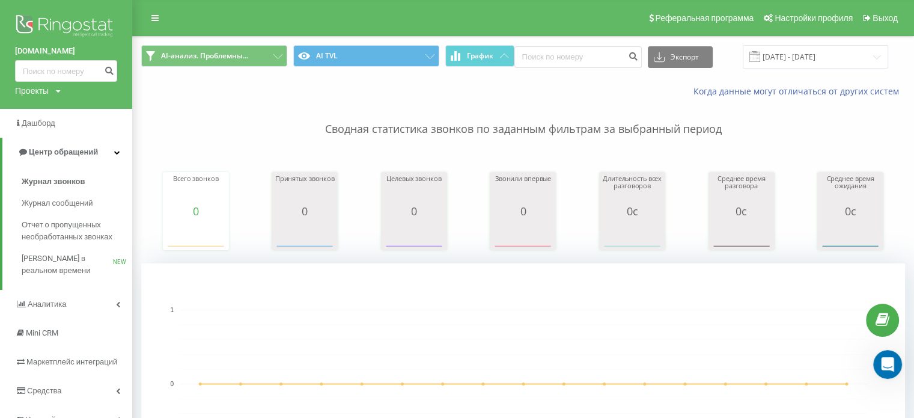
click at [154, 98] on p "Сводная статистика звонков по заданным фильтрам за выбранный период" at bounding box center [523, 117] width 764 height 40
click at [44, 91] on div "Проекты" at bounding box center [32, 91] width 34 height 12
click at [41, 131] on link "[PERSON_NAME][DOMAIN_NAME]" at bounding box center [54, 132] width 58 height 10
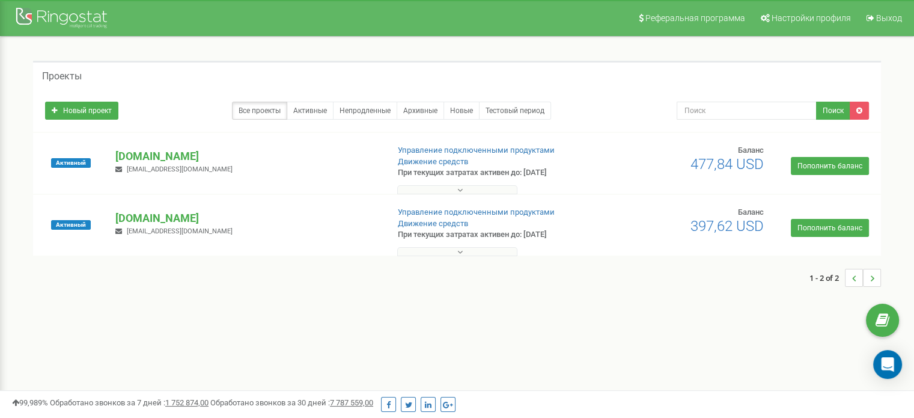
click at [142, 216] on p "[DOMAIN_NAME]" at bounding box center [246, 218] width 263 height 16
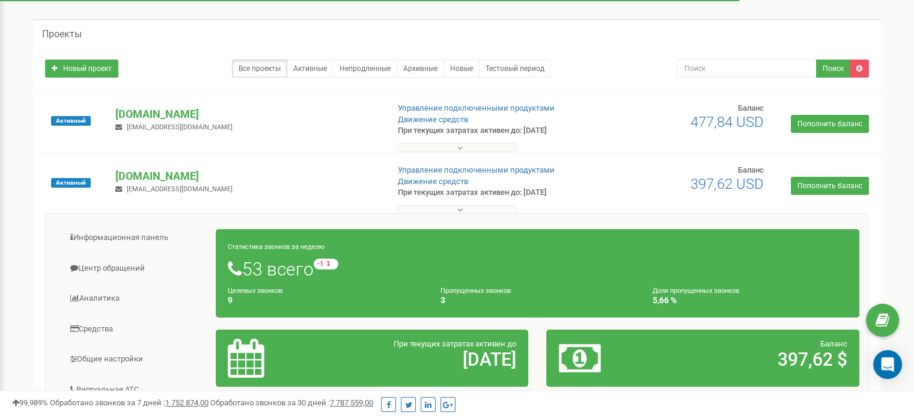
scroll to position [120, 0]
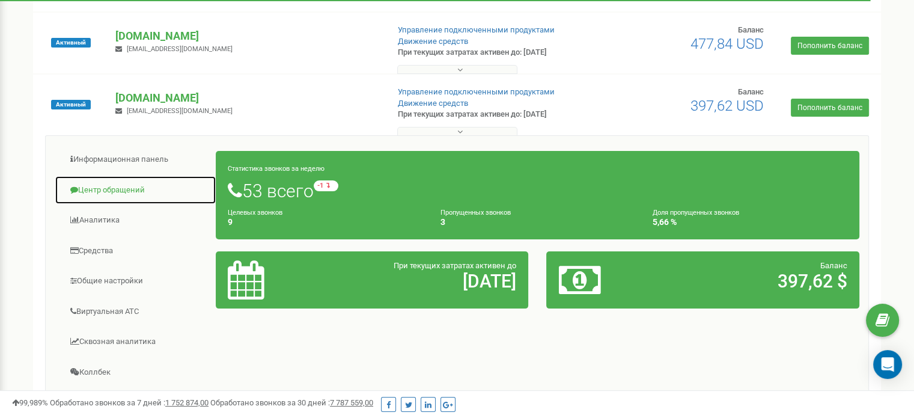
click at [111, 189] on link "Центр обращений" at bounding box center [136, 190] width 162 height 29
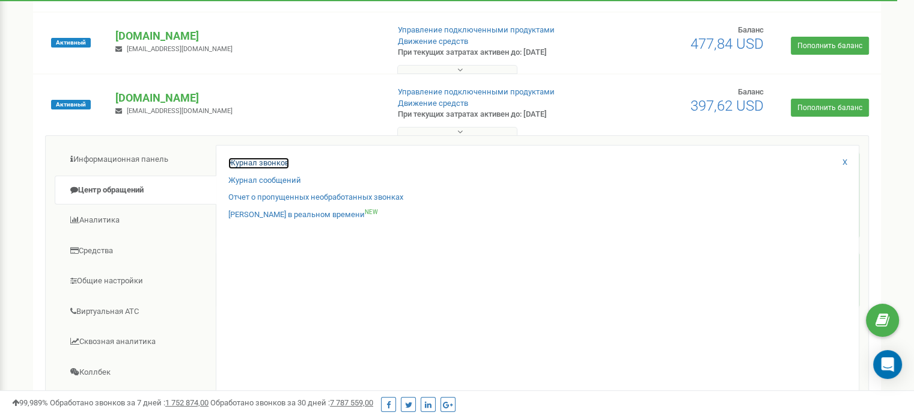
click at [250, 163] on link "Журнал звонков" at bounding box center [258, 163] width 61 height 11
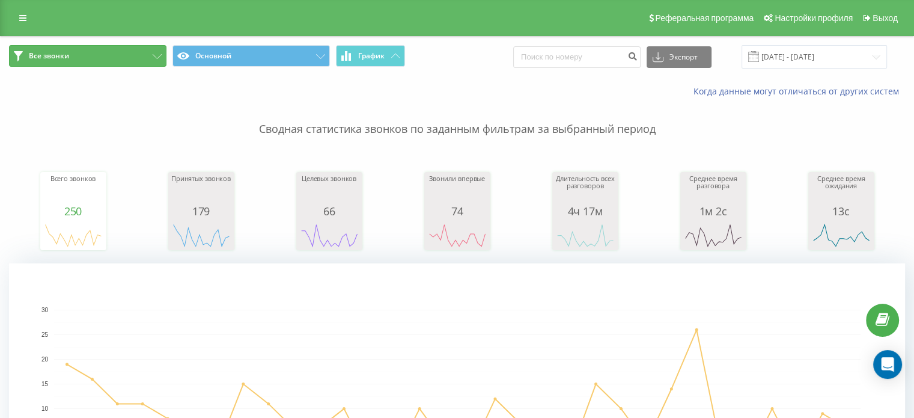
click at [156, 57] on icon at bounding box center [157, 56] width 9 height 5
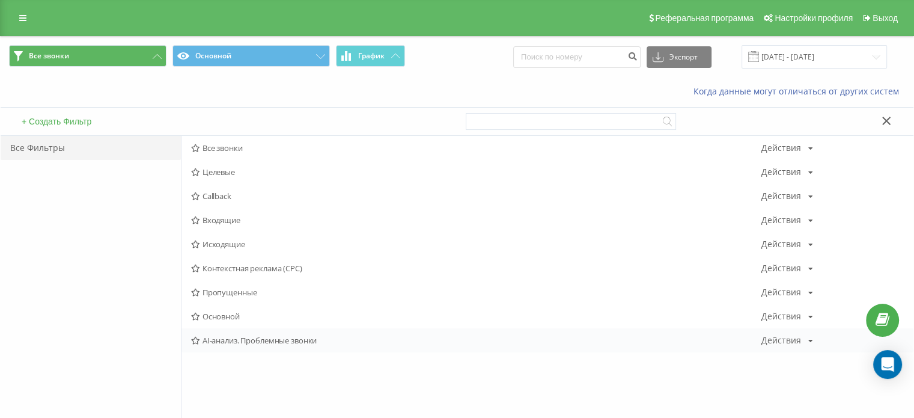
click at [272, 337] on span "AI-анализ. Проблемные звонки" at bounding box center [476, 340] width 571 height 8
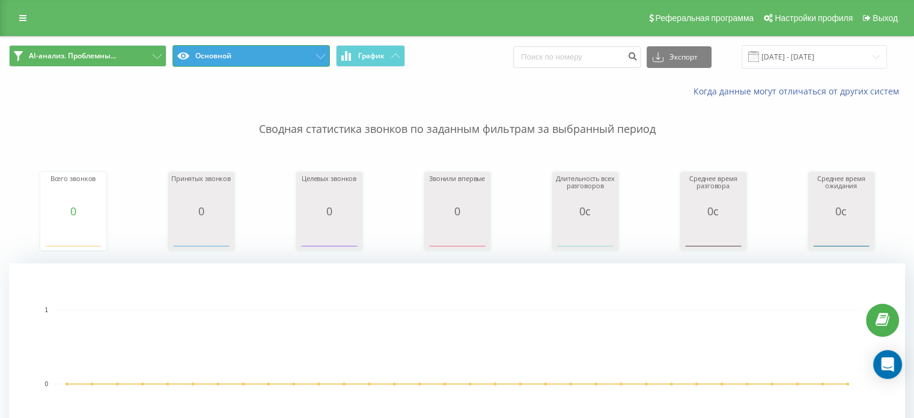
click at [281, 58] on button "Основной" at bounding box center [252, 56] width 158 height 22
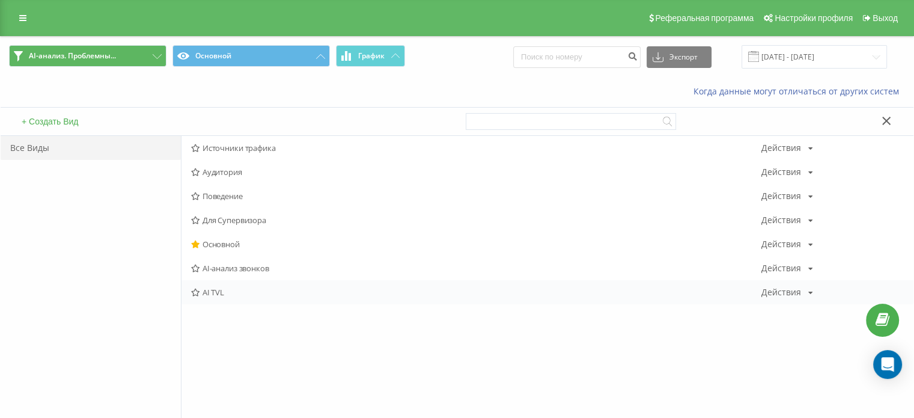
click at [230, 290] on span "AI TVL" at bounding box center [476, 292] width 571 height 8
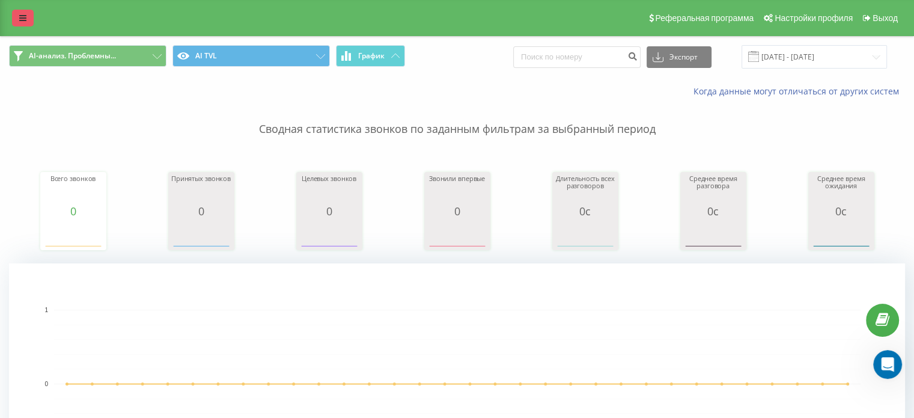
click at [19, 13] on link at bounding box center [23, 18] width 22 height 17
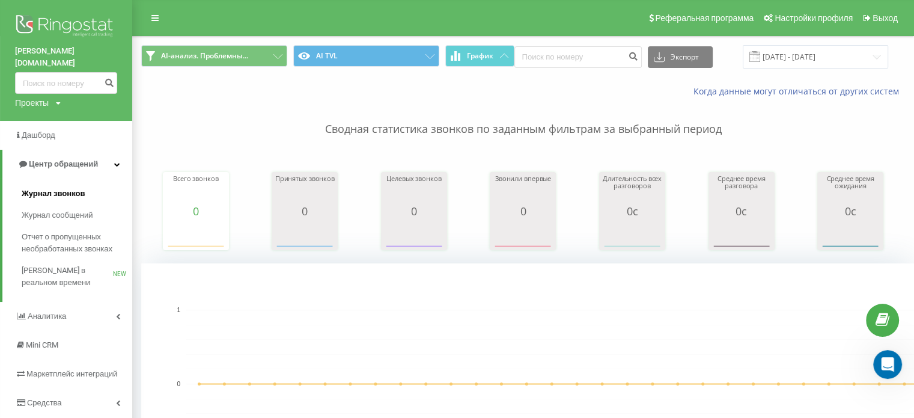
click at [67, 188] on span "Журнал звонков" at bounding box center [53, 194] width 63 height 12
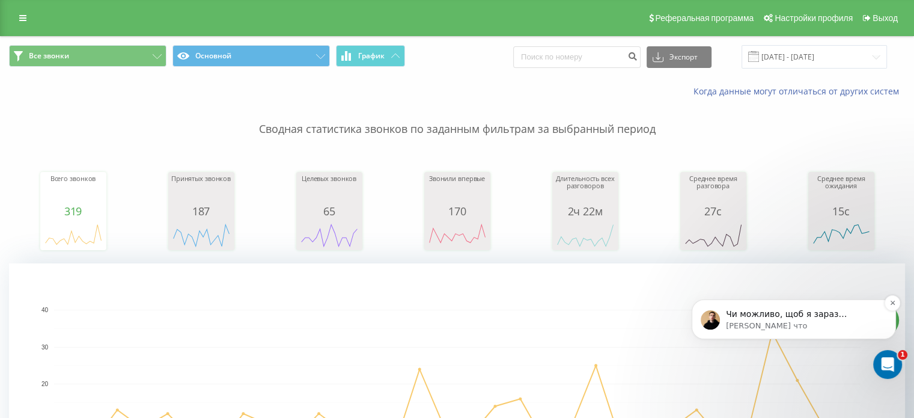
click at [837, 320] on p "[PERSON_NAME] что" at bounding box center [803, 325] width 155 height 11
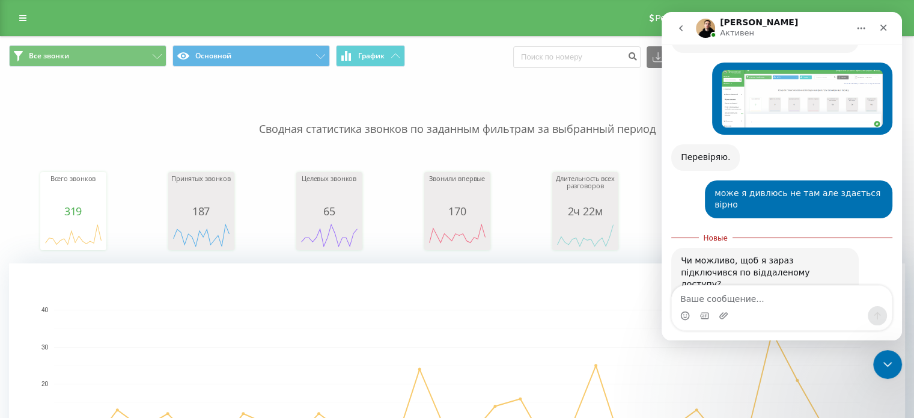
scroll to position [577, 0]
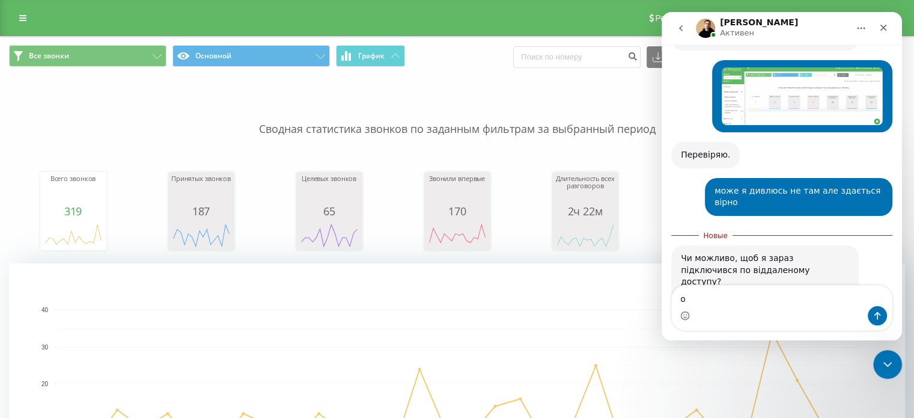
type textarea "ок"
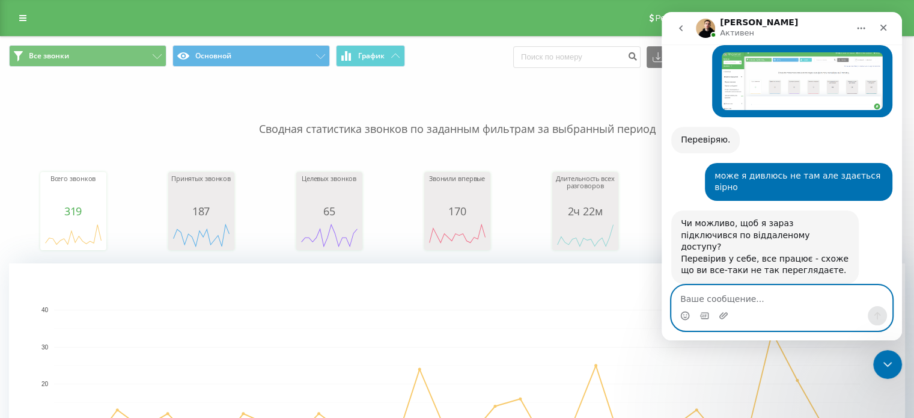
paste textarea "383 443 825"
type textarea "383 443 825"
click at [876, 316] on icon "Отправить сообщение…" at bounding box center [878, 316] width 10 height 10
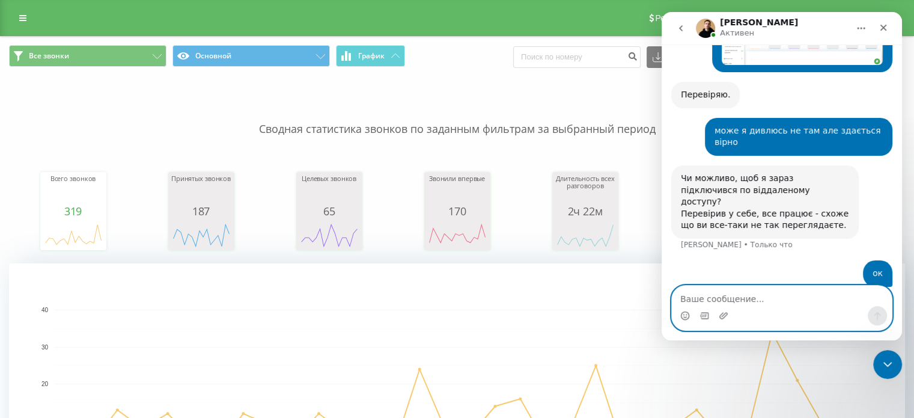
scroll to position [666, 0]
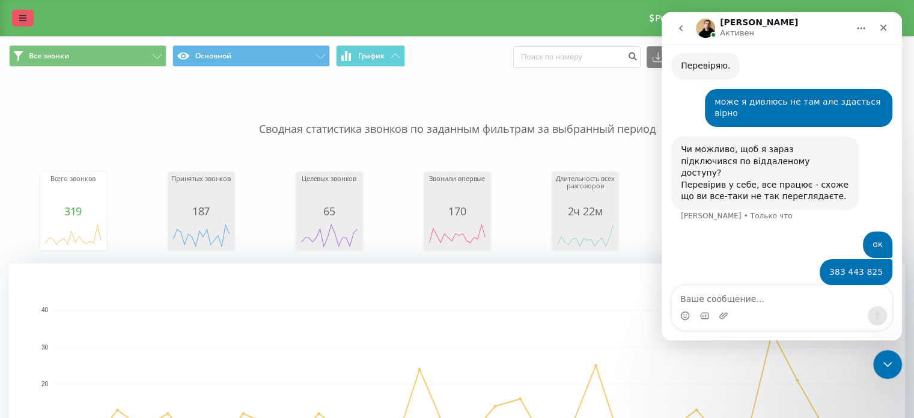
click at [24, 16] on icon at bounding box center [22, 18] width 7 height 8
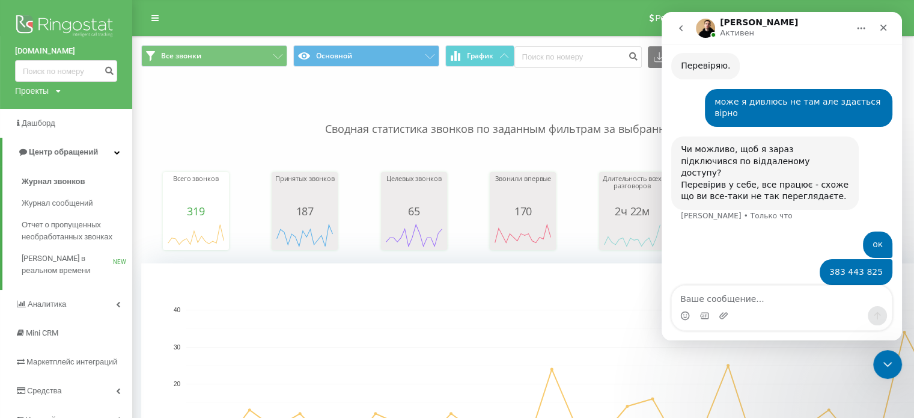
click at [243, 19] on div "Реферальная программа Настройки профиля Выход" at bounding box center [457, 18] width 914 height 36
click at [301, 108] on p "Сводная статистика звонков по заданным фильтрам за выбранный период" at bounding box center [523, 117] width 764 height 40
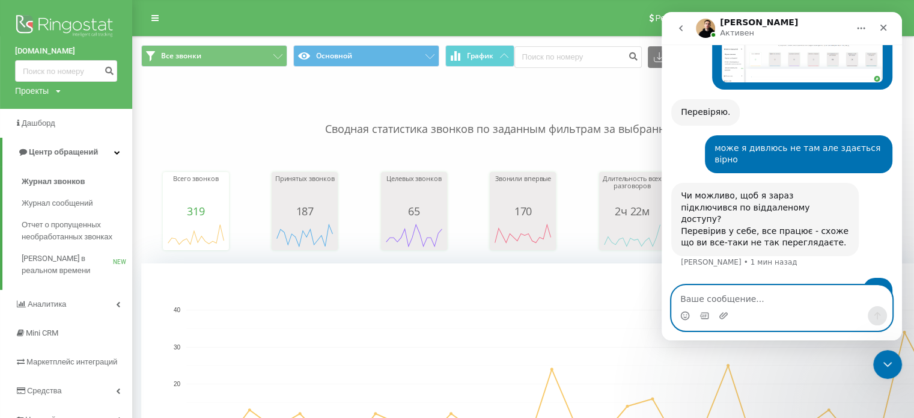
click at [703, 300] on textarea "Ваше сообщение..." at bounding box center [782, 296] width 220 height 20
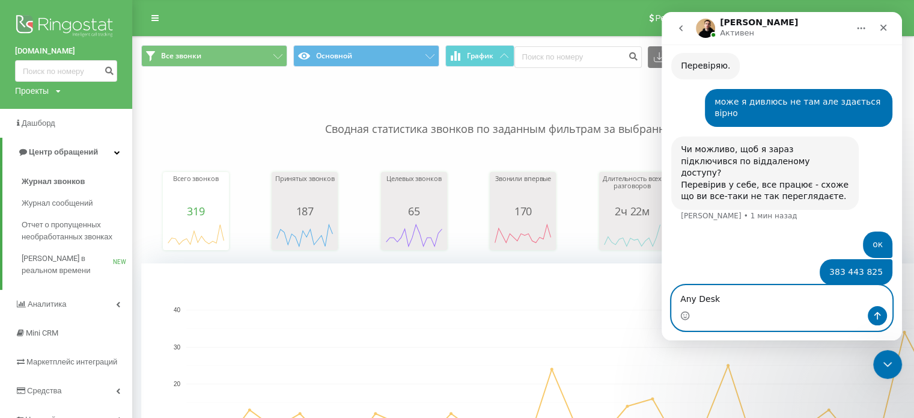
type textarea "Any Desk?"
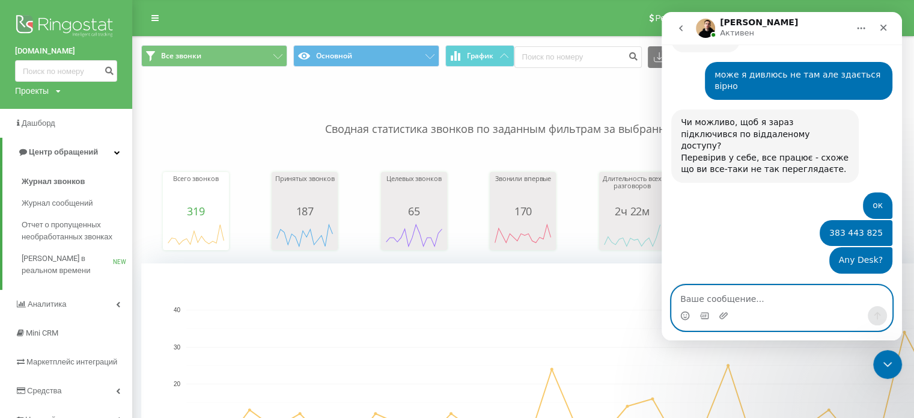
scroll to position [741, 0]
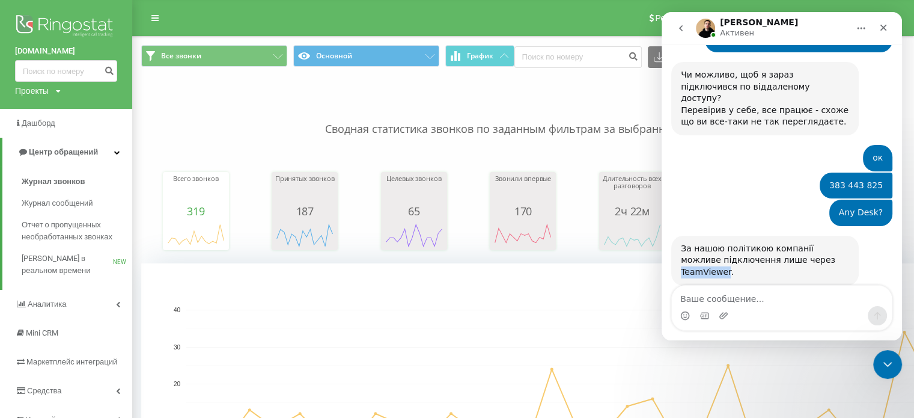
drag, startPoint x: 782, startPoint y: 199, endPoint x: 825, endPoint y: 197, distance: 43.3
click at [825, 243] on div "За нашою політикою компанії можливе підключення лише через TeamViewer." at bounding box center [765, 260] width 168 height 35
copy div "TeamViewer"
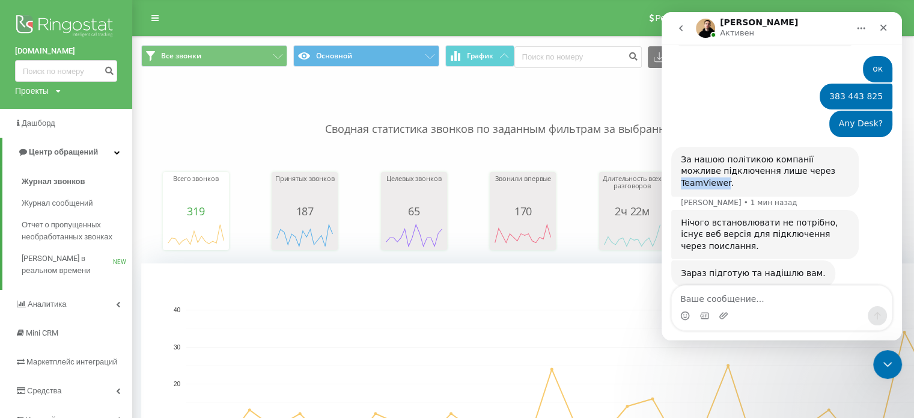
scroll to position [831, 0]
click at [286, 334] on rect "A chart." at bounding box center [589, 384] width 807 height 148
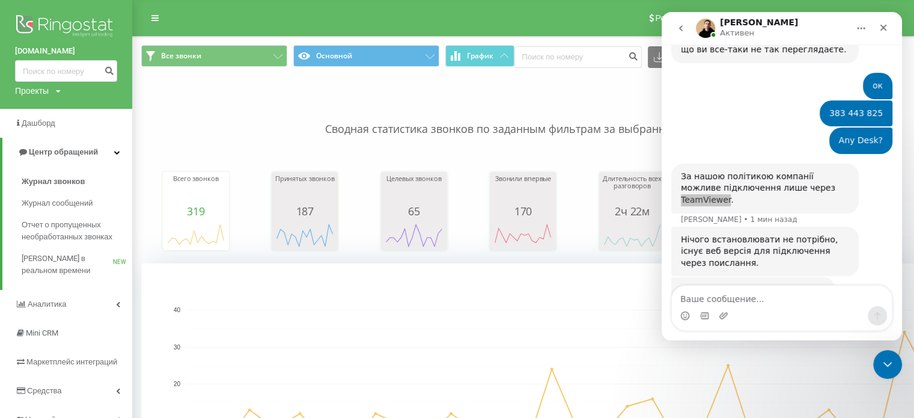
scroll to position [813, 0]
click at [700, 313] on link "Посилання" at bounding box center [705, 318] width 48 height 10
click at [707, 350] on rect "A chart." at bounding box center [589, 384] width 807 height 148
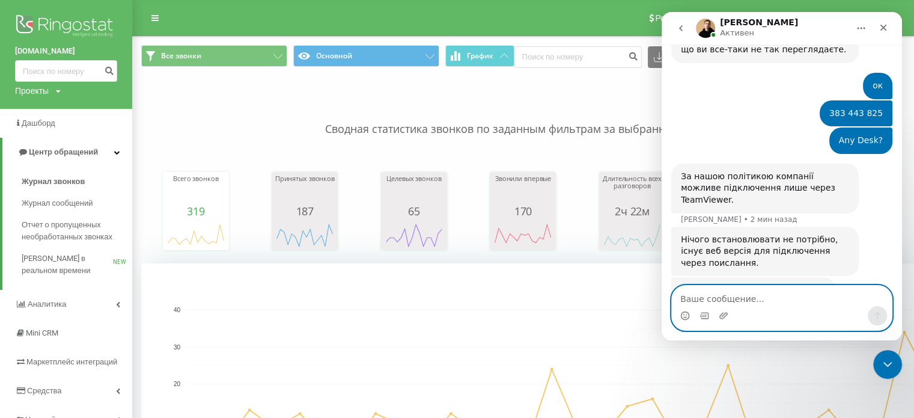
click at [690, 302] on textarea "Ваше сообщение..." at bounding box center [782, 296] width 220 height 20
type textarea "с"
click at [706, 303] on textarea "с" at bounding box center [782, 296] width 220 height 20
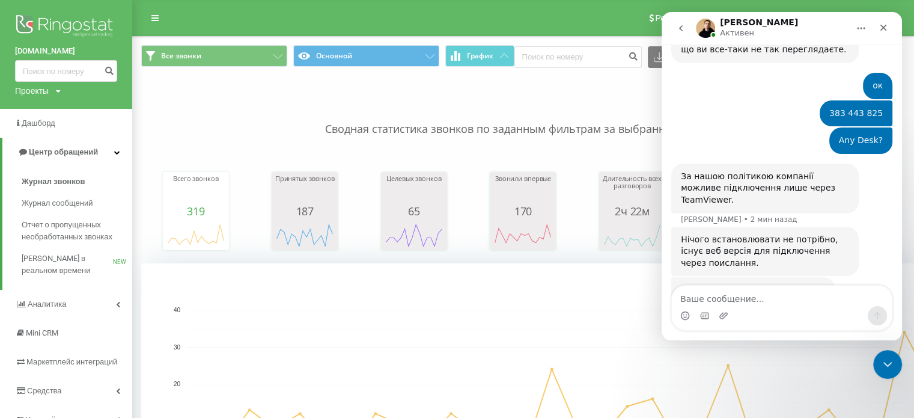
click at [391, 299] on rect "A chart." at bounding box center [589, 383] width 896 height 240
click at [410, 55] on button "Основной" at bounding box center [366, 56] width 146 height 22
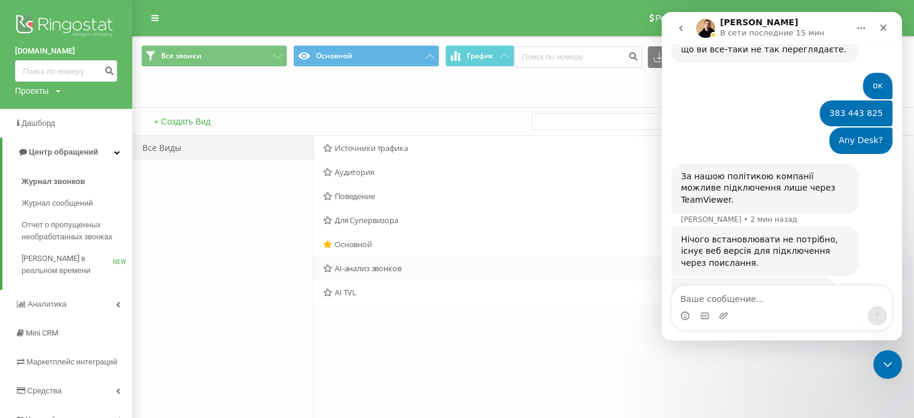
click at [353, 270] on span "AI-анализ звонков" at bounding box center [555, 268] width 465 height 8
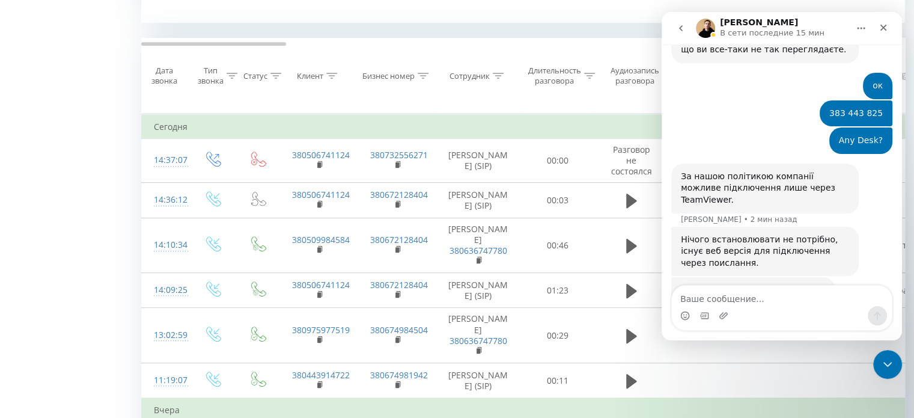
scroll to position [541, 0]
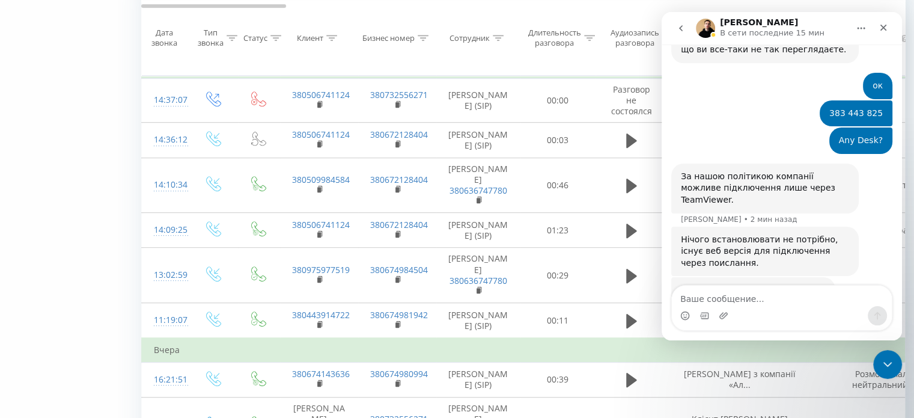
click at [856, 27] on button "Главная" at bounding box center [861, 28] width 23 height 23
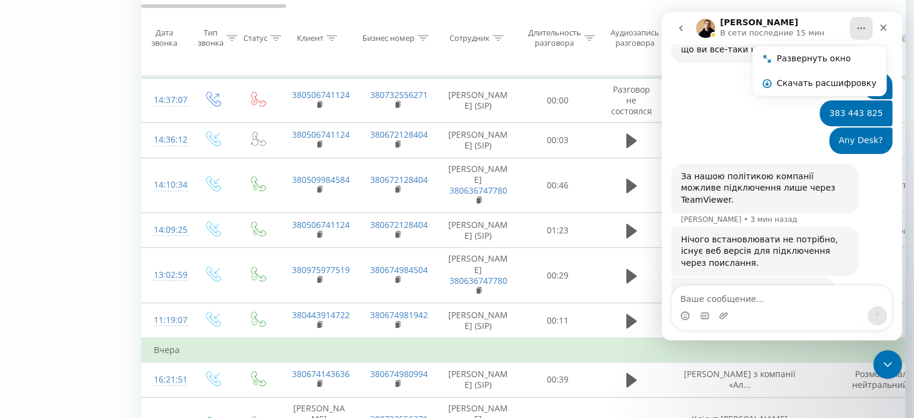
click at [856, 27] on button "Главная" at bounding box center [861, 28] width 23 height 23
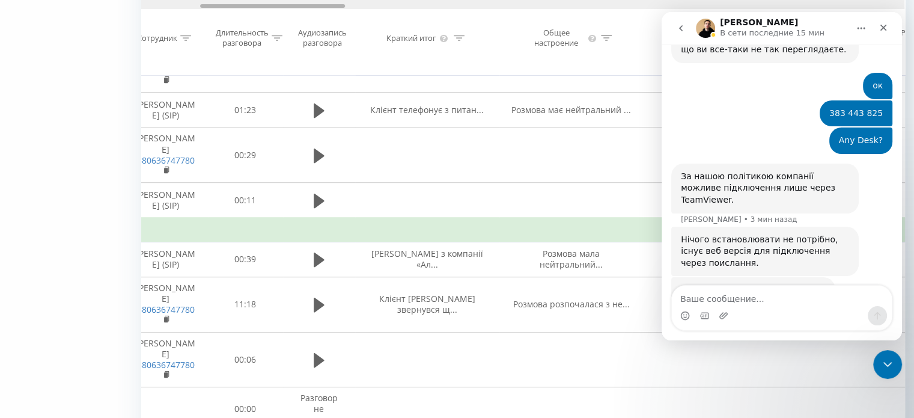
scroll to position [0, 0]
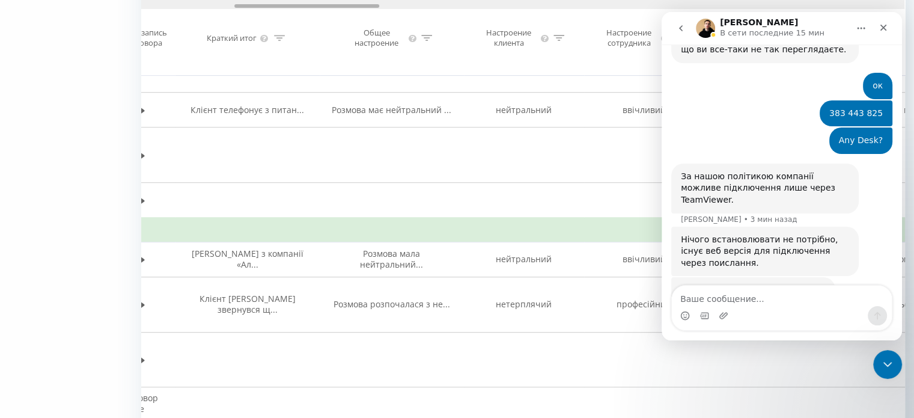
drag, startPoint x: 203, startPoint y: 5, endPoint x: 297, endPoint y: 13, distance: 94.2
click at [297, 13] on div "Дата звонка Тип звонка Статус Клиент Бизнес номер Сотрудник Длительность разгов…" at bounding box center [523, 37] width 764 height 75
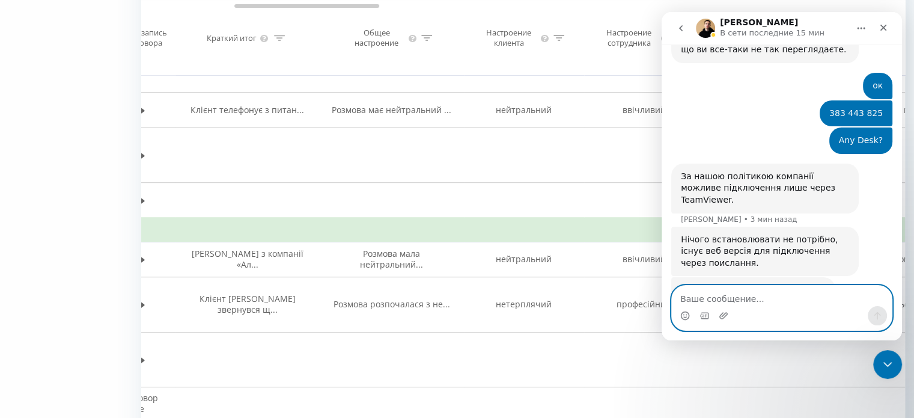
click at [720, 293] on textarea "Ваше сообщение..." at bounding box center [782, 296] width 220 height 20
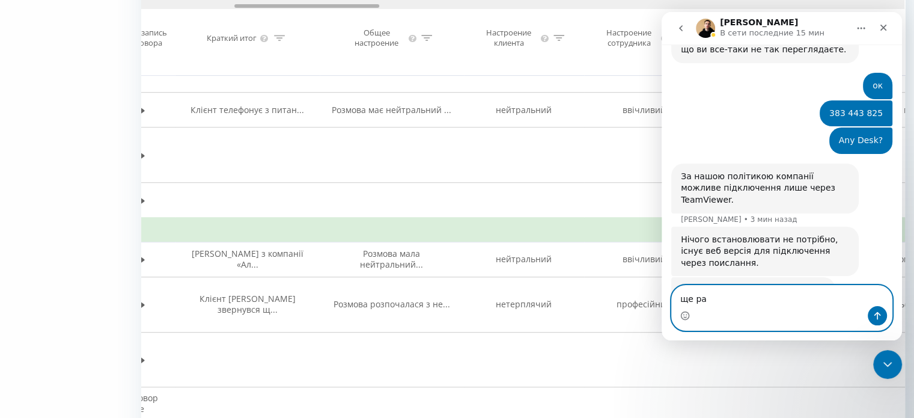
type textarea "ще раз"
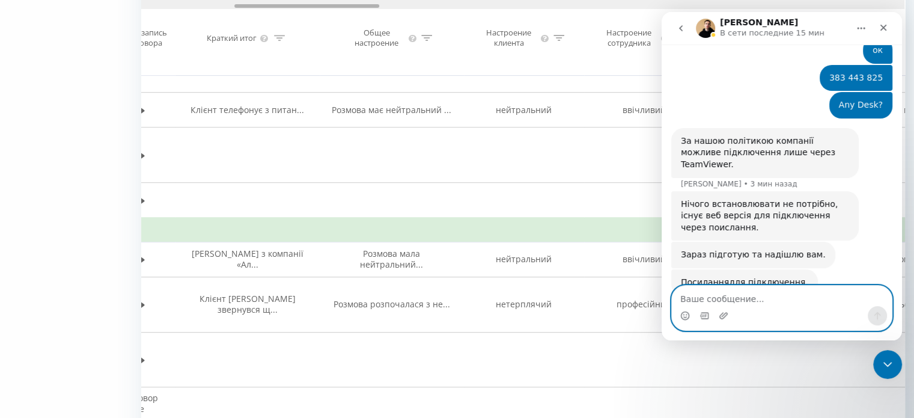
scroll to position [849, 0]
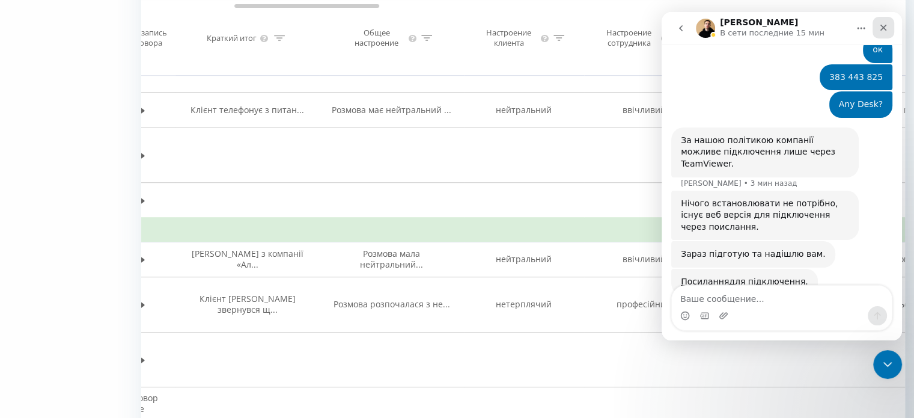
click at [888, 29] on icon "Закрыть" at bounding box center [884, 28] width 10 height 10
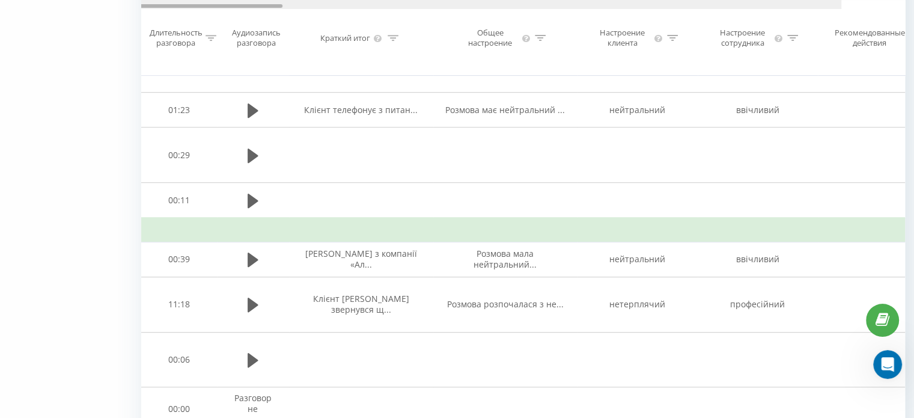
scroll to position [0, 290]
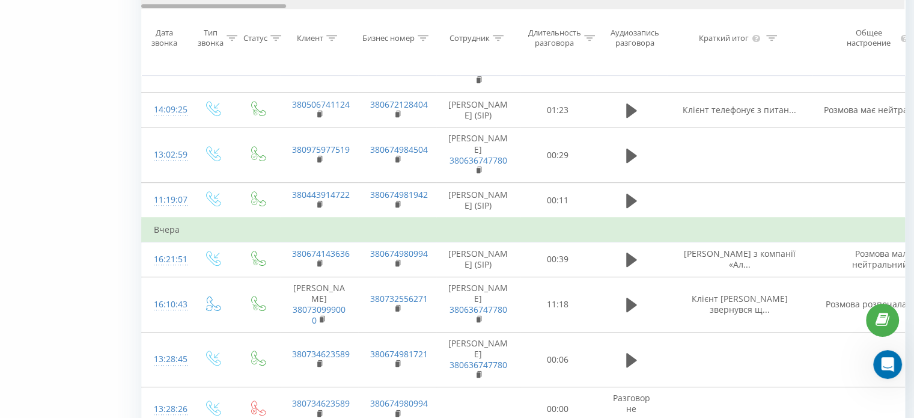
drag, startPoint x: 311, startPoint y: 4, endPoint x: 171, endPoint y: 20, distance: 141.5
click at [171, 20] on div "Дата звонка Тип звонка Статус Клиент Бизнес номер Сотрудник Длительность разгов…" at bounding box center [523, 37] width 764 height 75
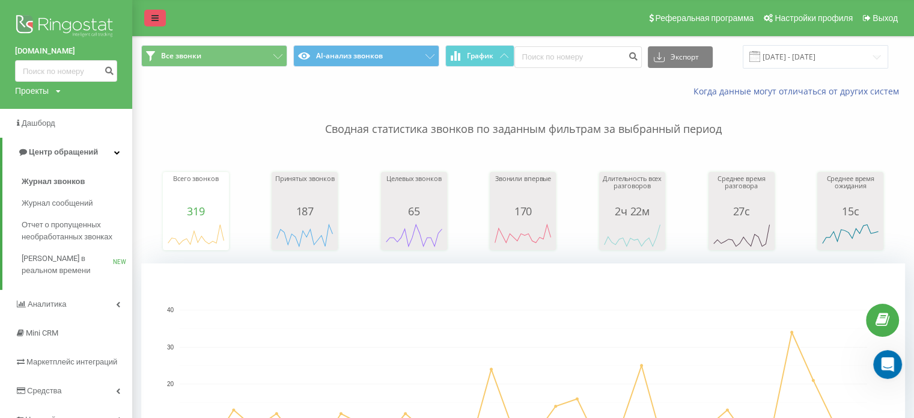
click at [156, 13] on link at bounding box center [155, 18] width 22 height 17
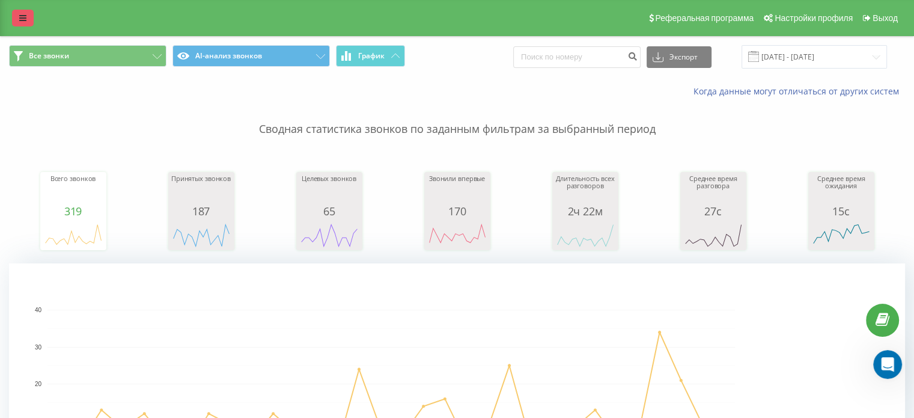
click at [14, 18] on link at bounding box center [23, 18] width 22 height 17
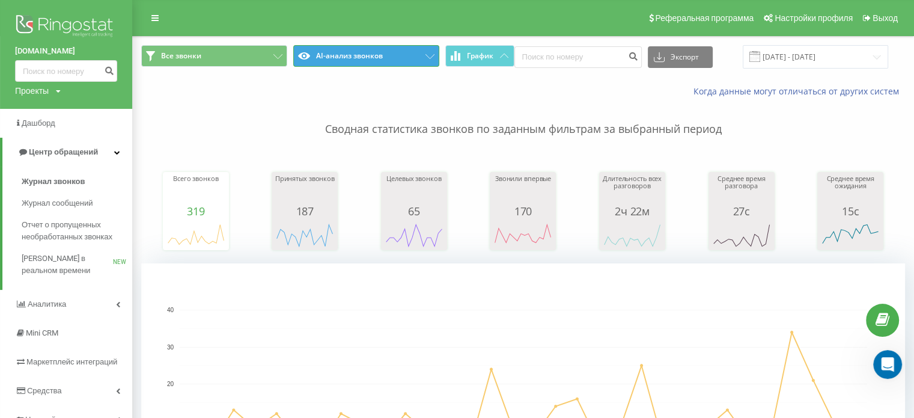
click at [363, 49] on button "AI-анализ звонков" at bounding box center [366, 56] width 146 height 22
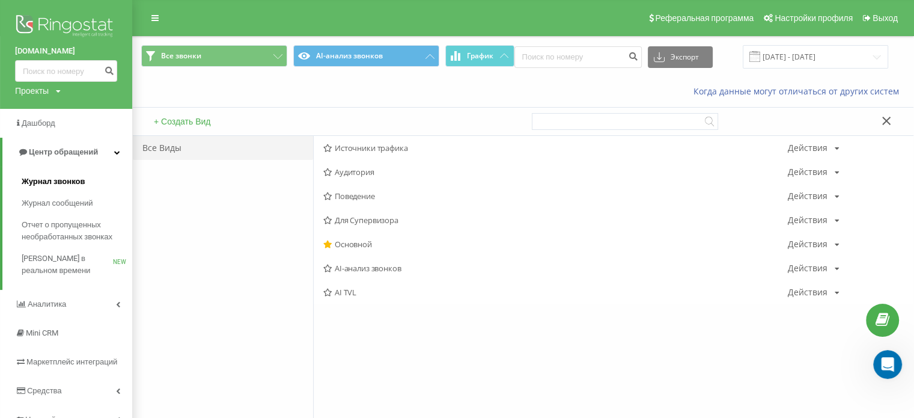
click at [48, 180] on span "Журнал звонков" at bounding box center [53, 182] width 63 height 12
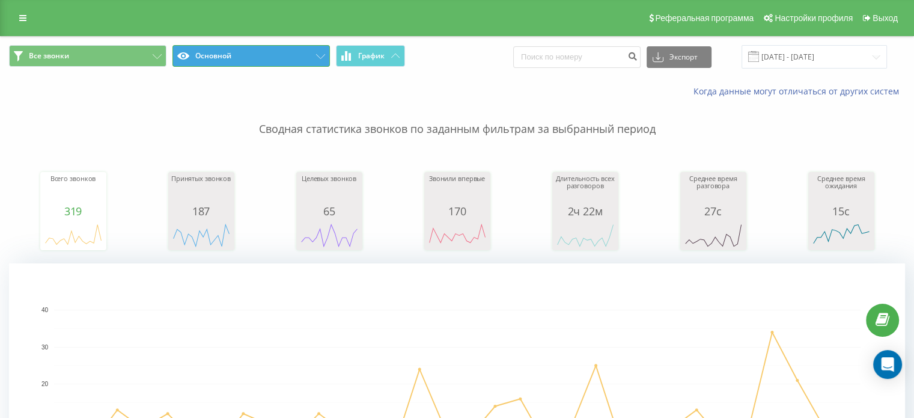
click at [262, 49] on button "Основной" at bounding box center [252, 56] width 158 height 22
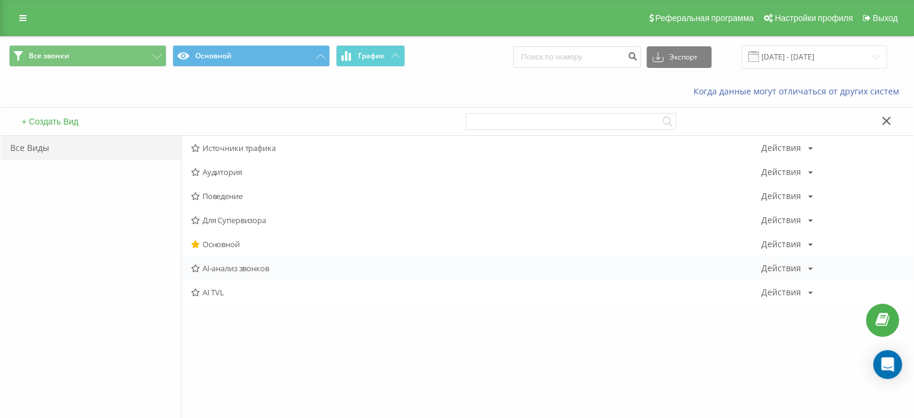
click at [224, 267] on span "AI-анализ звонков" at bounding box center [476, 268] width 571 height 8
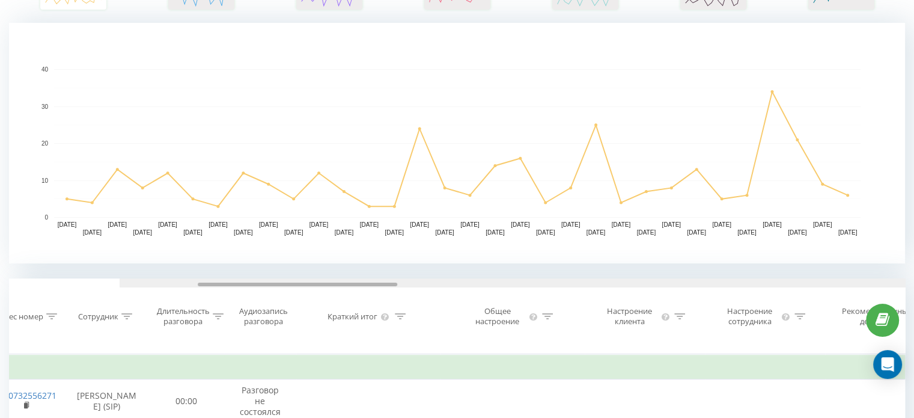
scroll to position [0, 350]
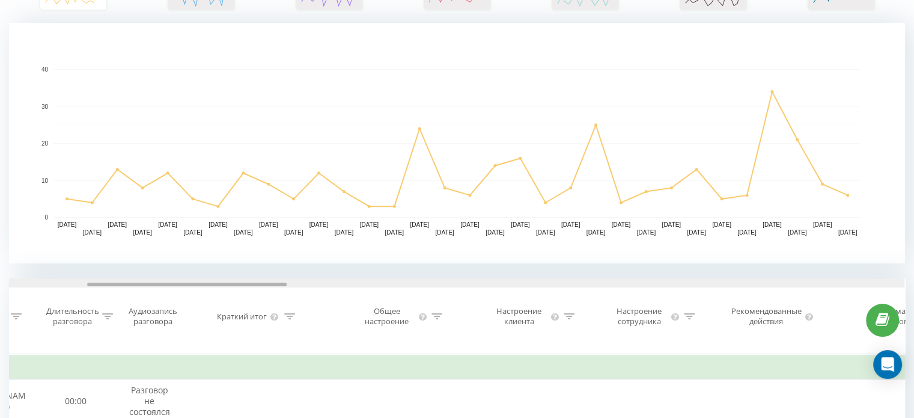
drag, startPoint x: 117, startPoint y: 282, endPoint x: 195, endPoint y: 281, distance: 78.2
click at [195, 281] on div at bounding box center [457, 282] width 896 height 9
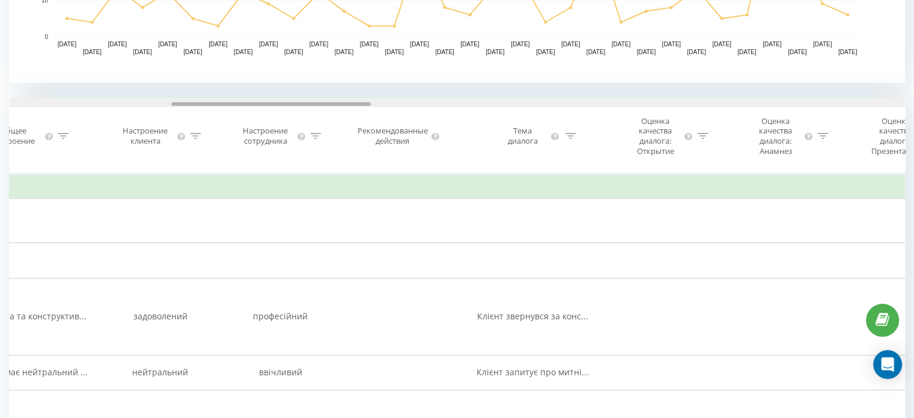
scroll to position [0, 808]
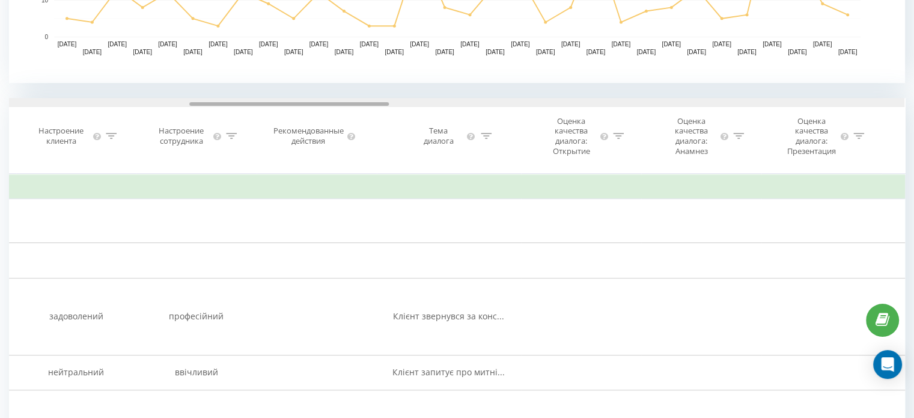
drag, startPoint x: 215, startPoint y: 105, endPoint x: 317, endPoint y: 110, distance: 102.3
click at [317, 110] on div "Дата звонка Тип звонка Статус Клиент Бизнес номер Сотрудник Длительность разгов…" at bounding box center [457, 135] width 896 height 75
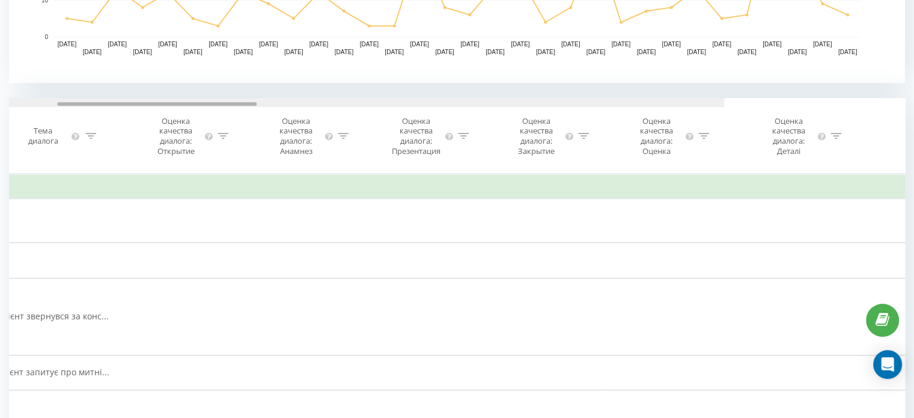
scroll to position [0, 0]
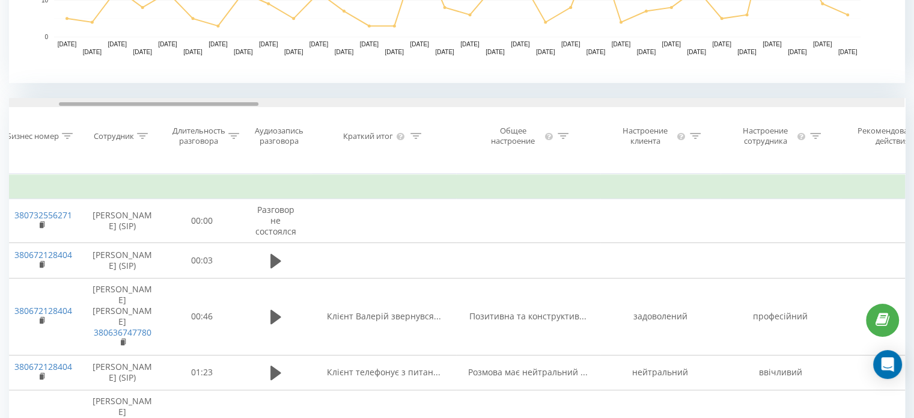
drag, startPoint x: 293, startPoint y: 102, endPoint x: 163, endPoint y: 114, distance: 131.1
click at [163, 114] on div "Дата звонка Тип звонка Статус Клиент Бизнес номер Сотрудник Длительность разгов…" at bounding box center [457, 135] width 896 height 75
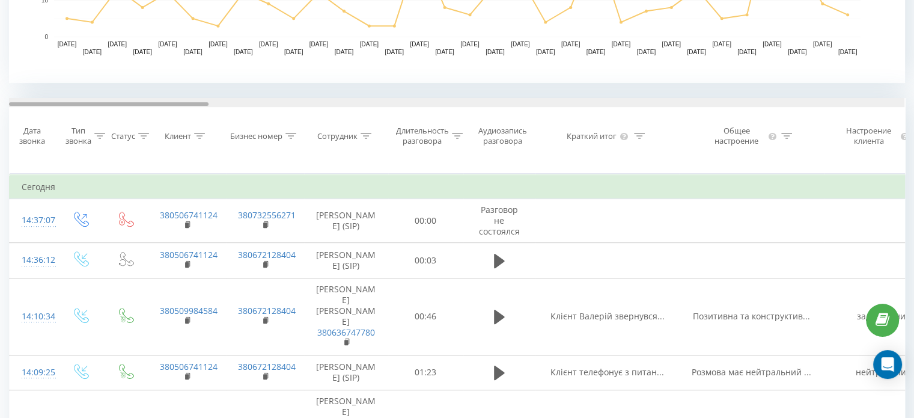
drag, startPoint x: 218, startPoint y: 104, endPoint x: 67, endPoint y: 112, distance: 151.7
click at [67, 112] on div "Дата звонка Тип звонка Статус Клиент Бизнес номер Сотрудник Длительность разгов…" at bounding box center [457, 135] width 896 height 75
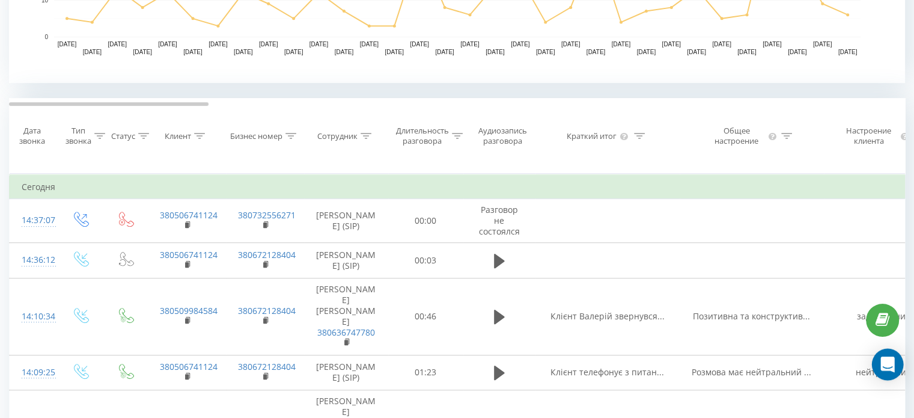
click at [885, 369] on icon "Open Intercom Messenger" at bounding box center [888, 364] width 14 height 16
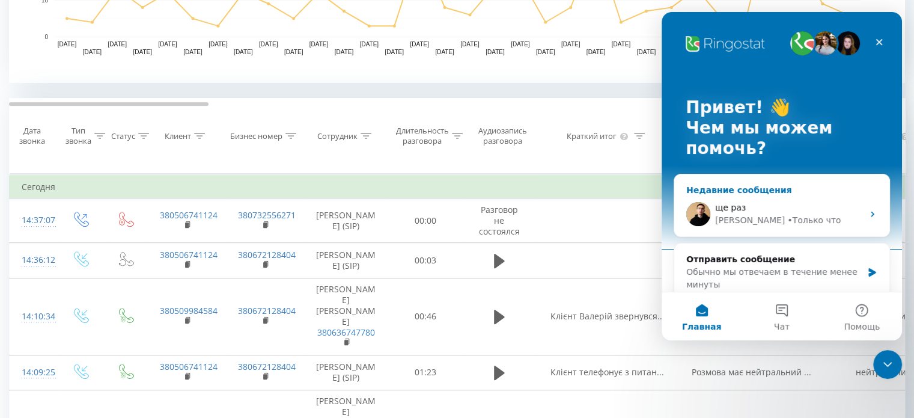
click at [725, 197] on div "ще раз Vladyslav • Только что" at bounding box center [782, 214] width 215 height 44
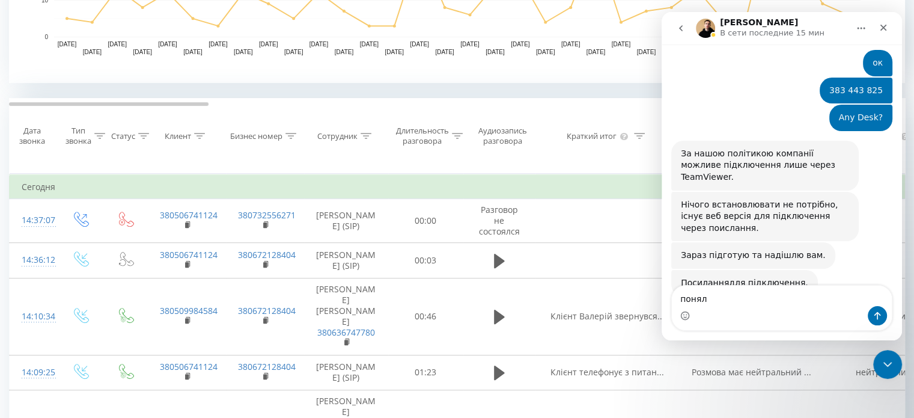
type textarea "поняла"
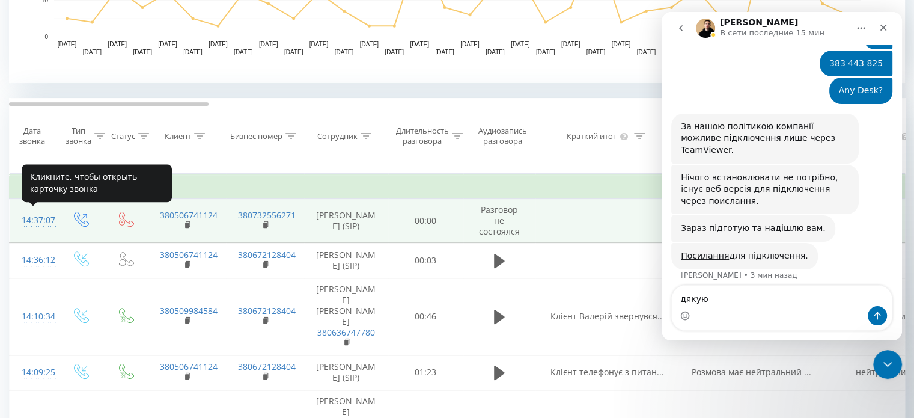
type textarea "дякую"
click at [41, 220] on div "14:37:07" at bounding box center [34, 220] width 24 height 23
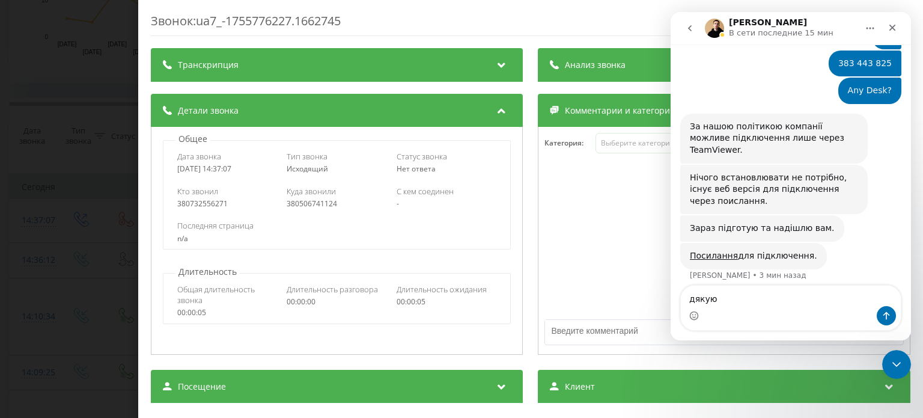
click at [212, 64] on span "Транскрипция" at bounding box center [208, 65] width 61 height 12
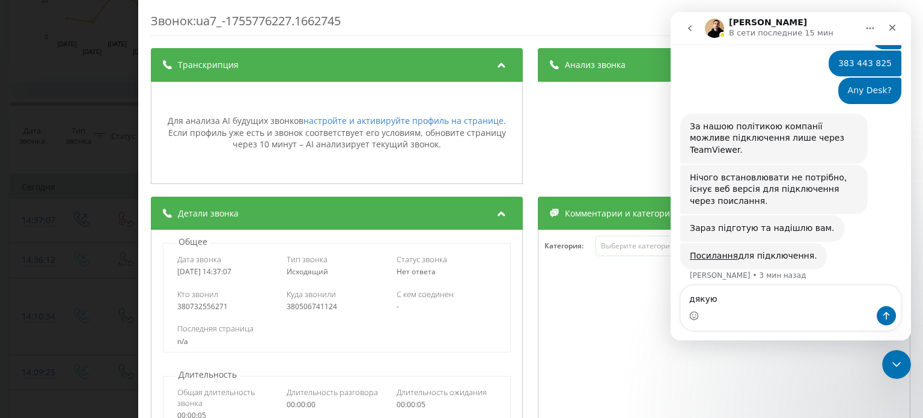
click at [330, 60] on div "Транскрипция" at bounding box center [337, 65] width 372 height 34
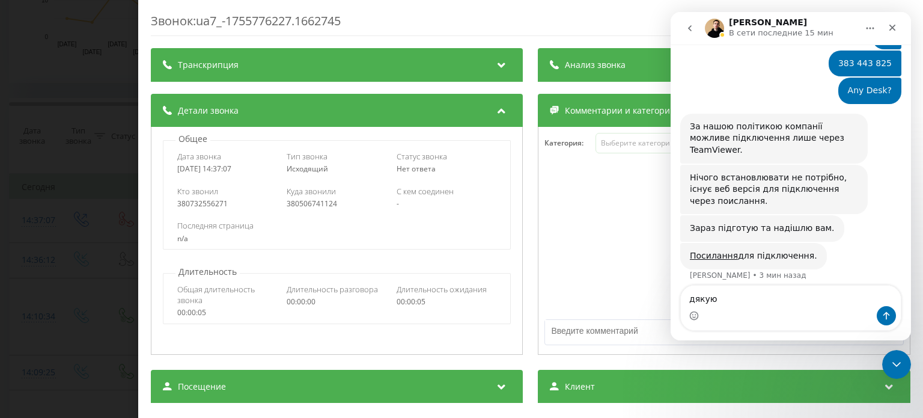
click at [97, 73] on div "Звонок : ua7_-1755776227.1662745 Транскрипция Для анализа AI будущих звонков на…" at bounding box center [461, 209] width 923 height 418
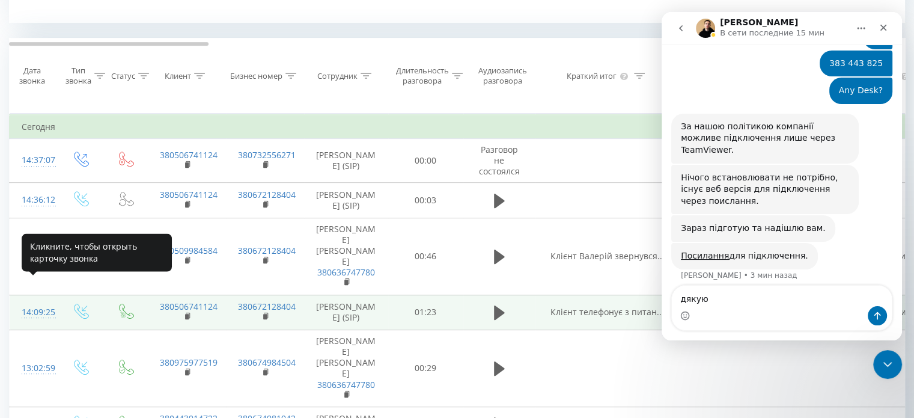
click at [41, 301] on div "14:09:25" at bounding box center [34, 312] width 24 height 23
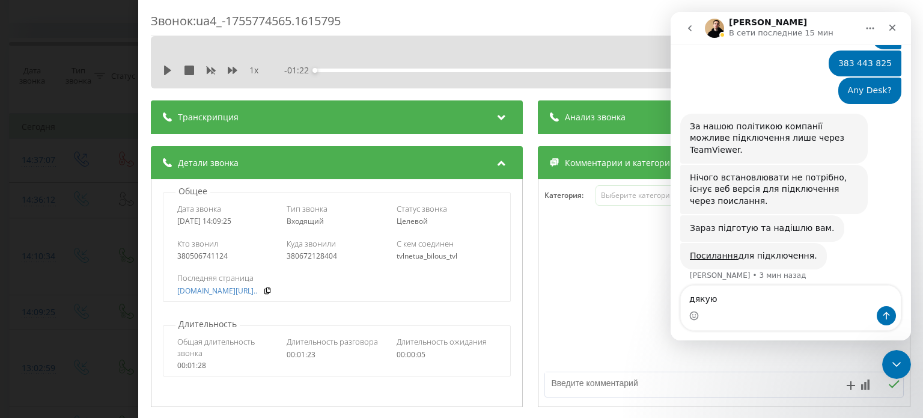
click at [388, 127] on div "Транскрипция" at bounding box center [337, 117] width 372 height 34
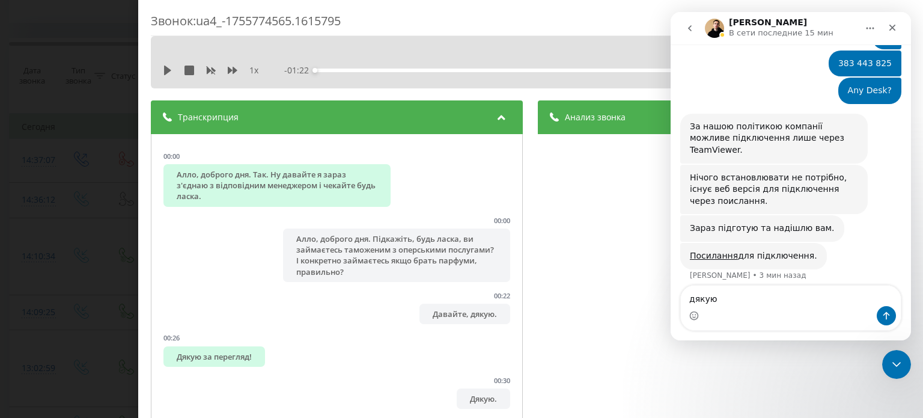
click at [468, 116] on div "Транскрипция" at bounding box center [337, 117] width 372 height 34
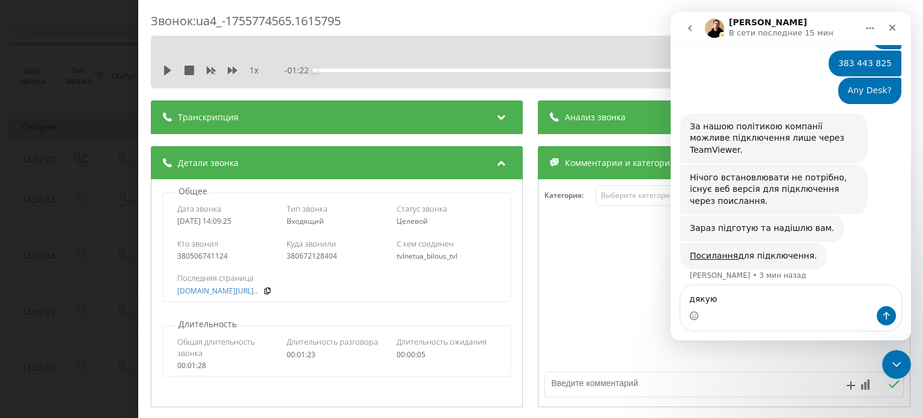
click at [586, 116] on span "Анализ звонка" at bounding box center [596, 117] width 61 height 12
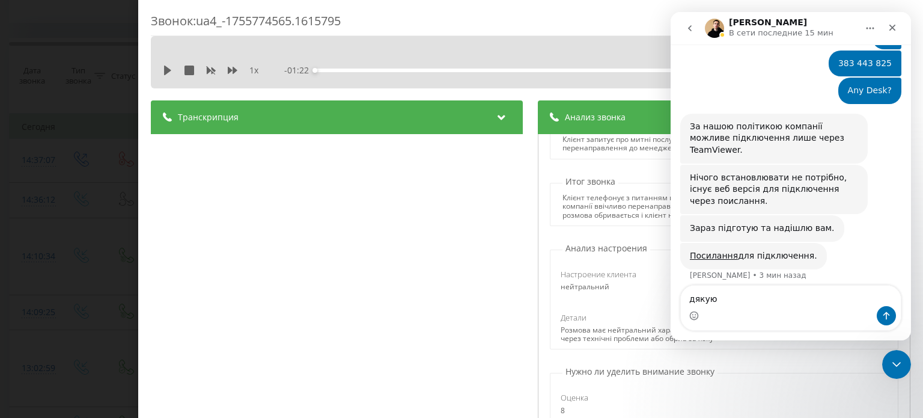
click at [577, 119] on span "Анализ звонка" at bounding box center [596, 117] width 61 height 12
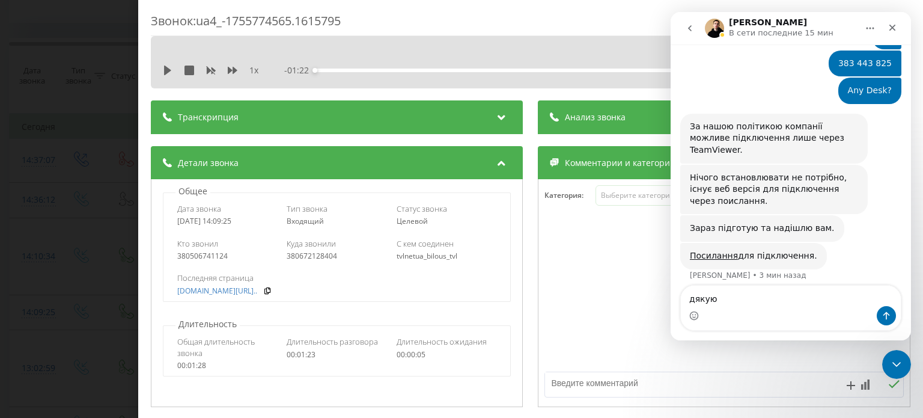
click at [742, 307] on div "Мессенджер Intercom" at bounding box center [791, 315] width 220 height 19
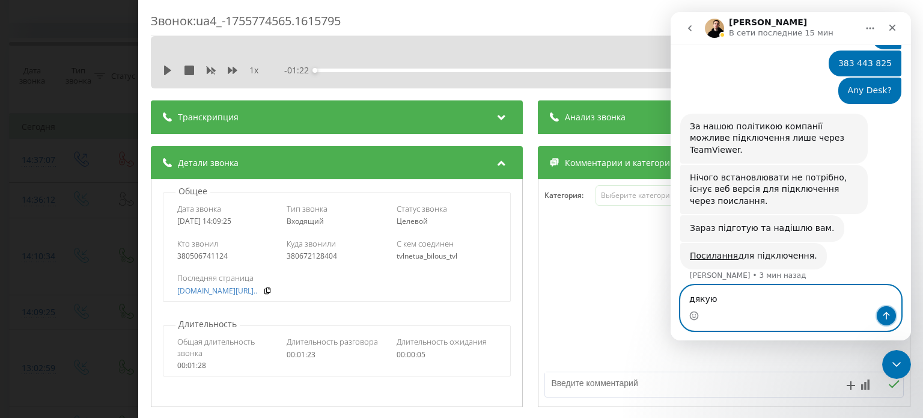
click at [890, 322] on button "Отправить сообщение…" at bounding box center [886, 315] width 19 height 19
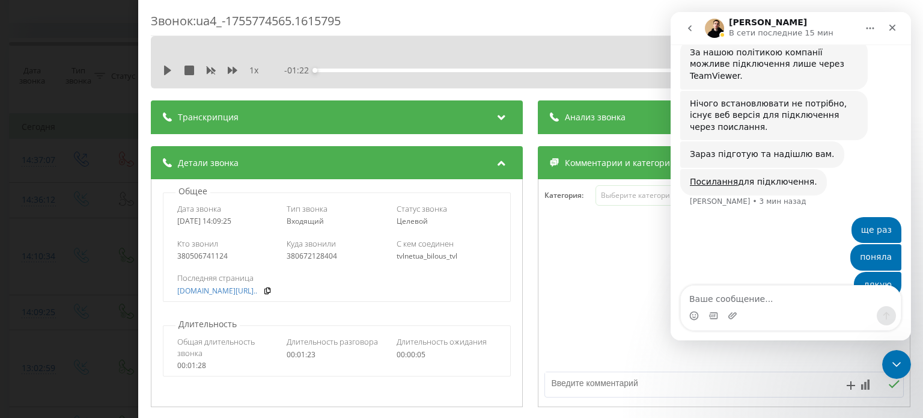
click at [120, 82] on div "Звонок : ua4_-1755774565.1615795 1 x - 01:22 00:00 00:00 Транскрипция 00:00 Алл…" at bounding box center [461, 209] width 923 height 418
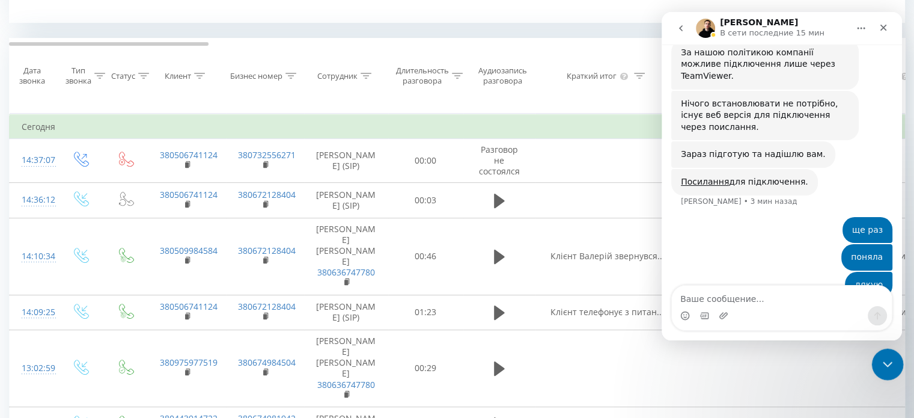
click at [886, 369] on icon "Закрыть службу сообщений Intercom" at bounding box center [886, 362] width 14 height 14
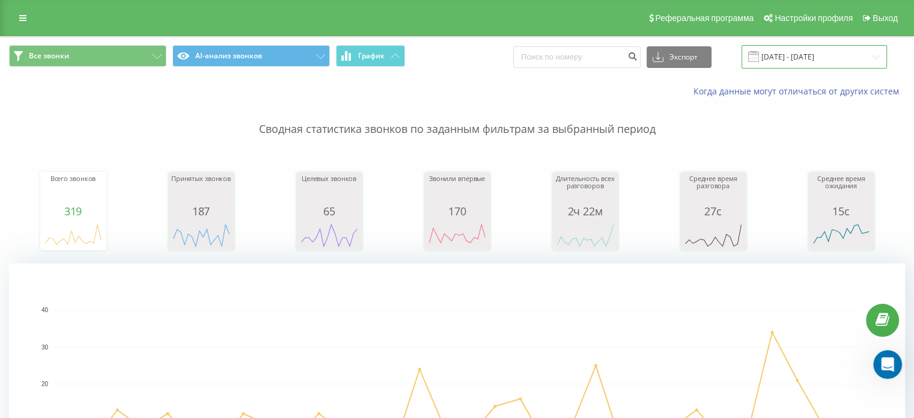
click at [825, 57] on input "[DATE] - [DATE]" at bounding box center [814, 56] width 145 height 23
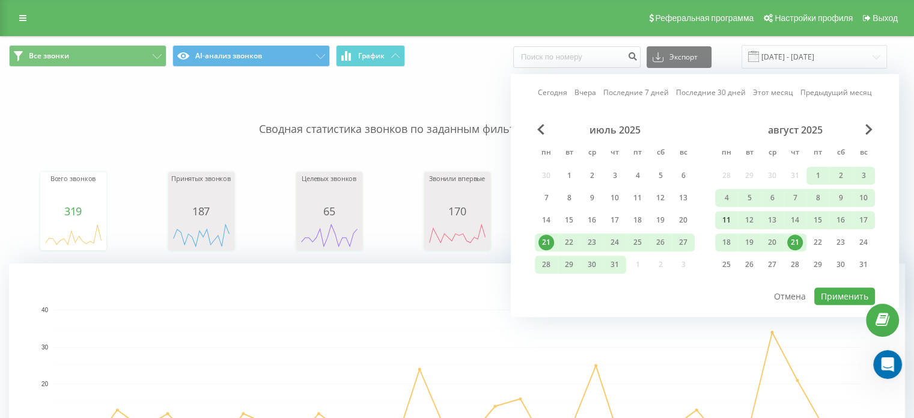
click at [723, 218] on div "11" at bounding box center [727, 220] width 16 height 16
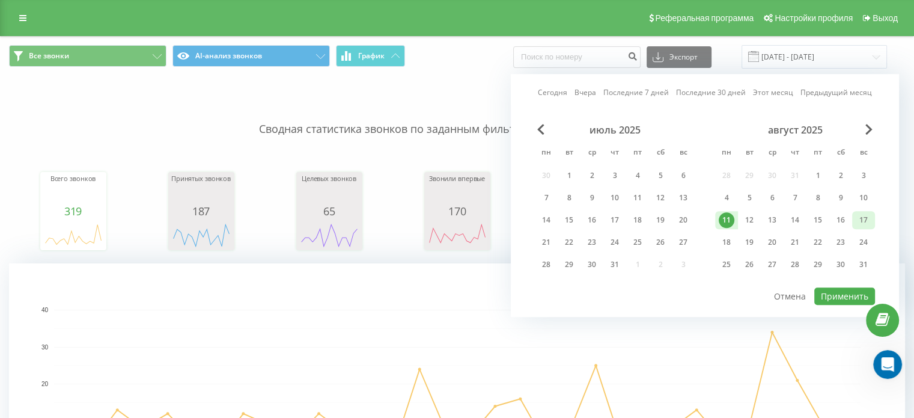
click at [861, 223] on div "17" at bounding box center [864, 220] width 16 height 16
click at [860, 290] on button "Применить" at bounding box center [845, 295] width 61 height 17
type input "[DATE] - [DATE]"
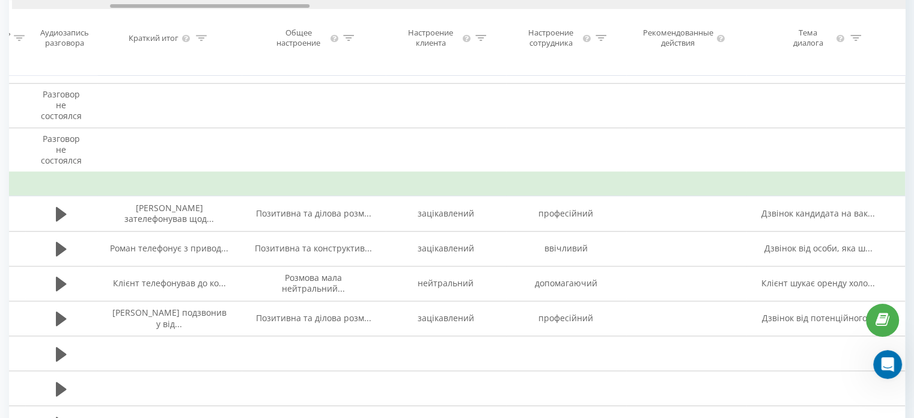
scroll to position [0, 441]
drag, startPoint x: 181, startPoint y: 5, endPoint x: 278, endPoint y: 37, distance: 102.7
click at [278, 37] on div "Дата звонка Тип звонка Статус Клиент Бизнес номер Сотрудник Длительность разгов…" at bounding box center [457, 37] width 896 height 75
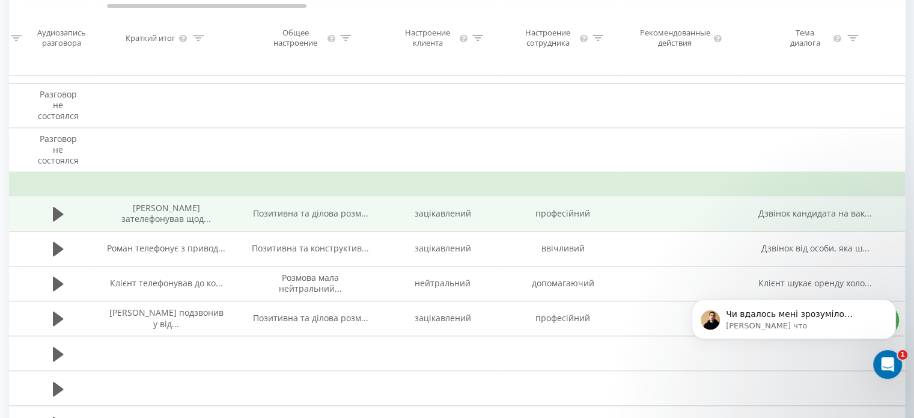
scroll to position [938, 0]
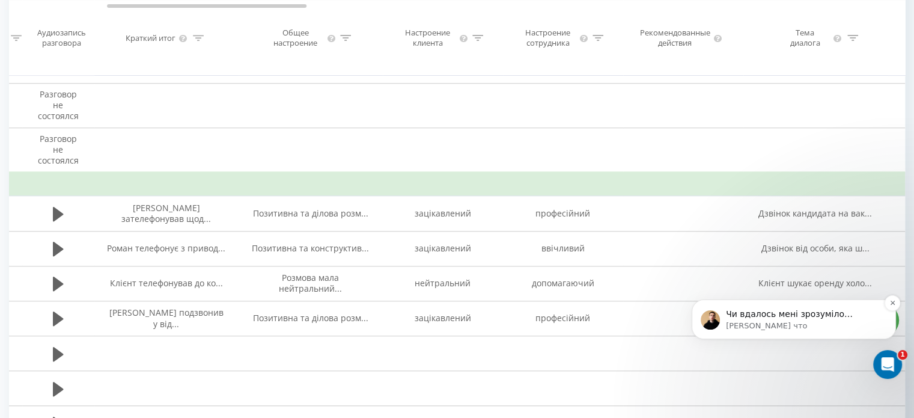
click at [830, 319] on p "Чи вдалось мені зрозуміло показати, де саме це перевіряти?)" at bounding box center [803, 314] width 155 height 12
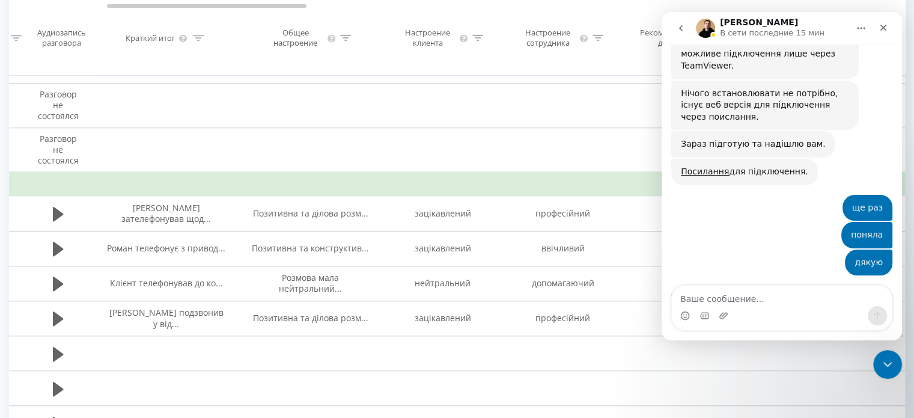
scroll to position [959, 0]
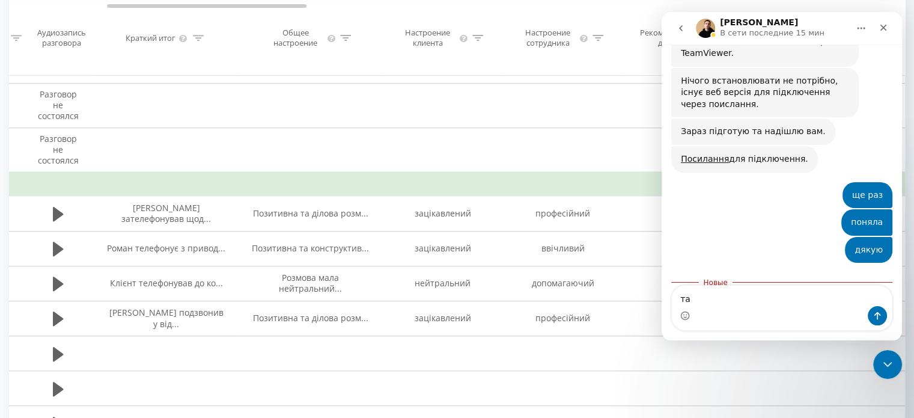
type textarea "так"
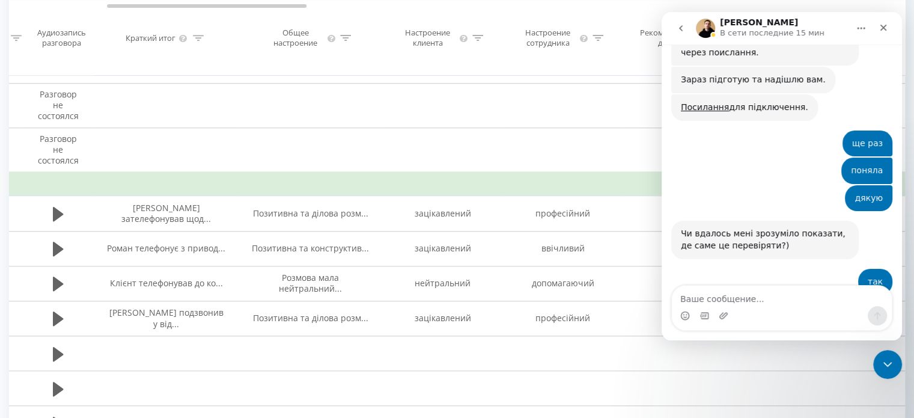
scroll to position [1011, 0]
type textarea "н"
type textarea "напишу якщо будуть питання"
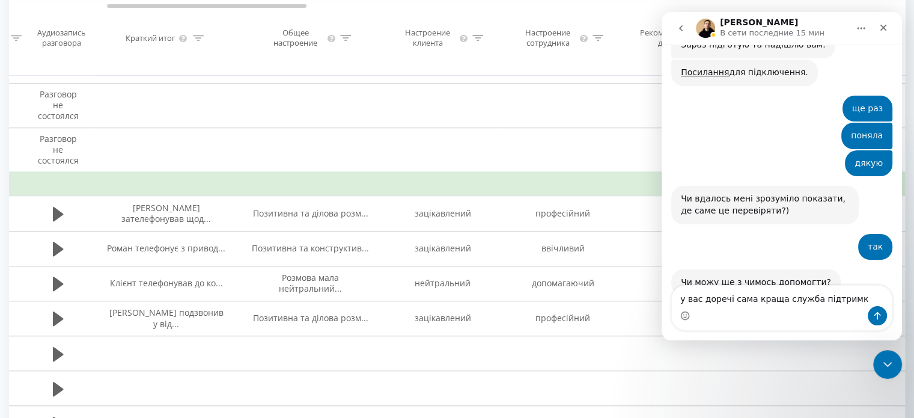
type textarea "у вас доречі сама краща служба підтримки"
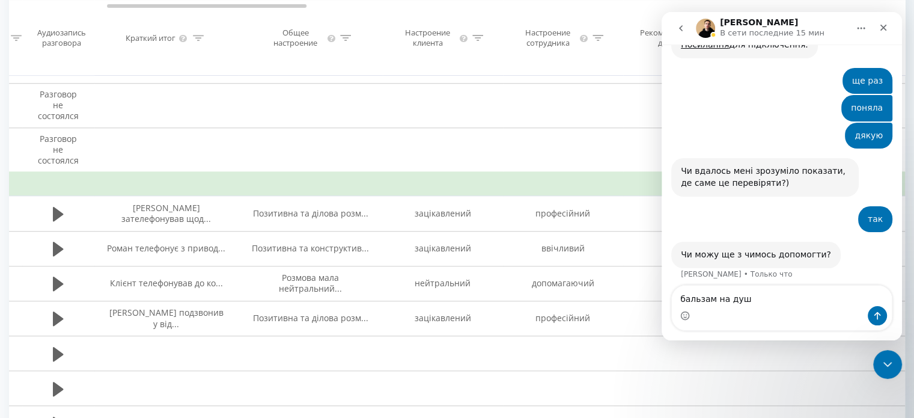
type textarea "бальзам на душу"
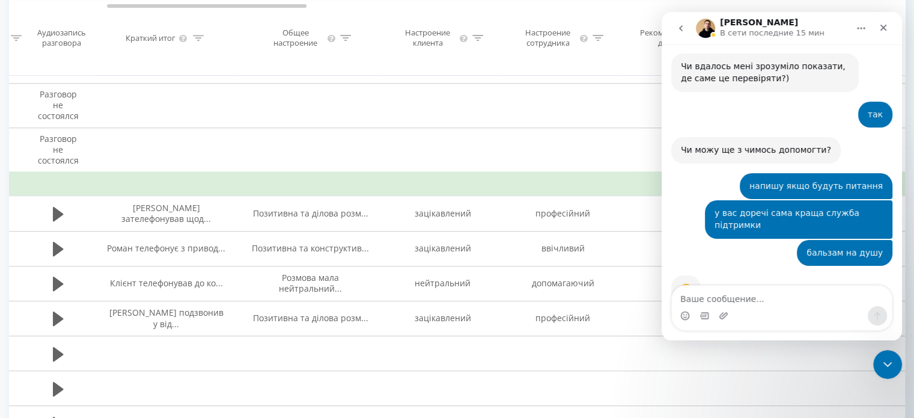
scroll to position [1176, 0]
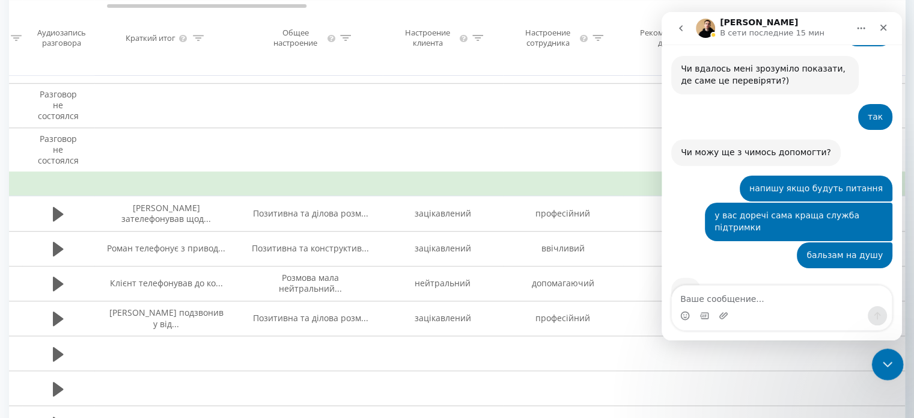
click at [889, 359] on icon "Закрыть службу сообщений Intercom" at bounding box center [886, 362] width 14 height 14
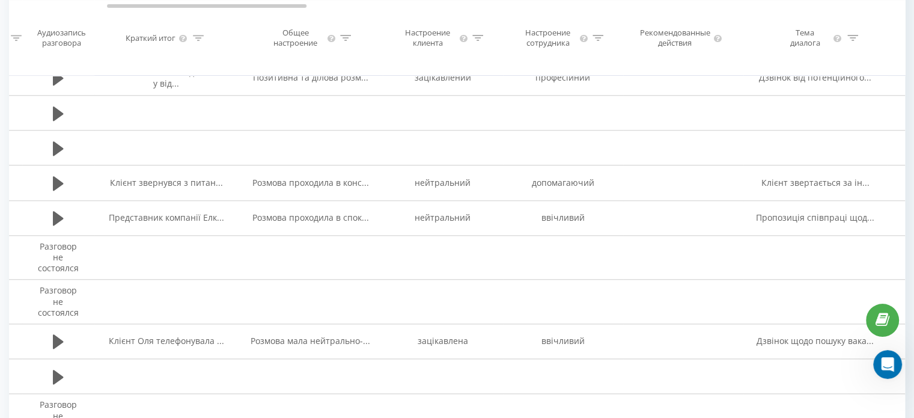
scroll to position [1319, 0]
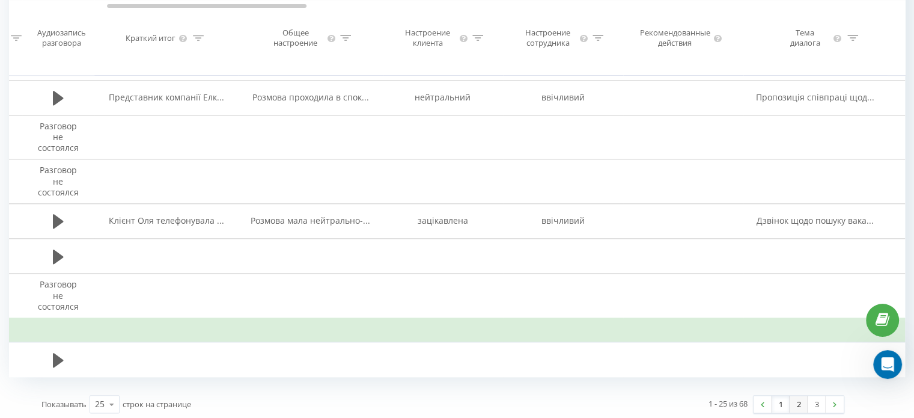
click at [800, 406] on link "2" at bounding box center [799, 404] width 18 height 17
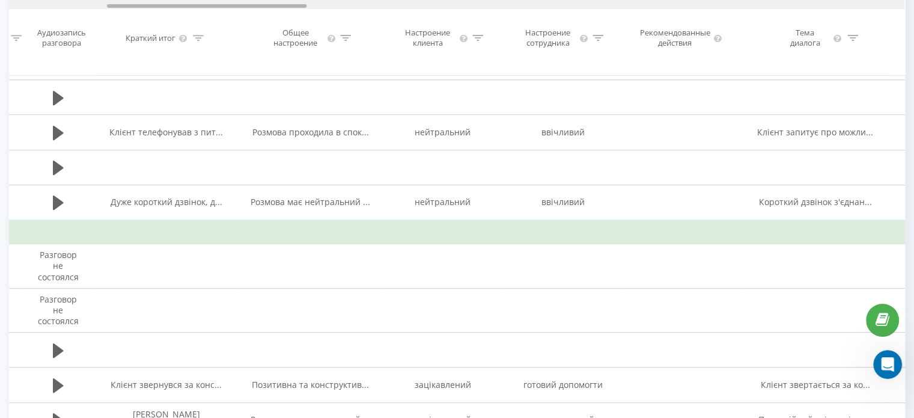
scroll to position [0, 1337]
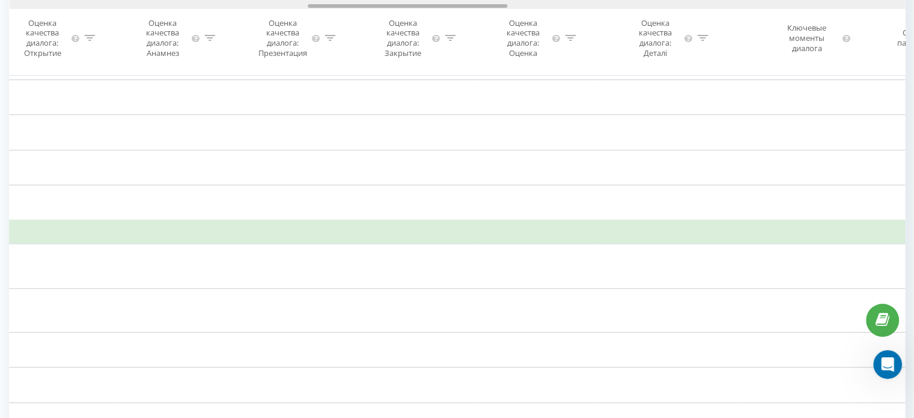
click at [274, 5] on div at bounding box center [458, 4] width 896 height 9
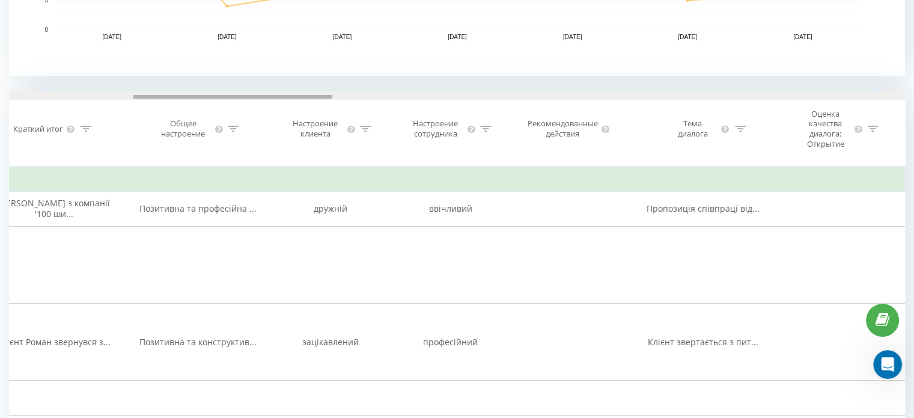
scroll to position [0, 594]
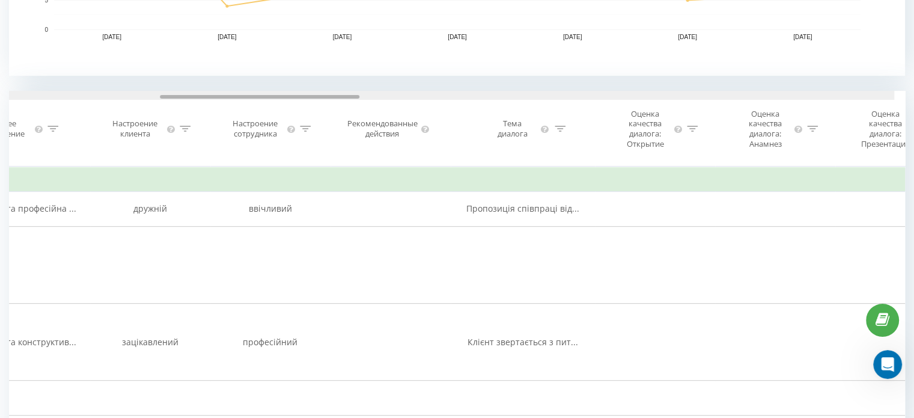
drag, startPoint x: 428, startPoint y: 97, endPoint x: 300, endPoint y: 107, distance: 128.4
click at [293, 108] on div "Дата звонка Тип звонка Статус Клиент Бизнес номер Сотрудник Длительность разгов…" at bounding box center [457, 128] width 896 height 75
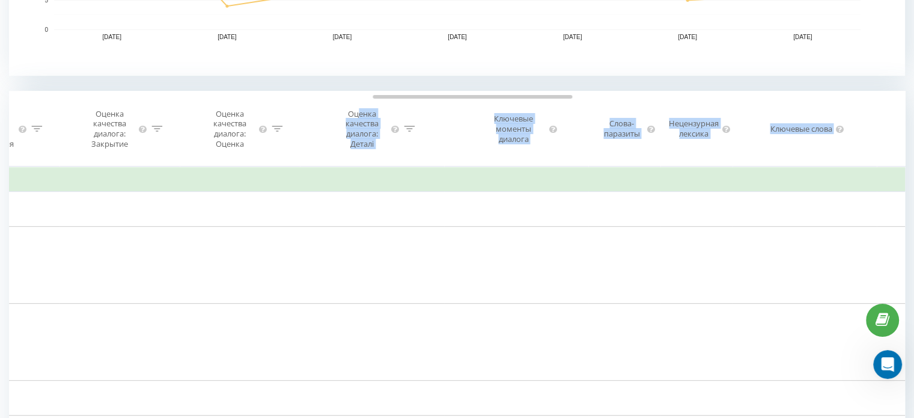
drag, startPoint x: 337, startPoint y: 98, endPoint x: 361, endPoint y: 106, distance: 25.3
click at [361, 106] on div "Дата звонка Тип звонка Статус Клиент Бизнес номер Сотрудник Длительность разгов…" at bounding box center [457, 128] width 896 height 75
click at [421, 99] on th "Оценка качества диалога: Деталі" at bounding box center [372, 128] width 144 height 75
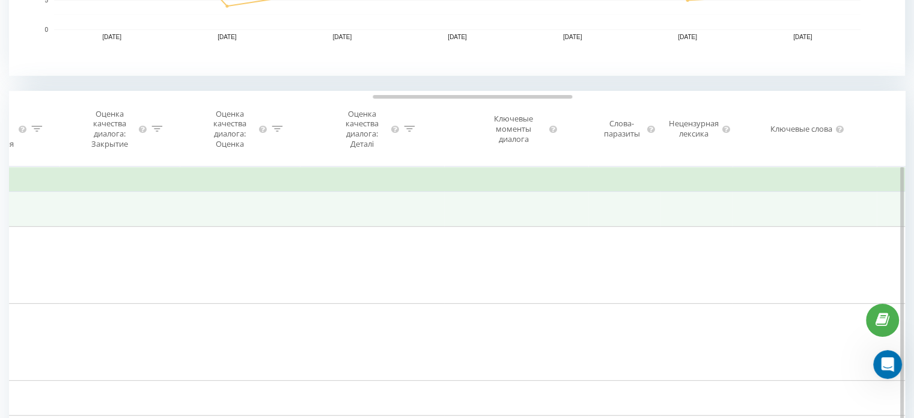
click at [622, 216] on td at bounding box center [625, 208] width 72 height 35
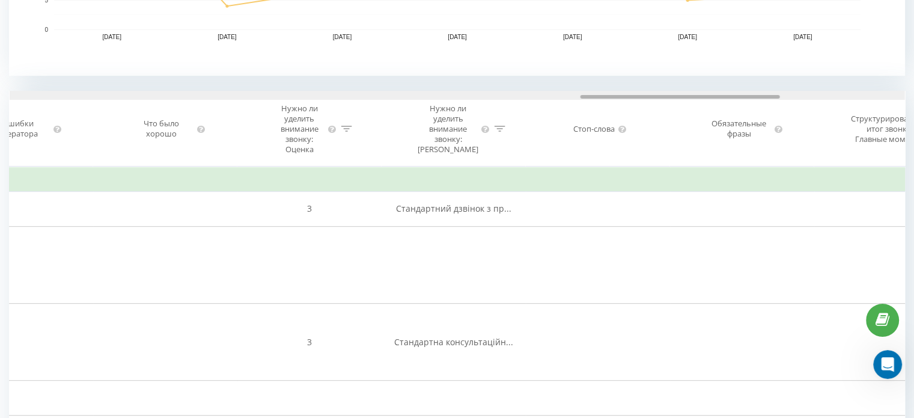
drag, startPoint x: 509, startPoint y: 97, endPoint x: 717, endPoint y: 127, distance: 209.5
click at [717, 127] on div "Дата звонка Тип звонка Статус Клиент Бизнес номер Сотрудник Длительность разгов…" at bounding box center [457, 128] width 896 height 75
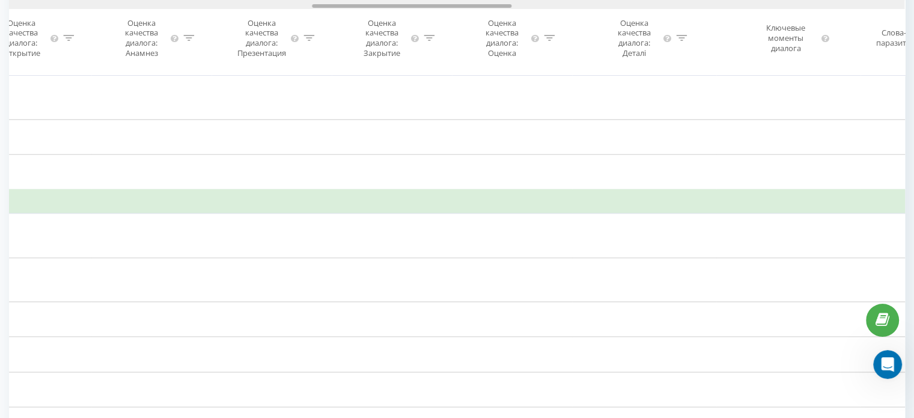
drag, startPoint x: 616, startPoint y: 7, endPoint x: 347, endPoint y: 17, distance: 268.3
click at [347, 17] on div "Дата звонка Тип звонка Статус Клиент Бизнес номер Сотрудник Длительность разгов…" at bounding box center [457, 37] width 896 height 75
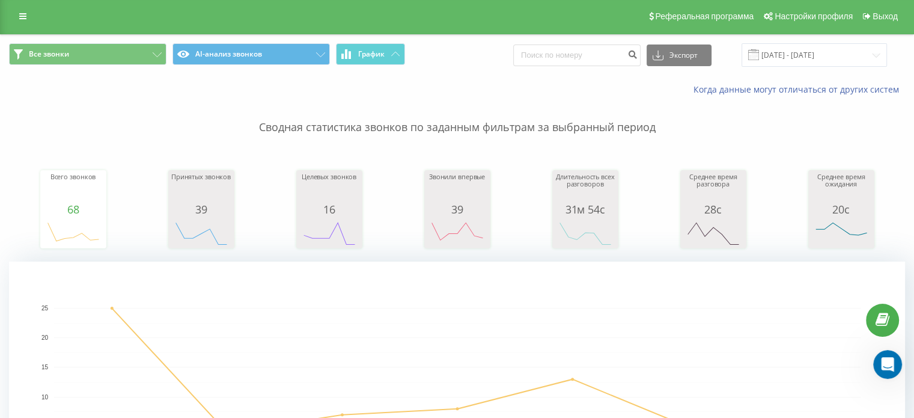
scroll to position [0, 0]
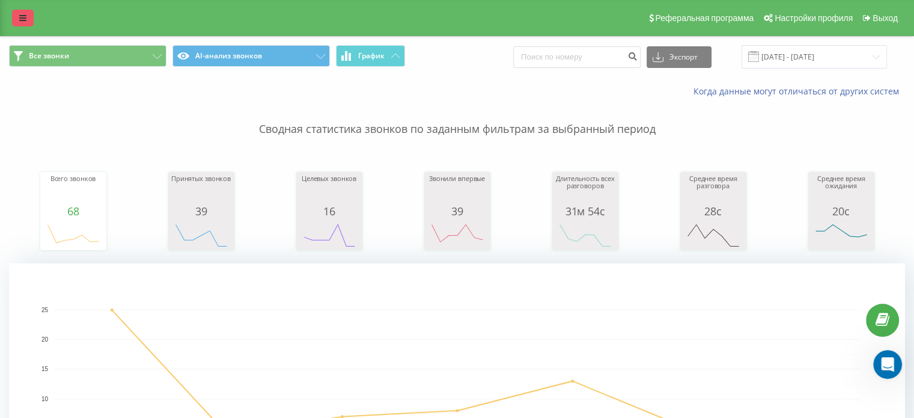
click at [29, 14] on link at bounding box center [23, 18] width 22 height 17
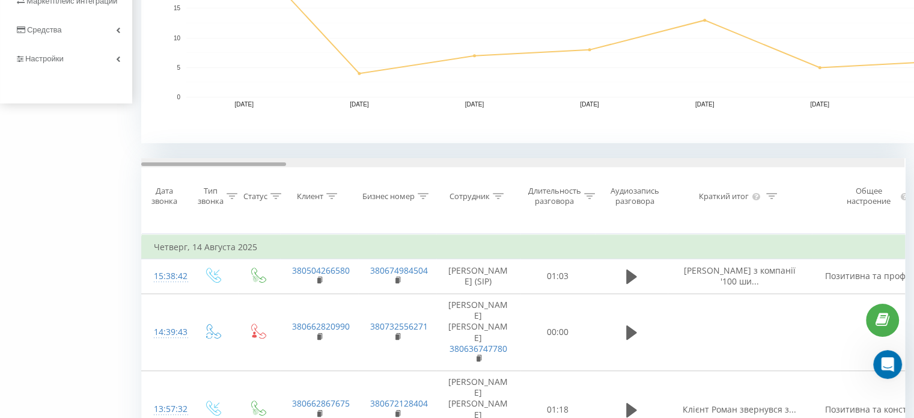
drag, startPoint x: 479, startPoint y: 164, endPoint x: 158, endPoint y: 145, distance: 320.9
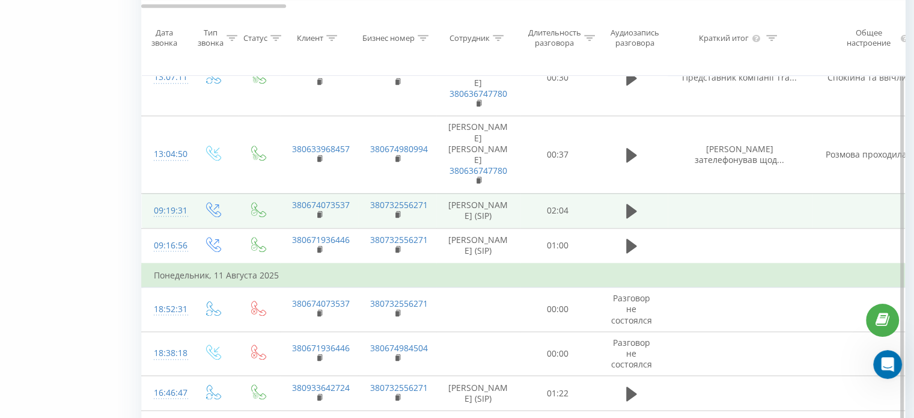
scroll to position [1337, 0]
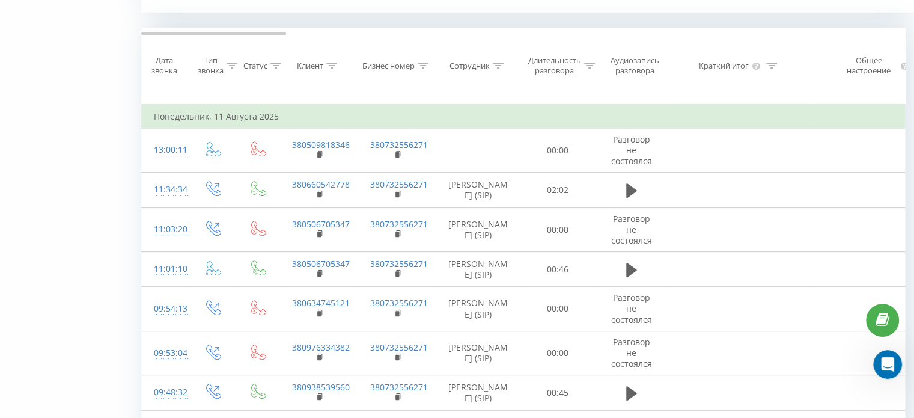
scroll to position [488, 0]
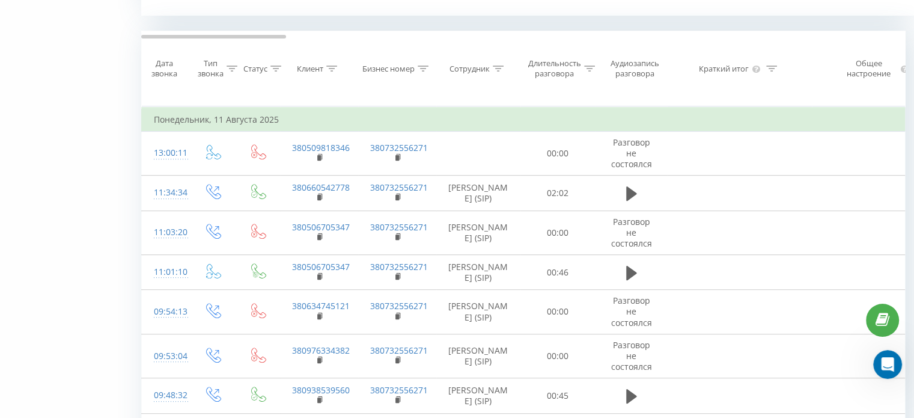
click at [503, 69] on icon at bounding box center [498, 69] width 11 height 6
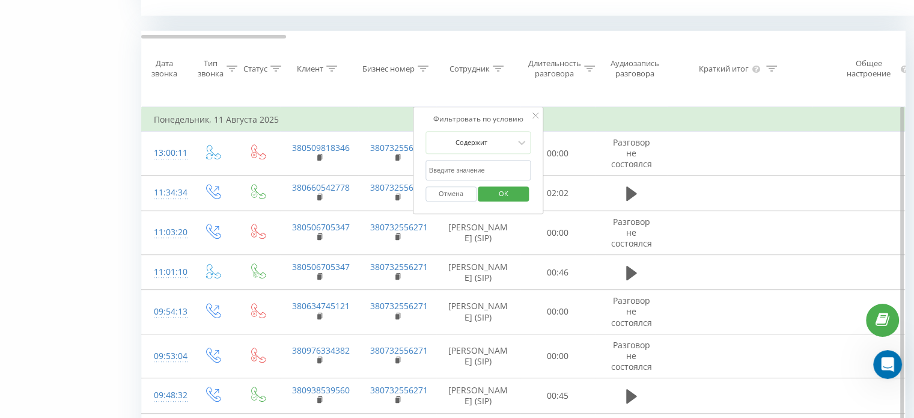
click at [494, 167] on input "text" at bounding box center [479, 170] width 106 height 21
type input "Оксана"
click at [498, 192] on span "OK" at bounding box center [504, 193] width 34 height 19
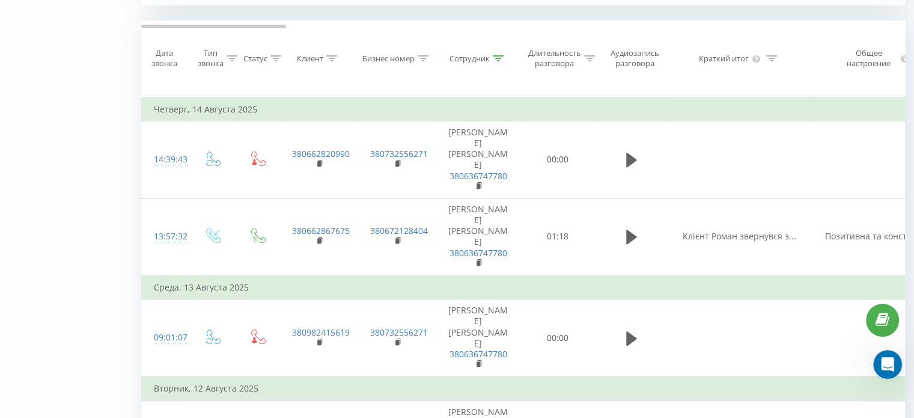
scroll to position [408, 0]
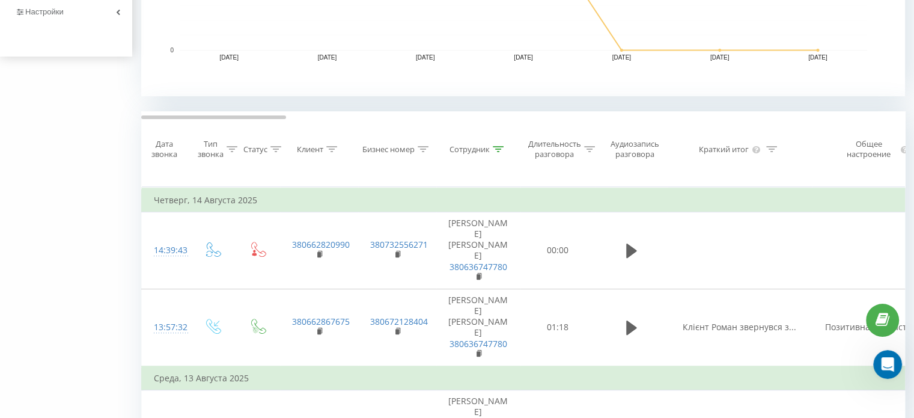
click at [497, 146] on icon at bounding box center [498, 149] width 11 height 6
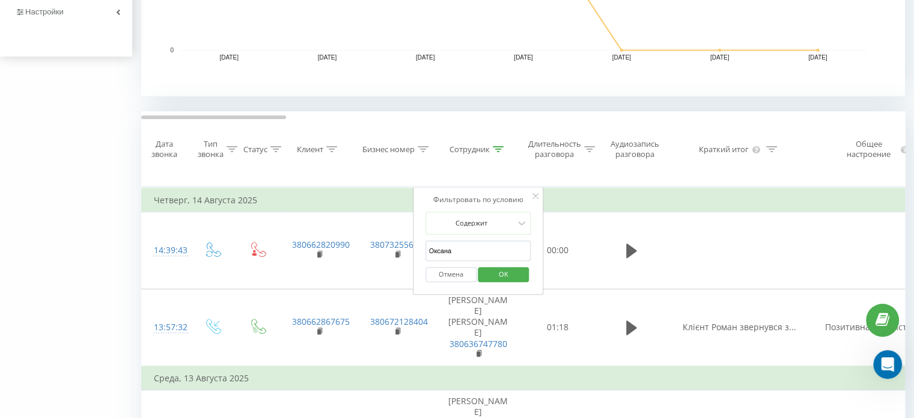
click at [505, 245] on input "Оксана" at bounding box center [479, 250] width 106 height 21
click at [453, 277] on button "Отмена" at bounding box center [451, 274] width 51 height 15
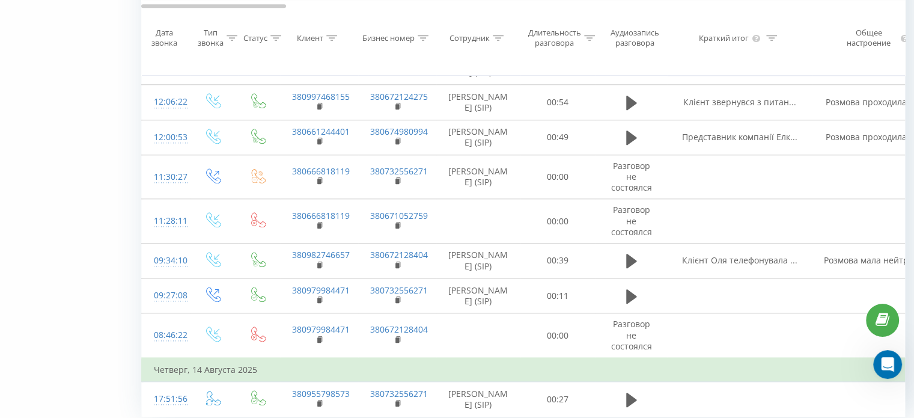
scroll to position [1319, 0]
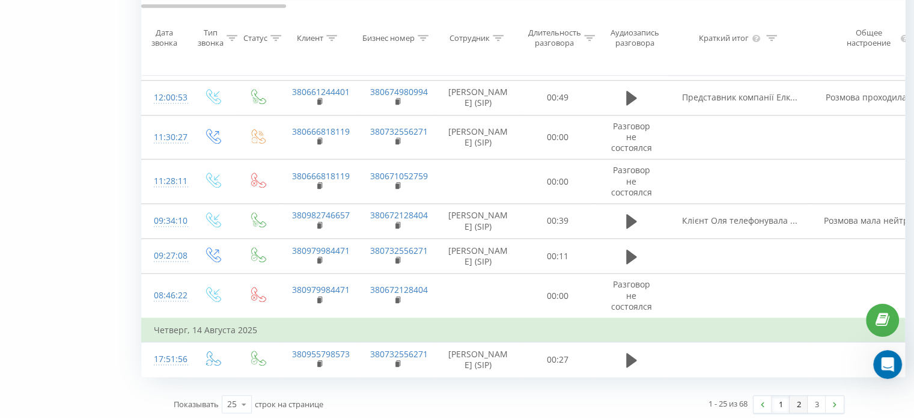
click at [798, 401] on link "2" at bounding box center [799, 404] width 18 height 17
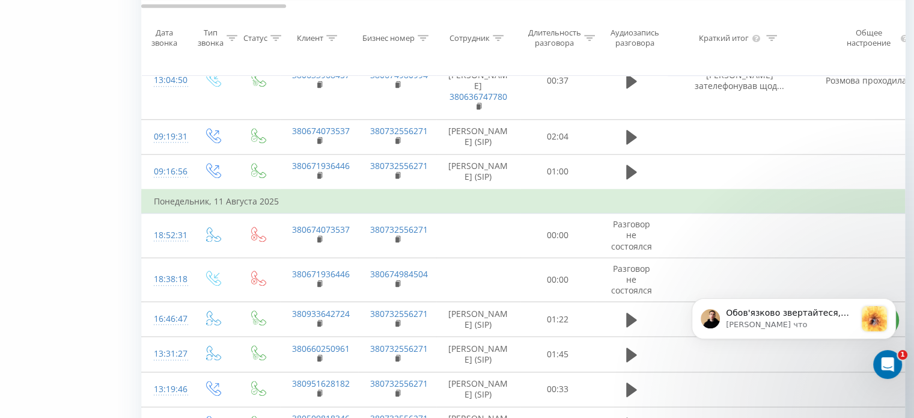
scroll to position [1488, 0]
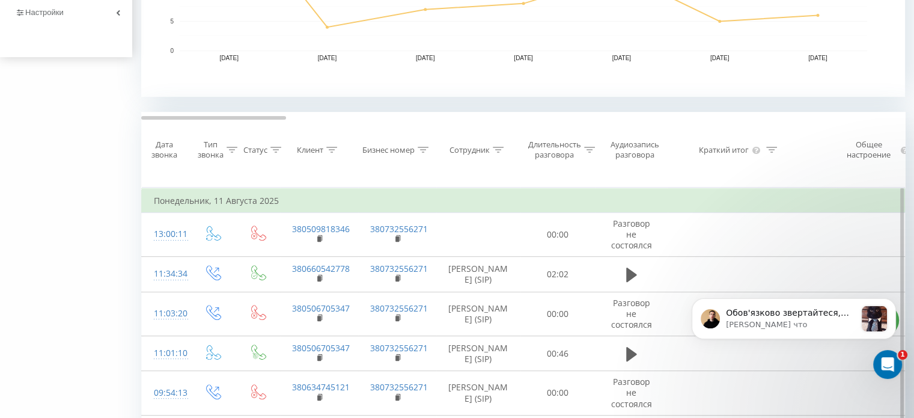
scroll to position [357, 0]
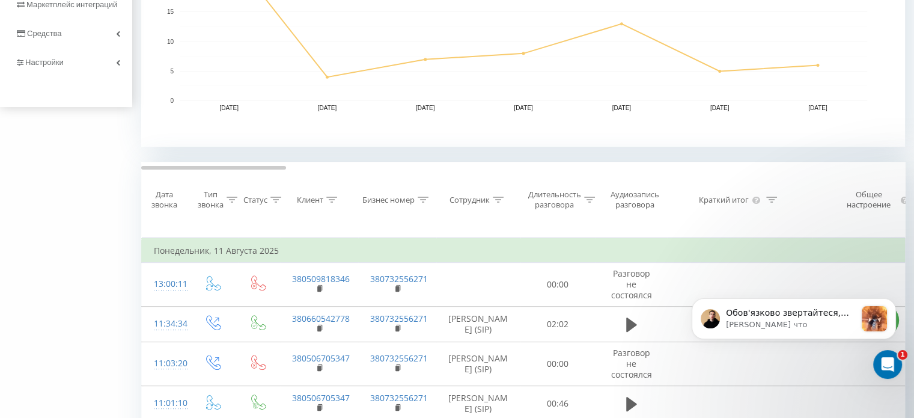
click at [498, 193] on th "Сотрудник" at bounding box center [478, 199] width 84 height 75
click at [498, 201] on icon at bounding box center [498, 200] width 11 height 6
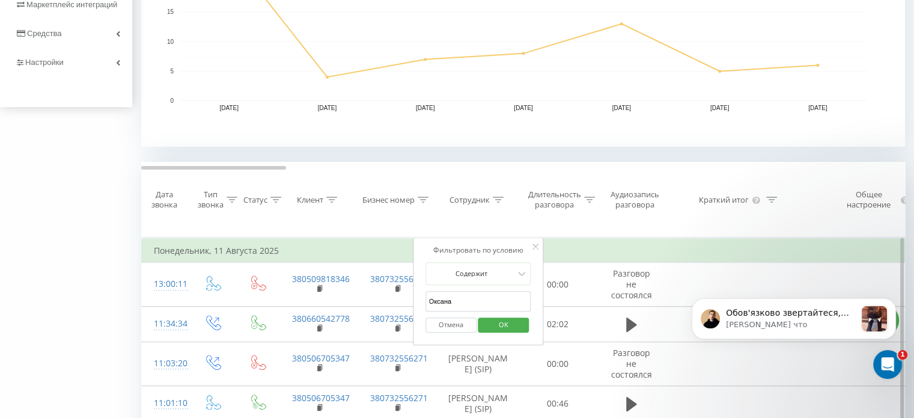
click at [476, 300] on input "Оксана" at bounding box center [479, 301] width 106 height 21
type input "Інна"
click at [500, 326] on span "OK" at bounding box center [504, 324] width 34 height 19
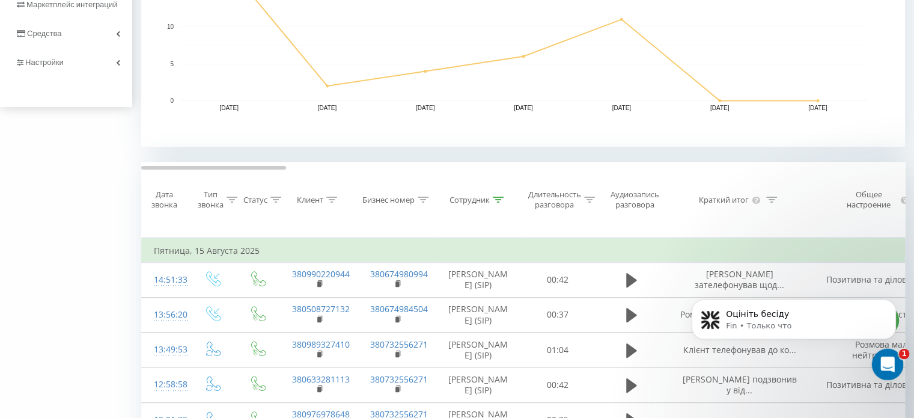
click at [886, 359] on icon "Открыть службу сообщений Intercom" at bounding box center [887, 363] width 20 height 20
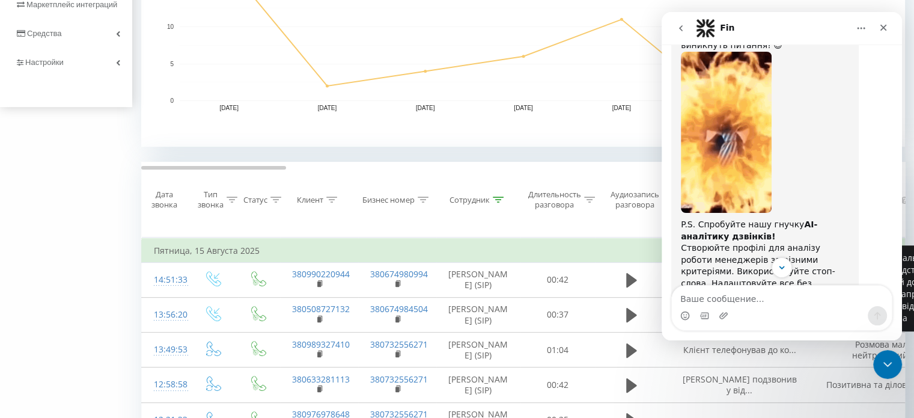
scroll to position [1616, 0]
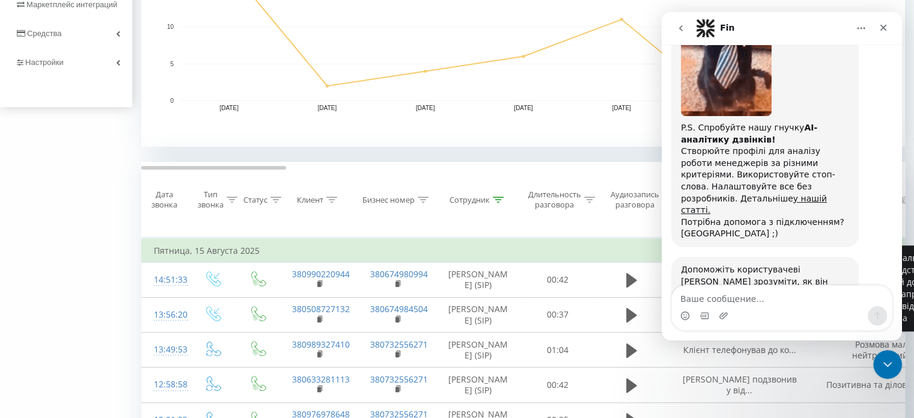
click at [816, 341] on span "Великолепно" at bounding box center [812, 352] width 22 height 22
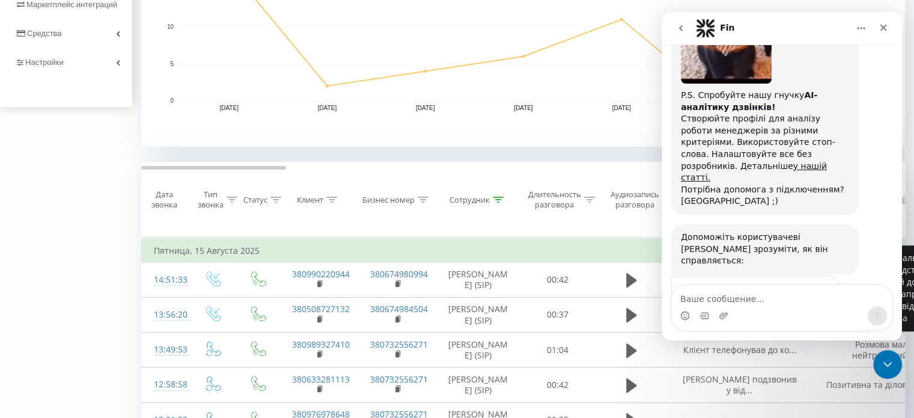
type textarea "Супер-пупер)"
click at [819, 350] on div "Отправить" at bounding box center [818, 362] width 24 height 24
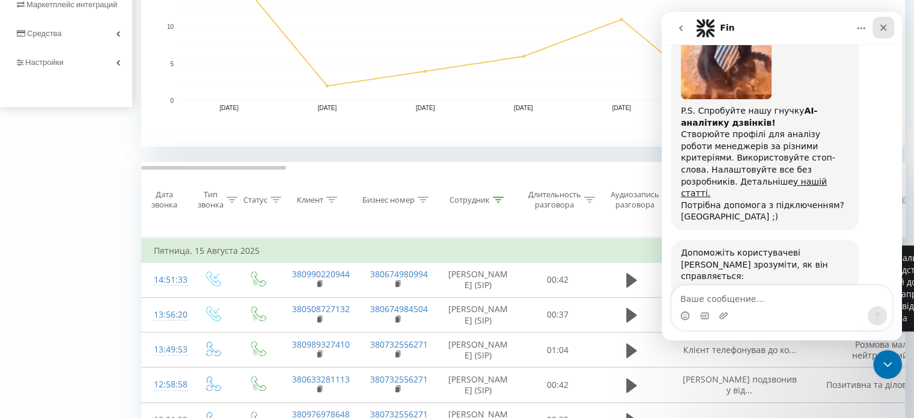
click at [883, 29] on icon "Закрыть" at bounding box center [884, 28] width 10 height 10
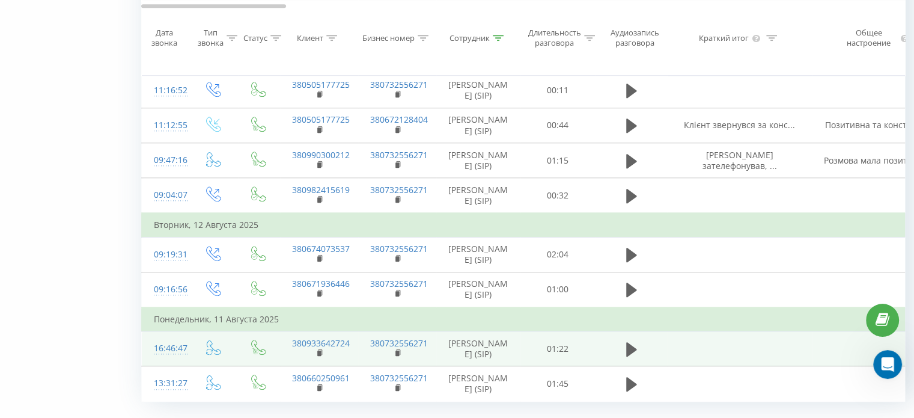
scroll to position [1222, 0]
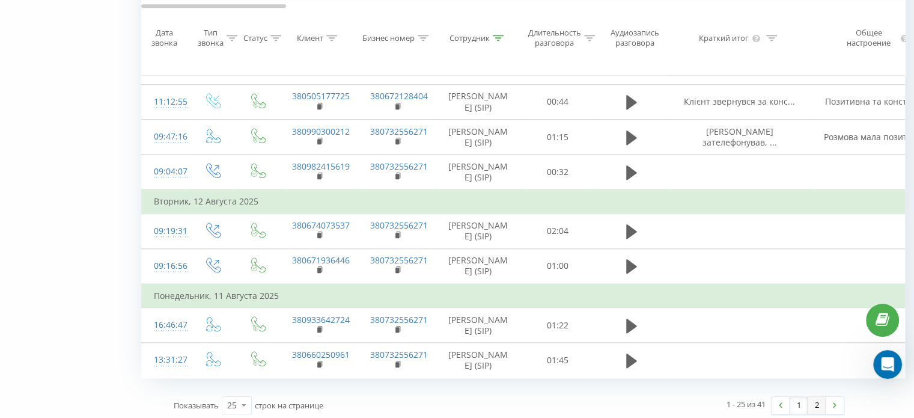
click at [815, 402] on link "2" at bounding box center [817, 405] width 18 height 17
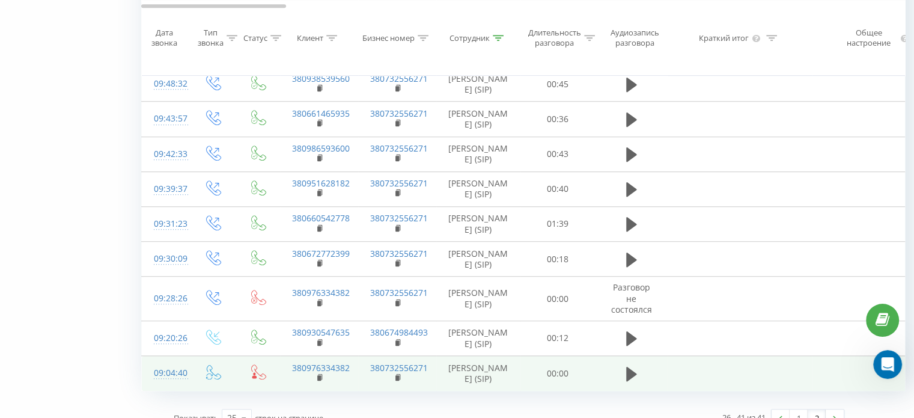
scroll to position [841, 0]
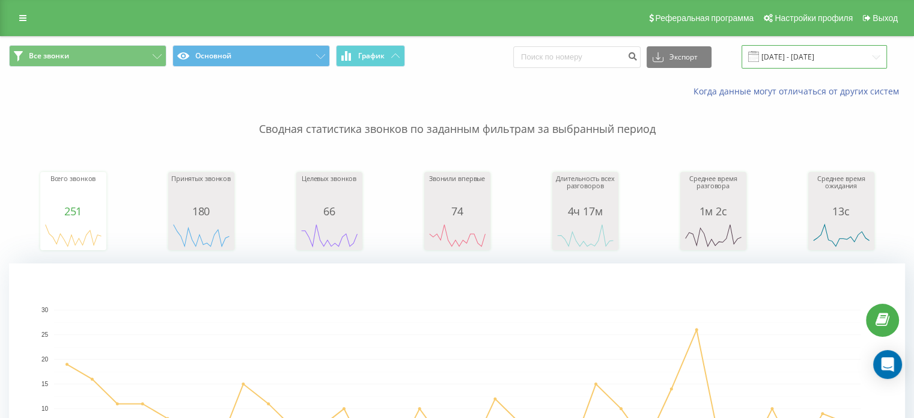
click at [803, 54] on input "[DATE] - [DATE]" at bounding box center [814, 56] width 145 height 23
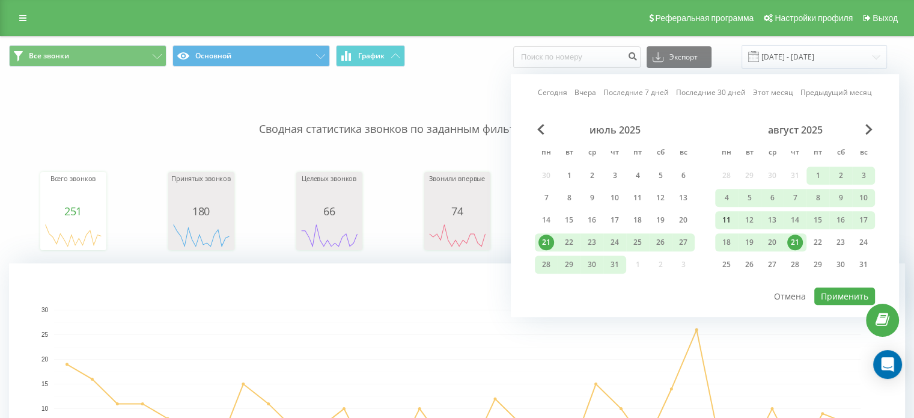
click at [724, 218] on div "11" at bounding box center [727, 220] width 16 height 16
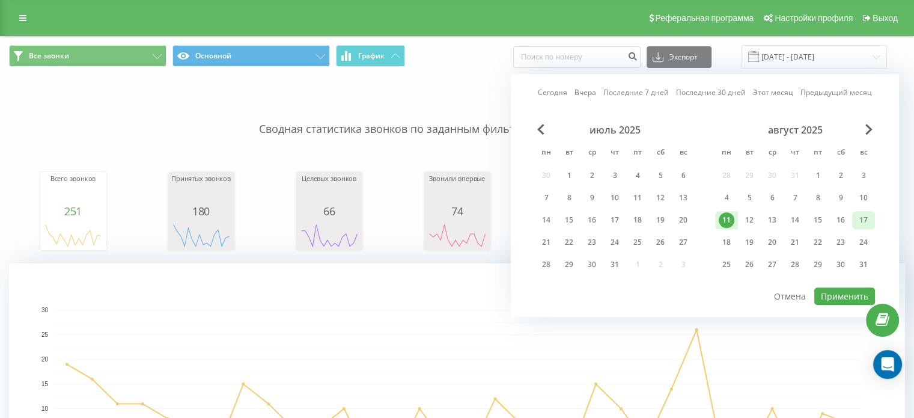
click at [870, 216] on div "17" at bounding box center [864, 220] width 16 height 16
click at [851, 294] on button "Применить" at bounding box center [845, 295] width 61 height 17
type input "[DATE] - [DATE]"
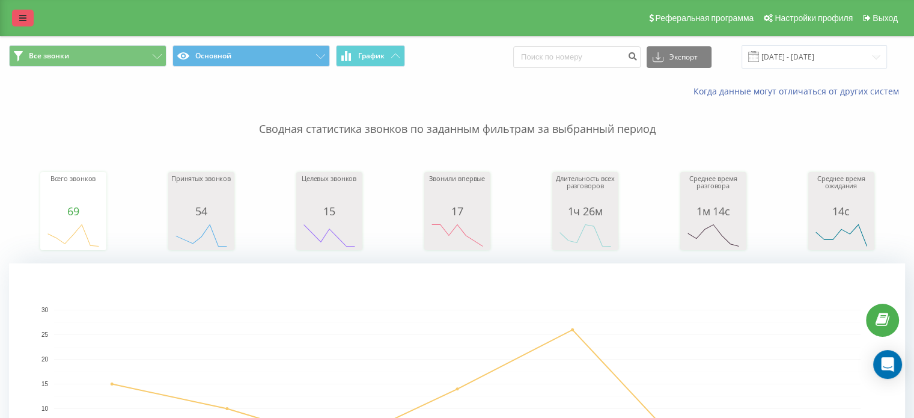
click at [23, 14] on link at bounding box center [23, 18] width 22 height 17
